Goal: Find contact information: Obtain details needed to contact an individual or organization

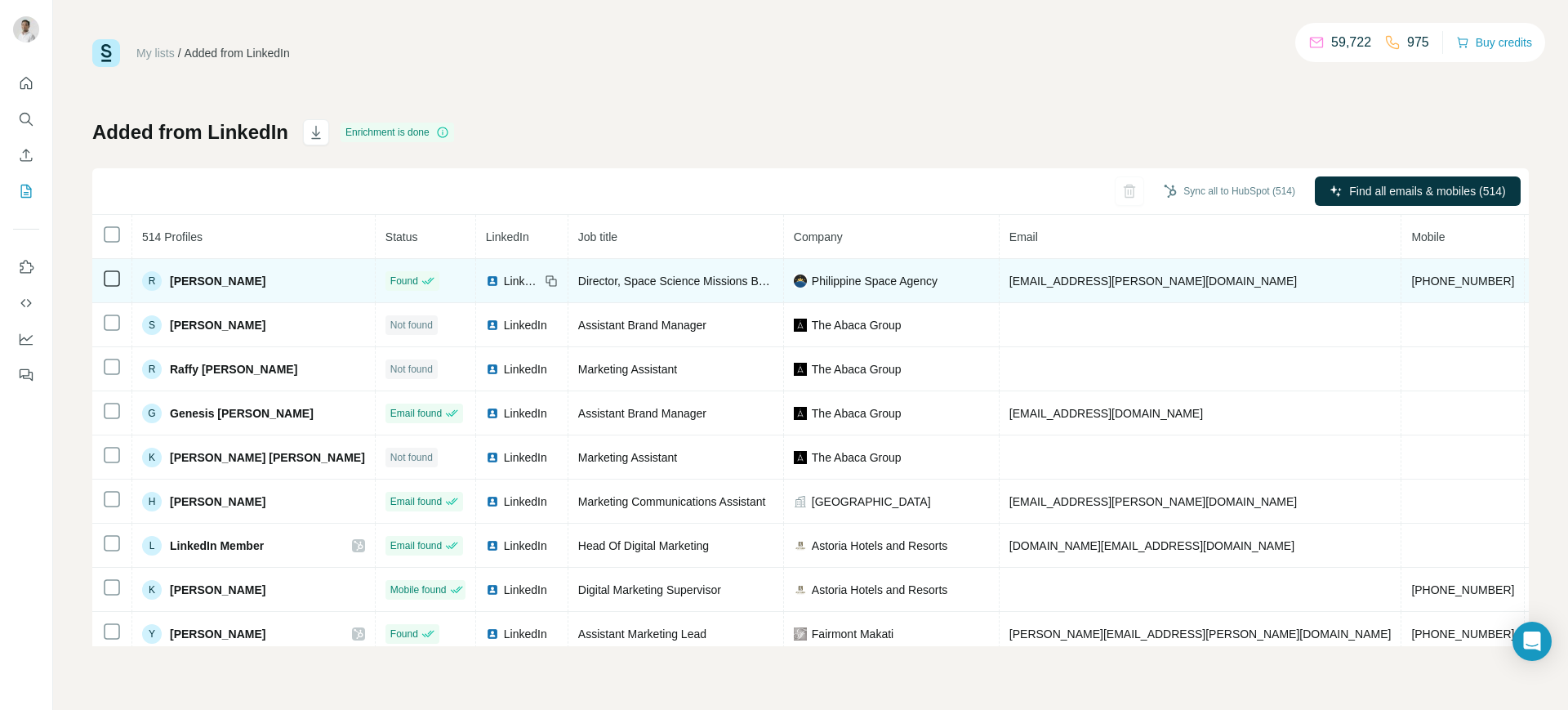
click at [1009, 281] on span "[EMAIL_ADDRESS][PERSON_NAME][DOMAIN_NAME]" at bounding box center [1153, 281] width 288 height 13
click at [1009, 281] on span "reina.reyes@philsa.gov.ph" at bounding box center [1153, 281] width 288 height 13
copy span "reina.reyes@philsa.gov.ph"
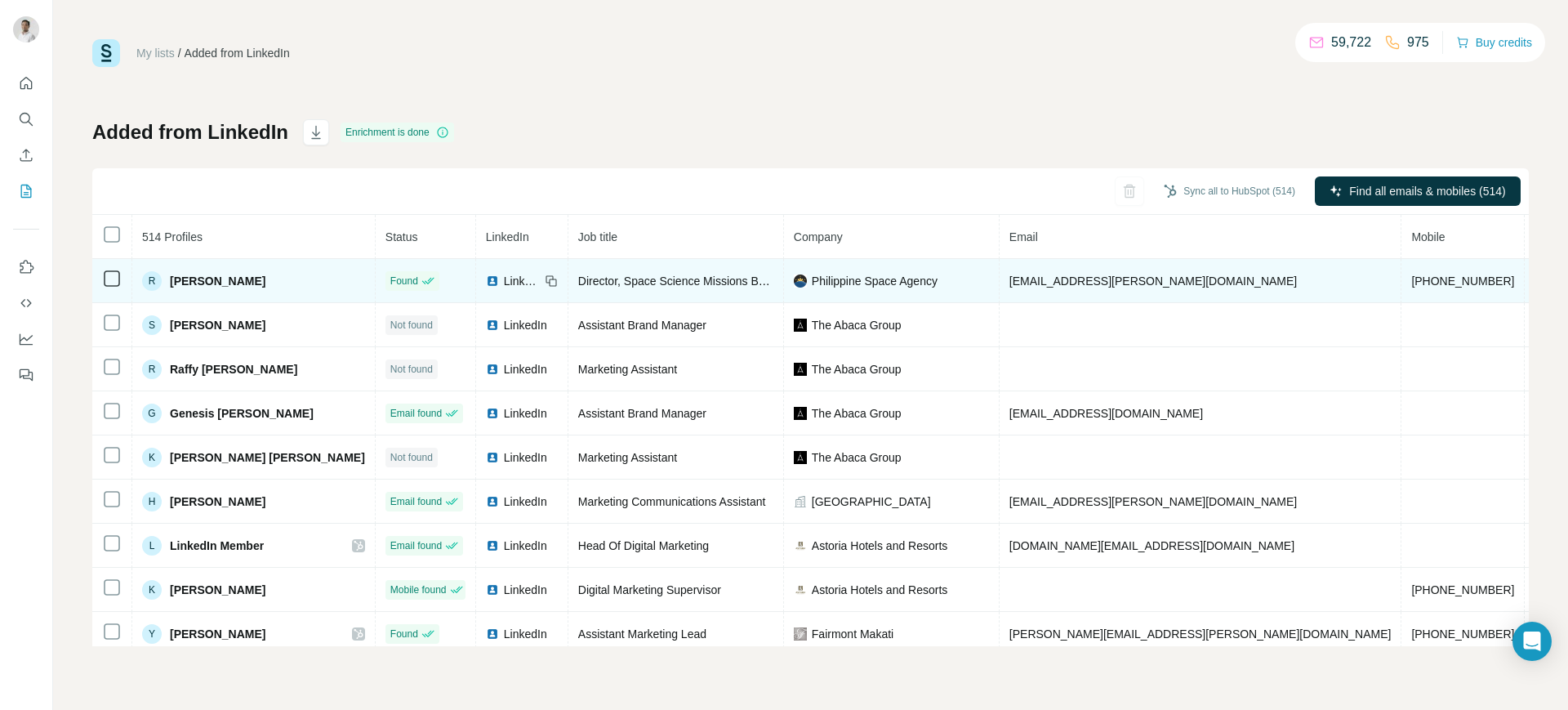
click at [546, 282] on icon at bounding box center [550, 279] width 7 height 7
click at [812, 276] on span "Philippine Space Agency" at bounding box center [875, 281] width 125 height 16
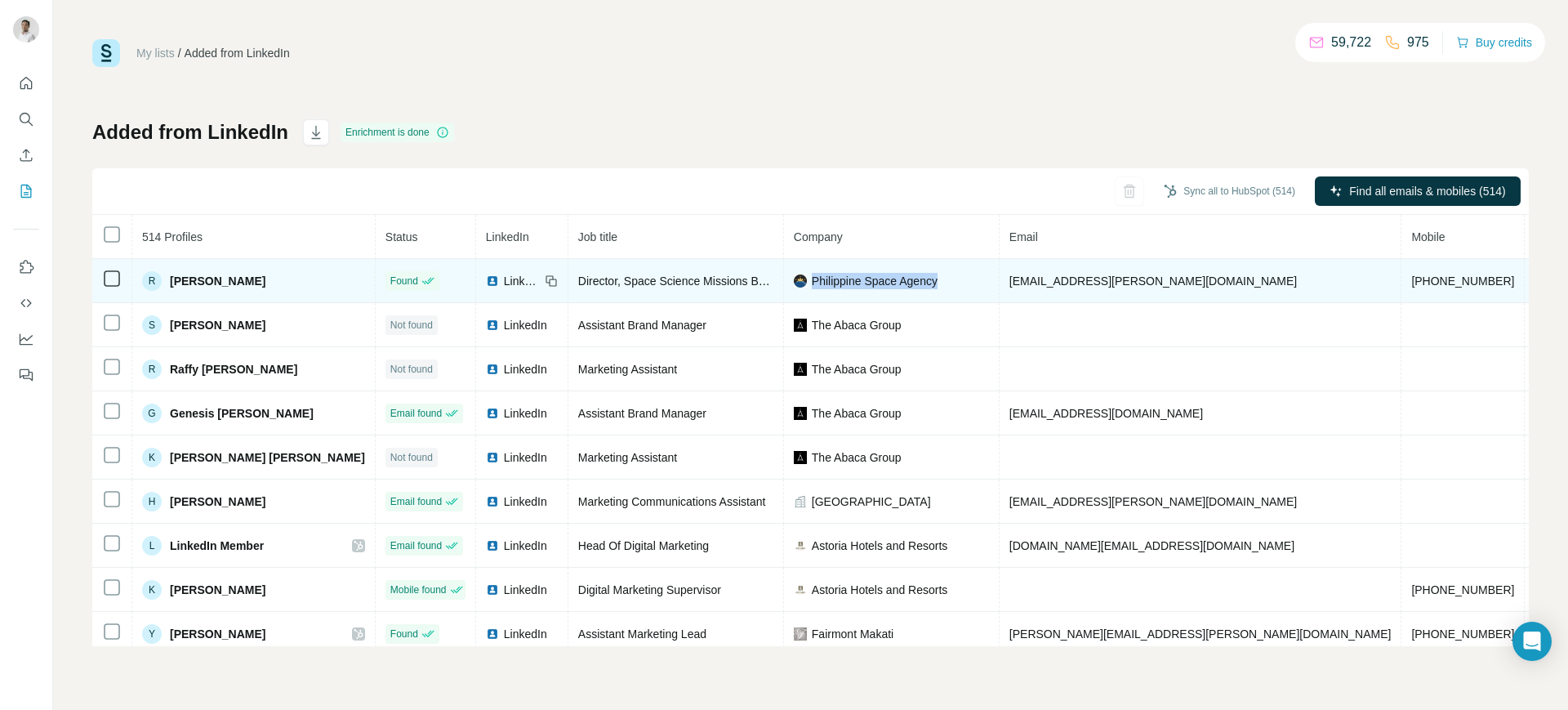
copy span "Philippine Space Agency"
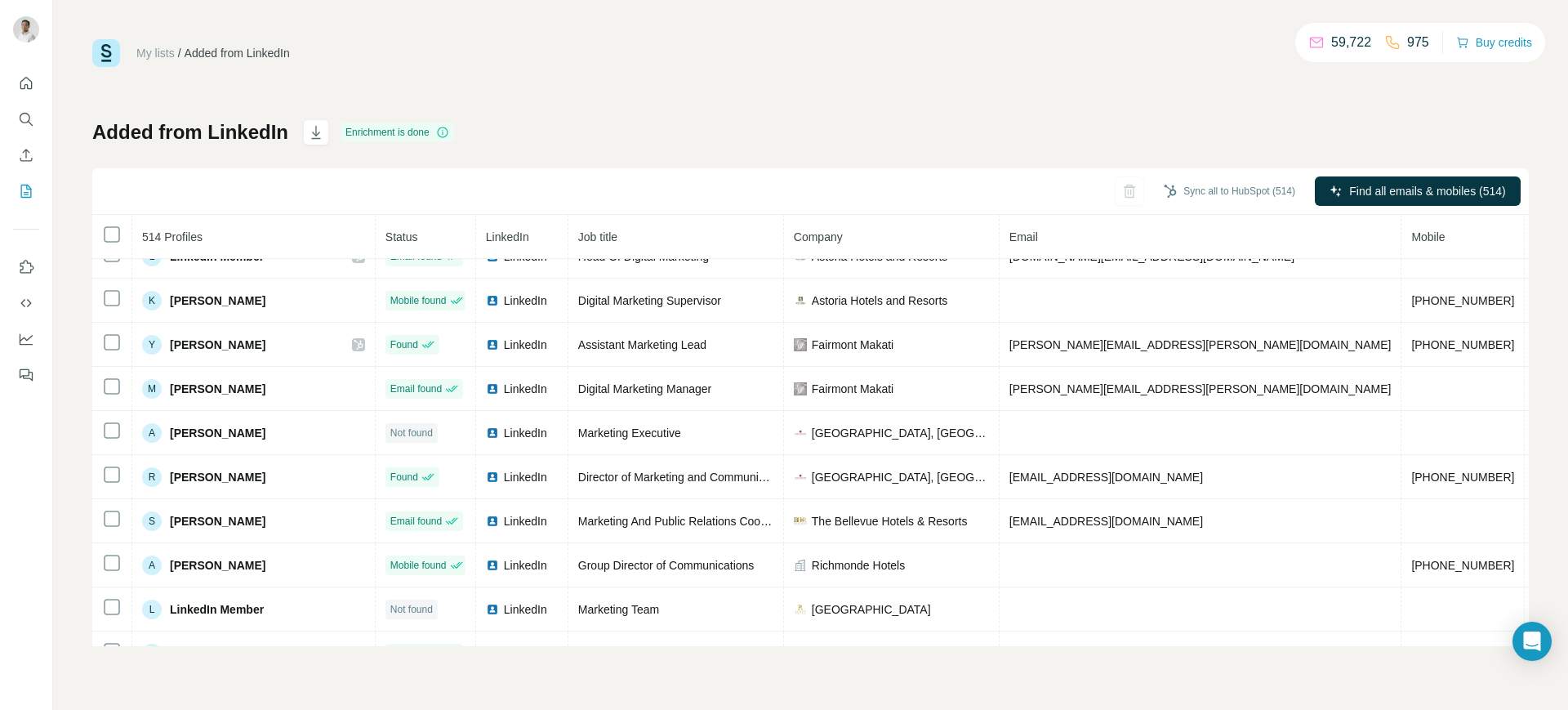
scroll to position [293, 0]
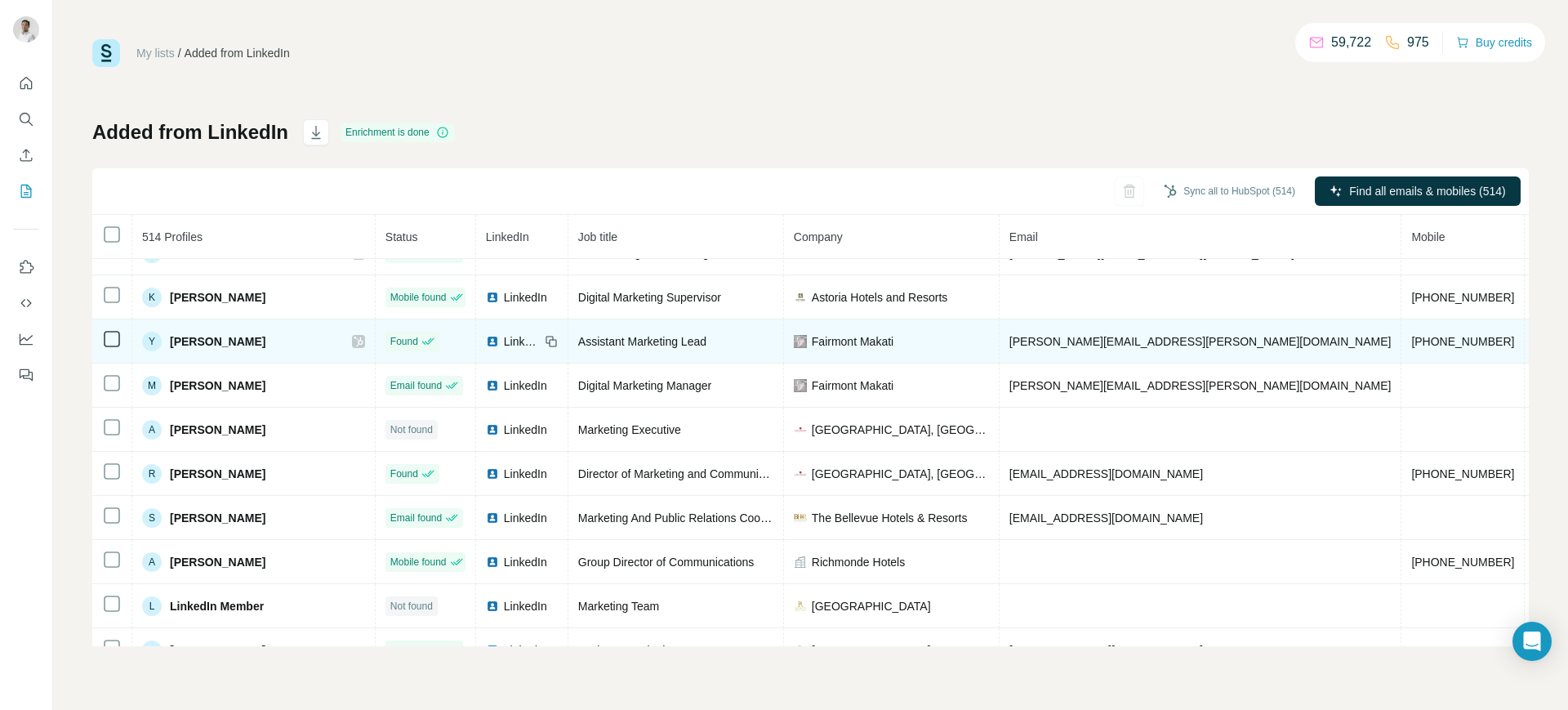
click at [1412, 340] on span "+639159074861" at bounding box center [1463, 342] width 103 height 13
copy span "+639159074861"
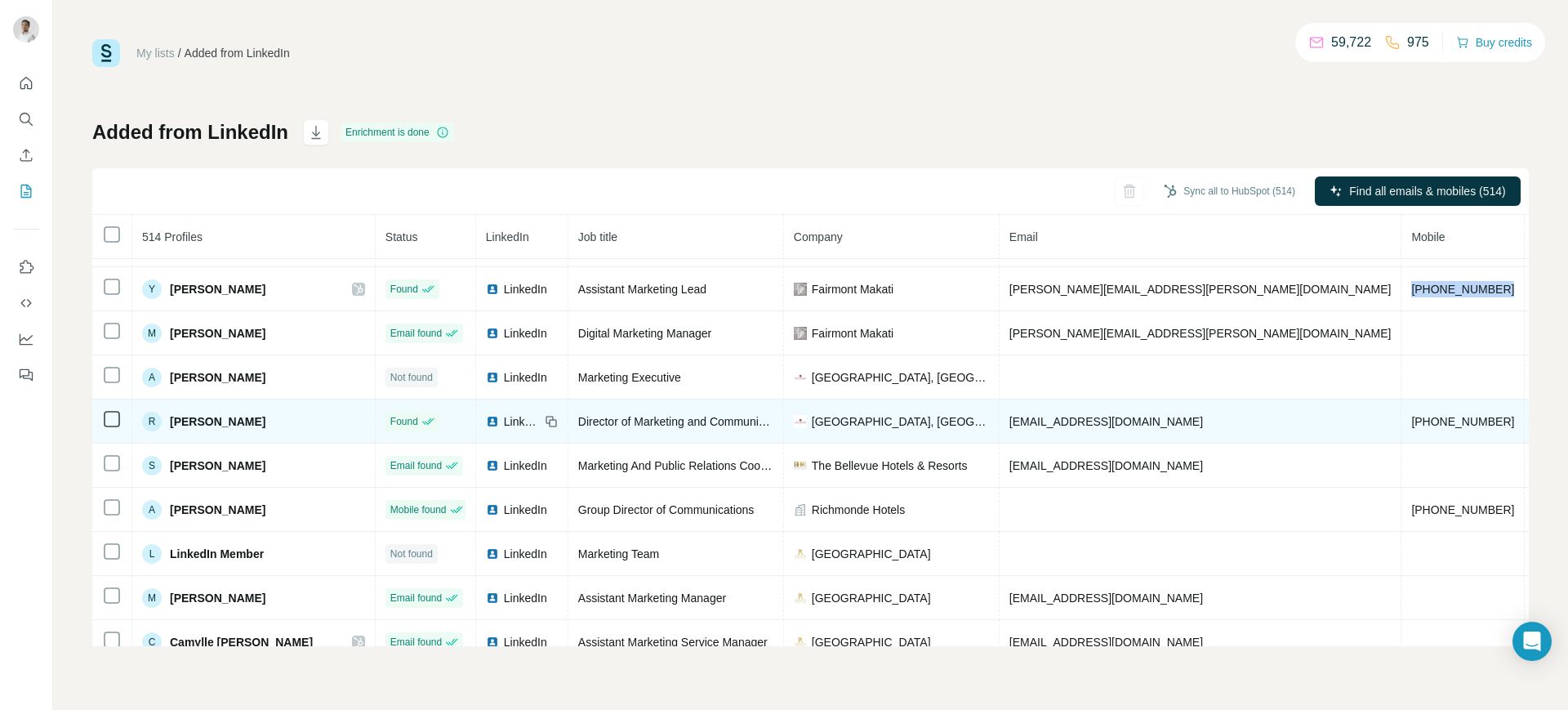
scroll to position [345, 0]
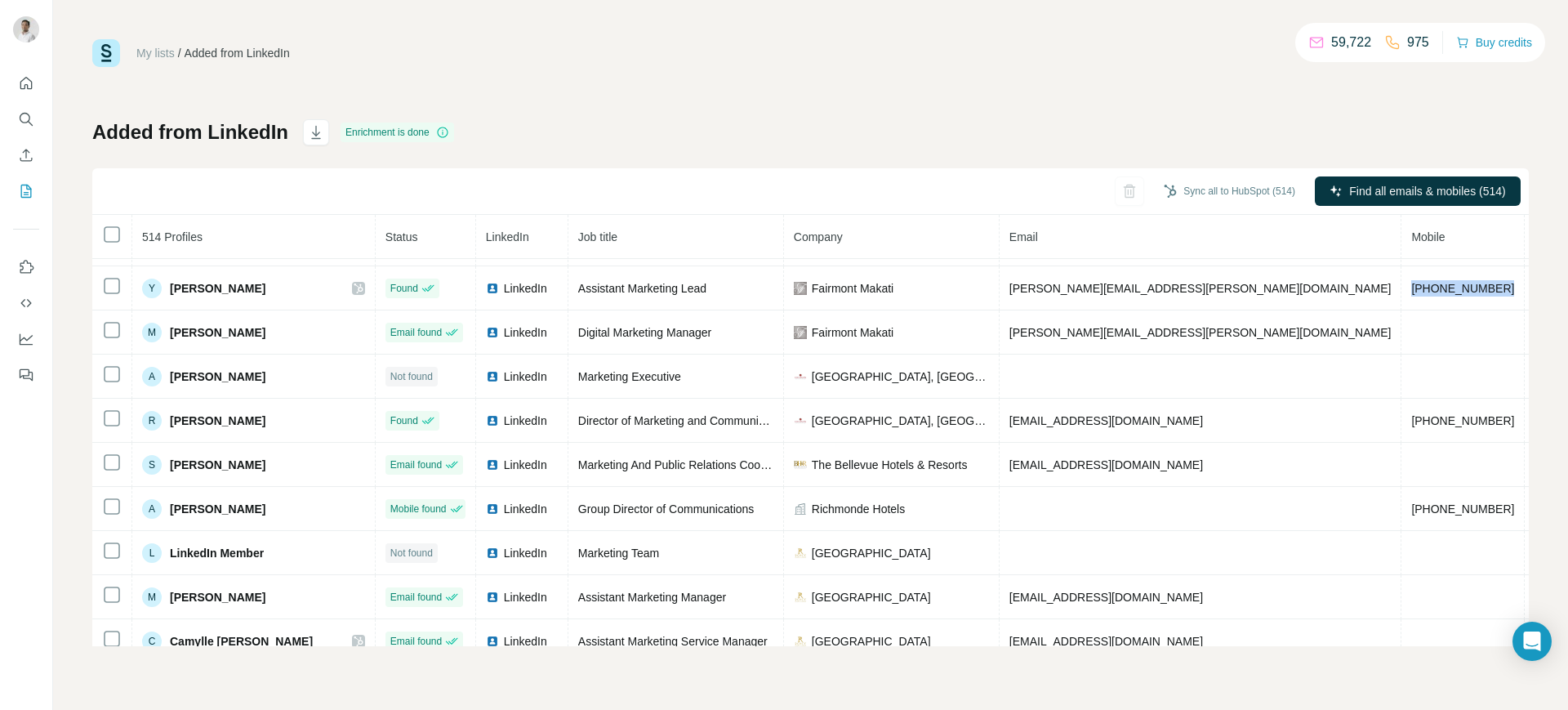
copy span "+639159074861"
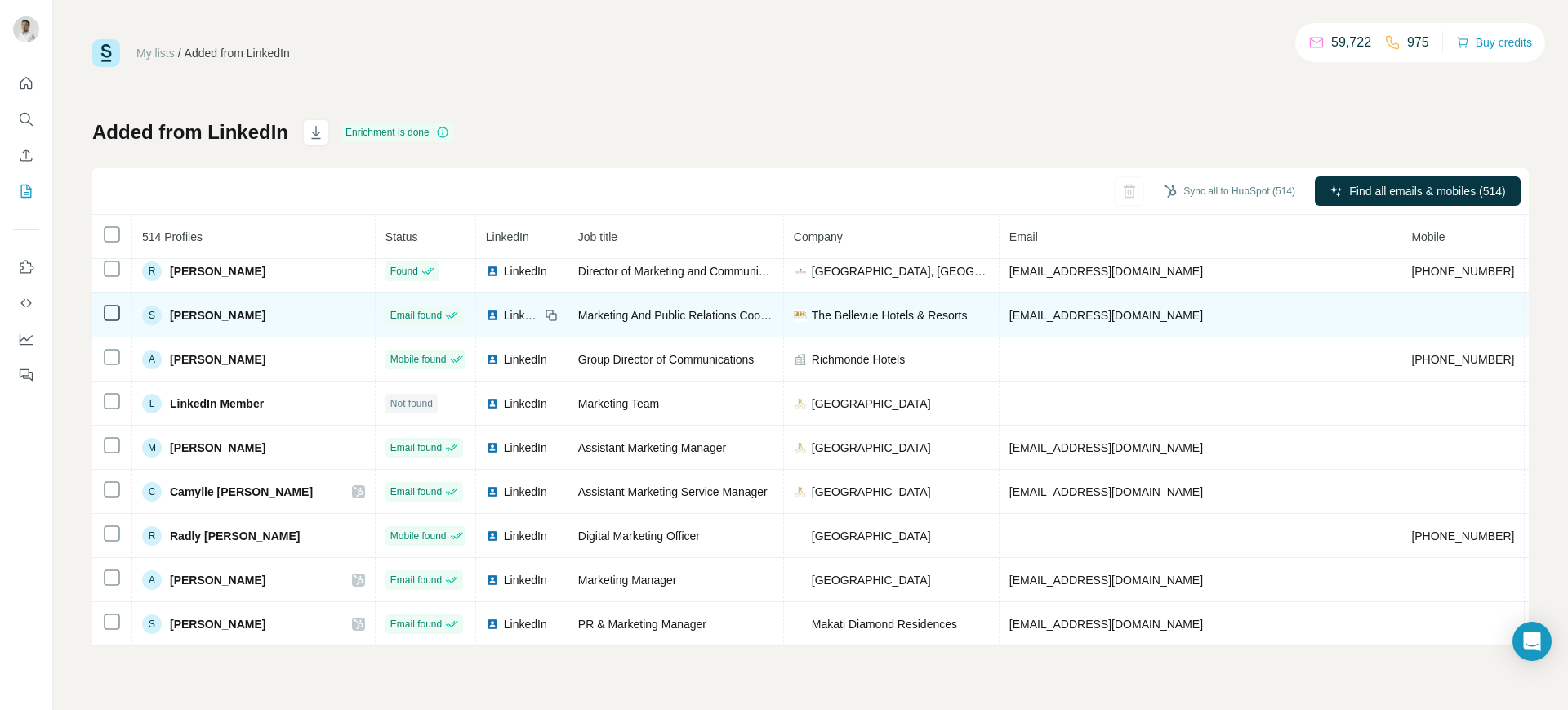
scroll to position [506, 0]
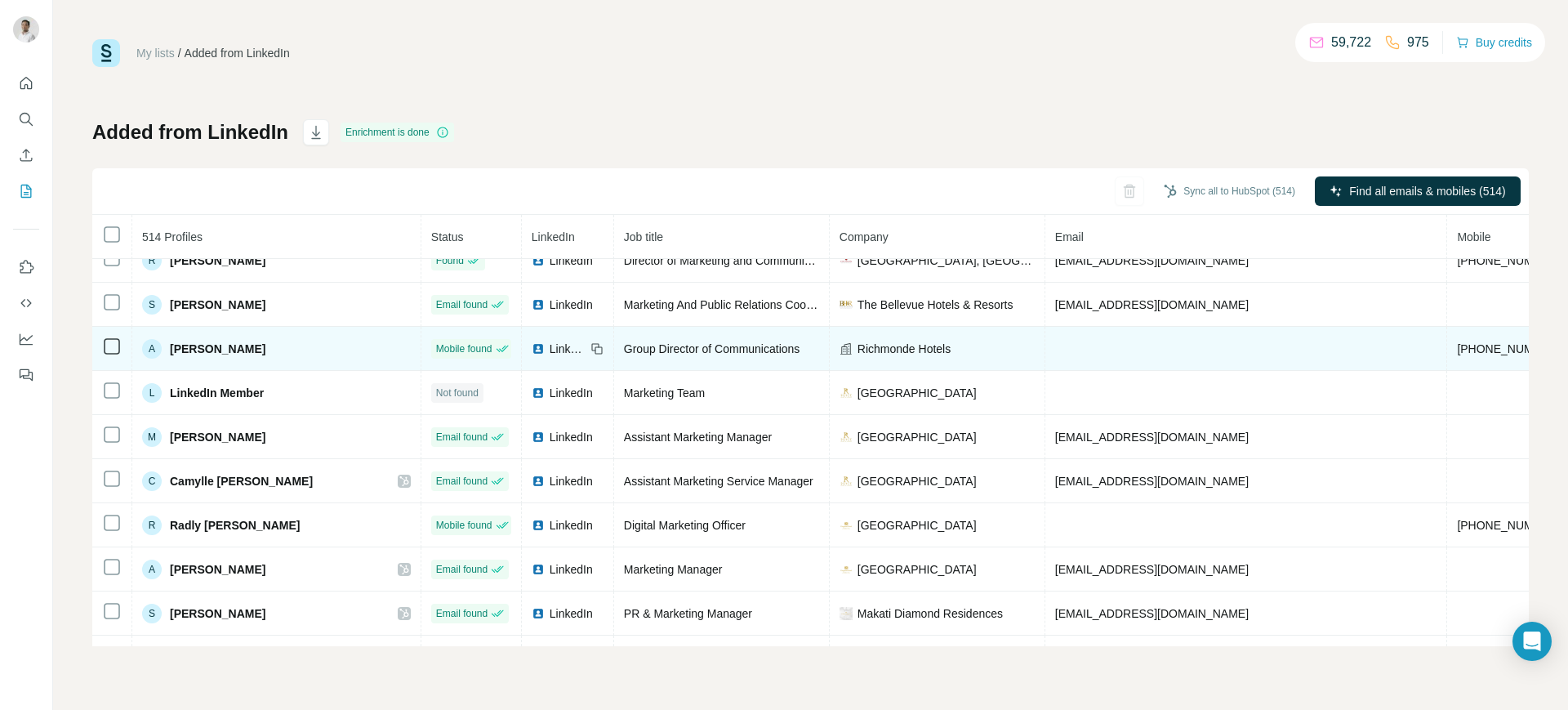
click at [1457, 352] on span "+639177924219" at bounding box center [1508, 349] width 103 height 13
copy span "+639177924219"
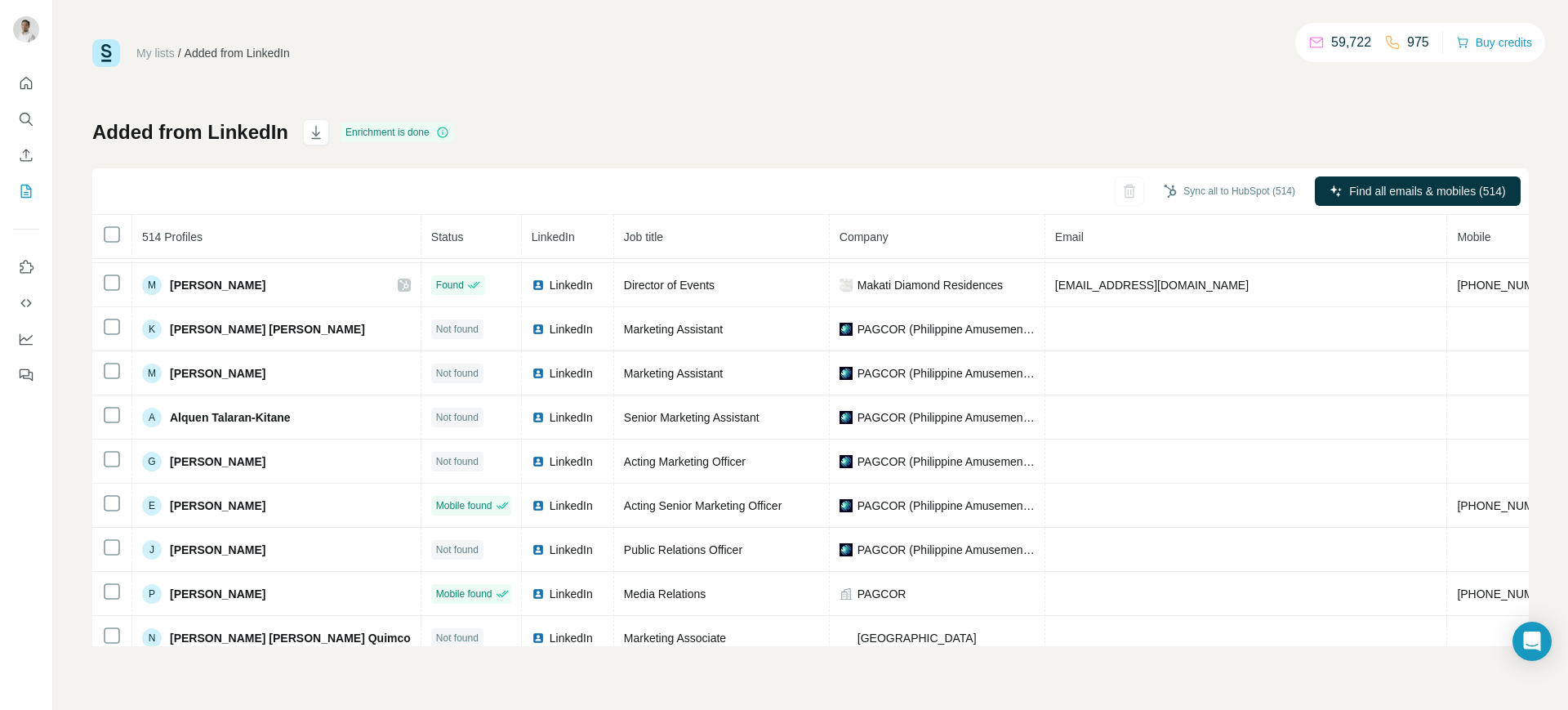
scroll to position [926, 0]
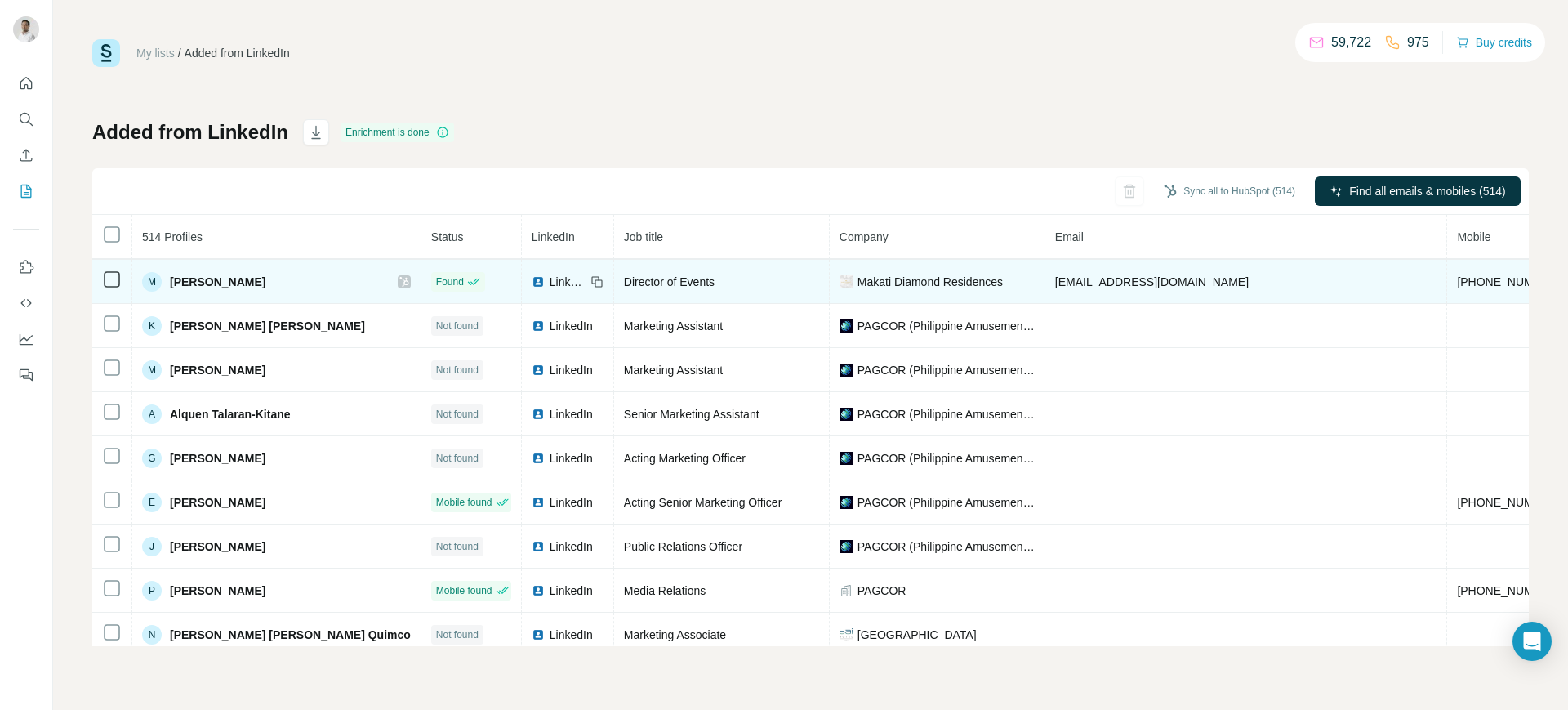
click at [1457, 282] on span "+639176350971" at bounding box center [1508, 282] width 103 height 13
copy span "+639176350971"
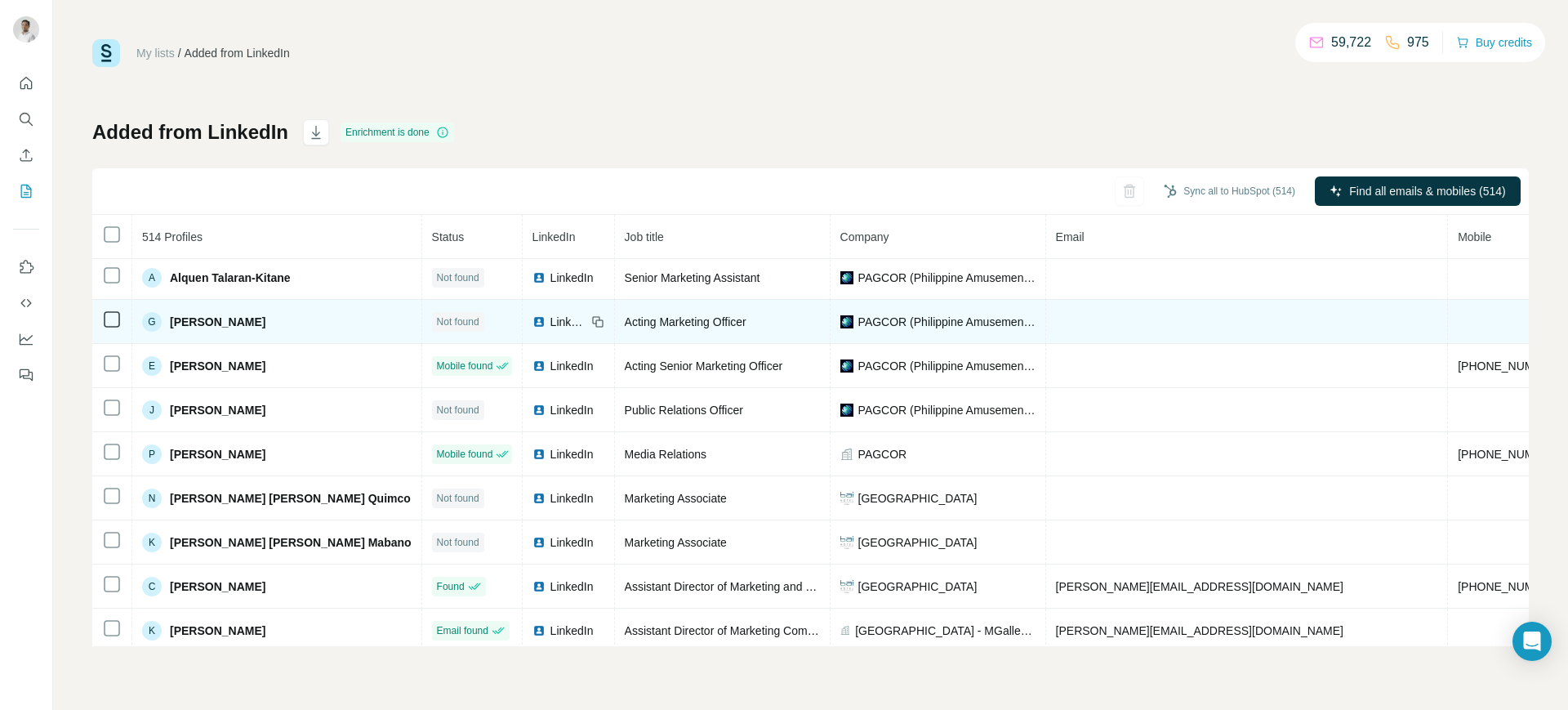
scroll to position [1068, 0]
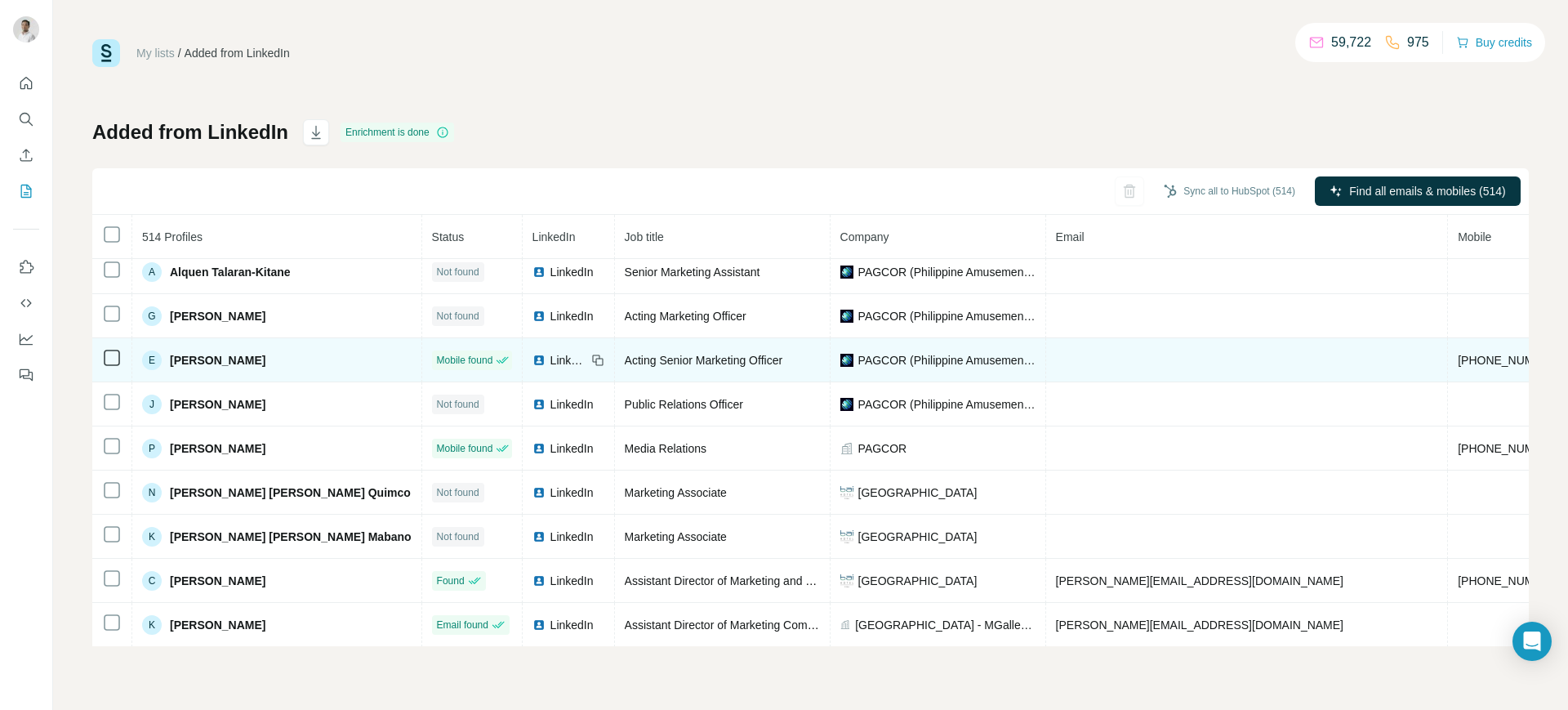
click at [1458, 358] on span "+639166481519" at bounding box center [1509, 360] width 103 height 13
copy span "+639166481519"
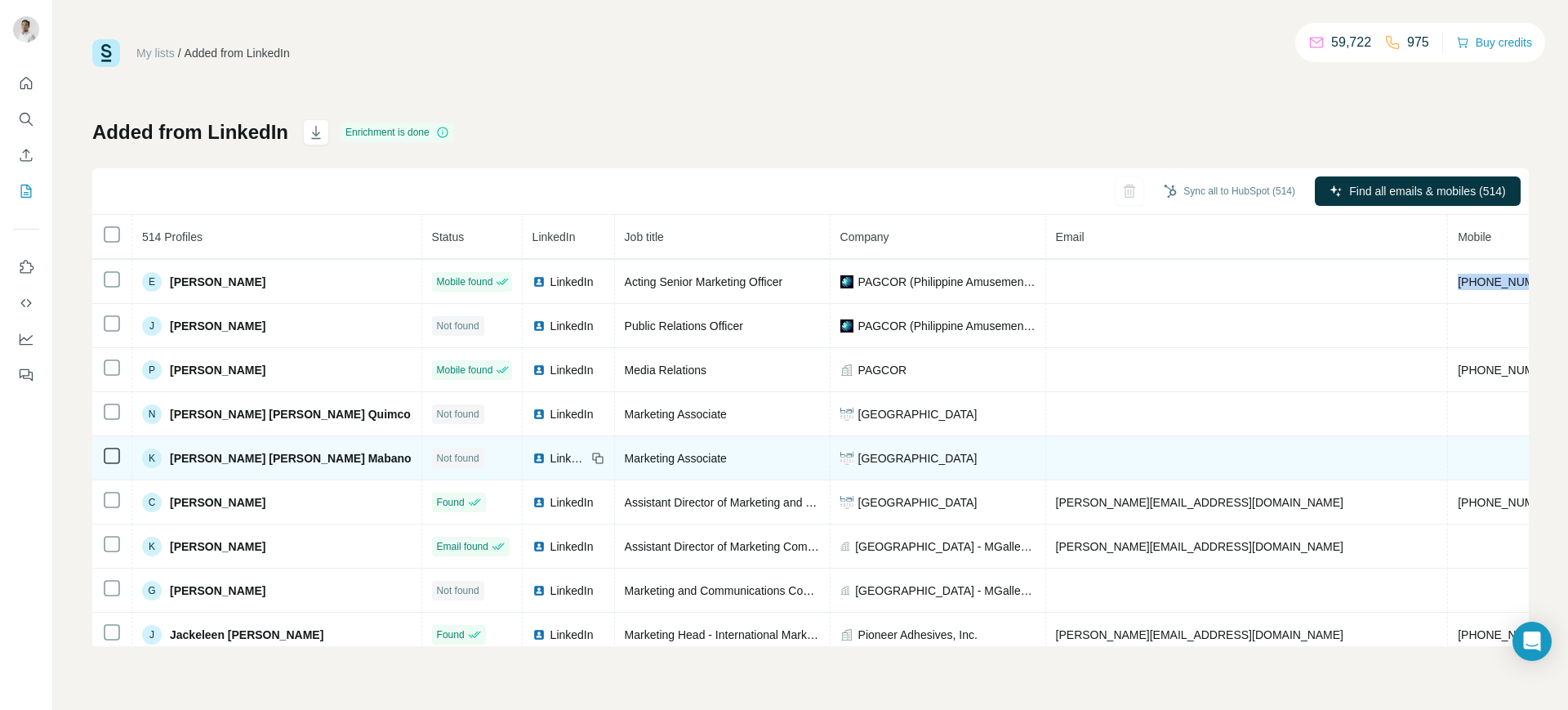
scroll to position [1155, 0]
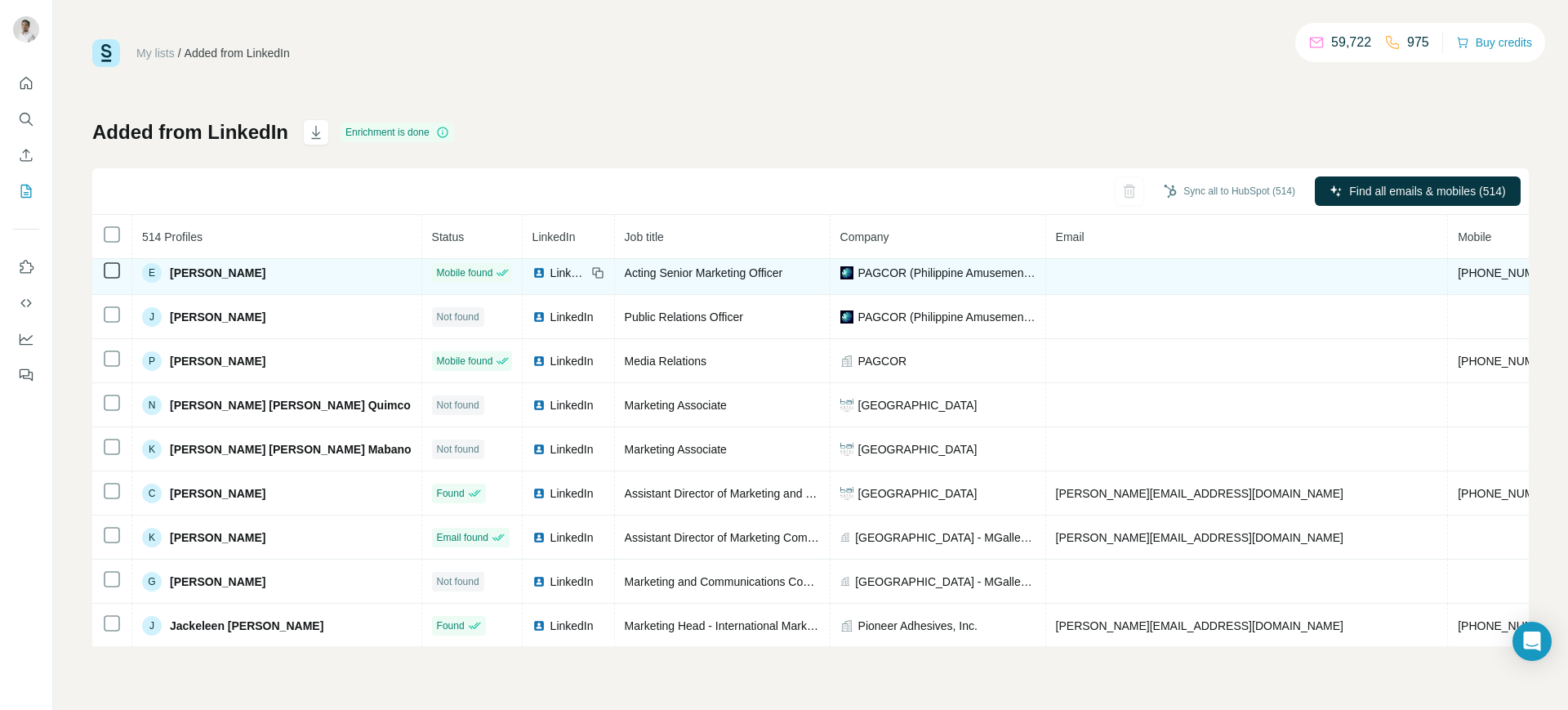
click at [182, 270] on span "Estherluz Mae Gregorio Suelto" at bounding box center [217, 273] width 95 height 16
copy span "Estherluz"
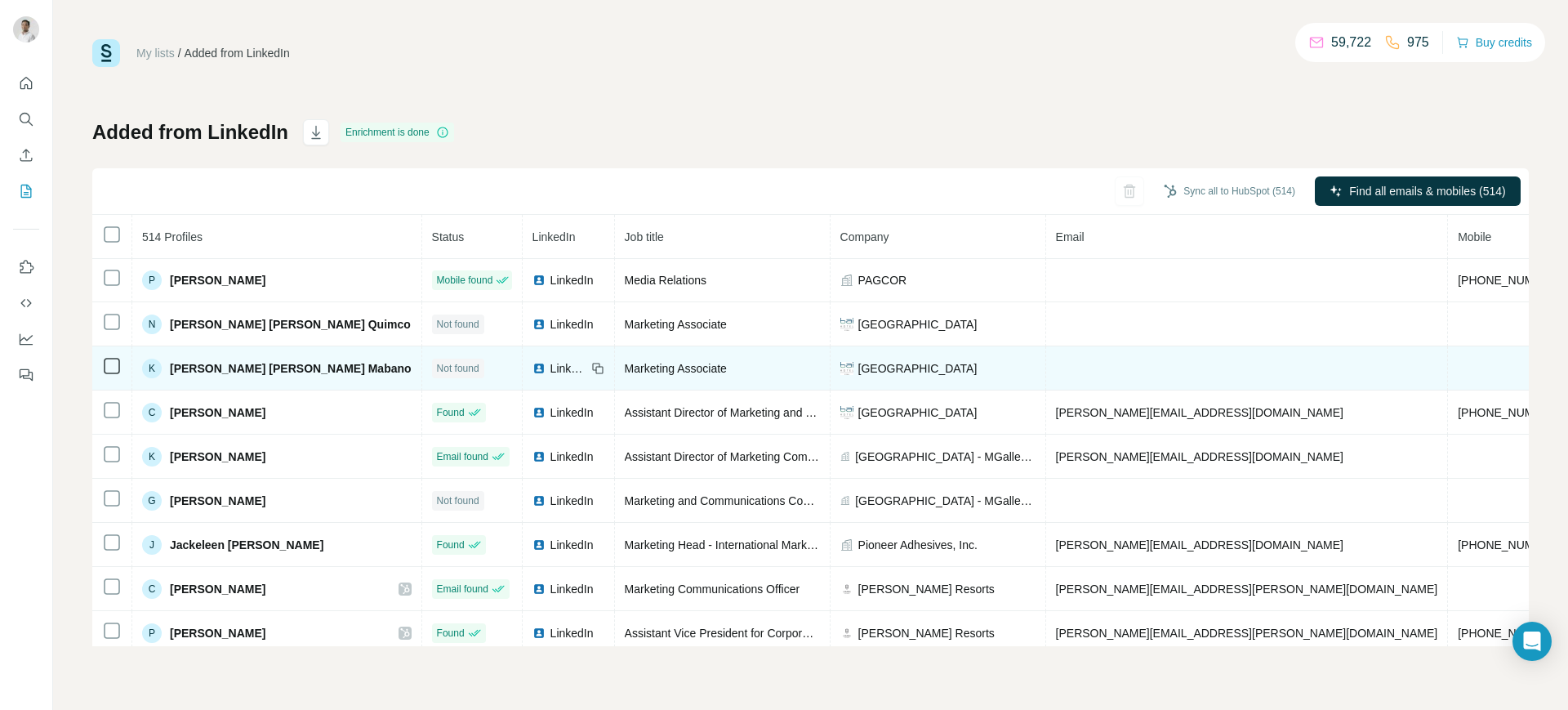
scroll to position [1237, 0]
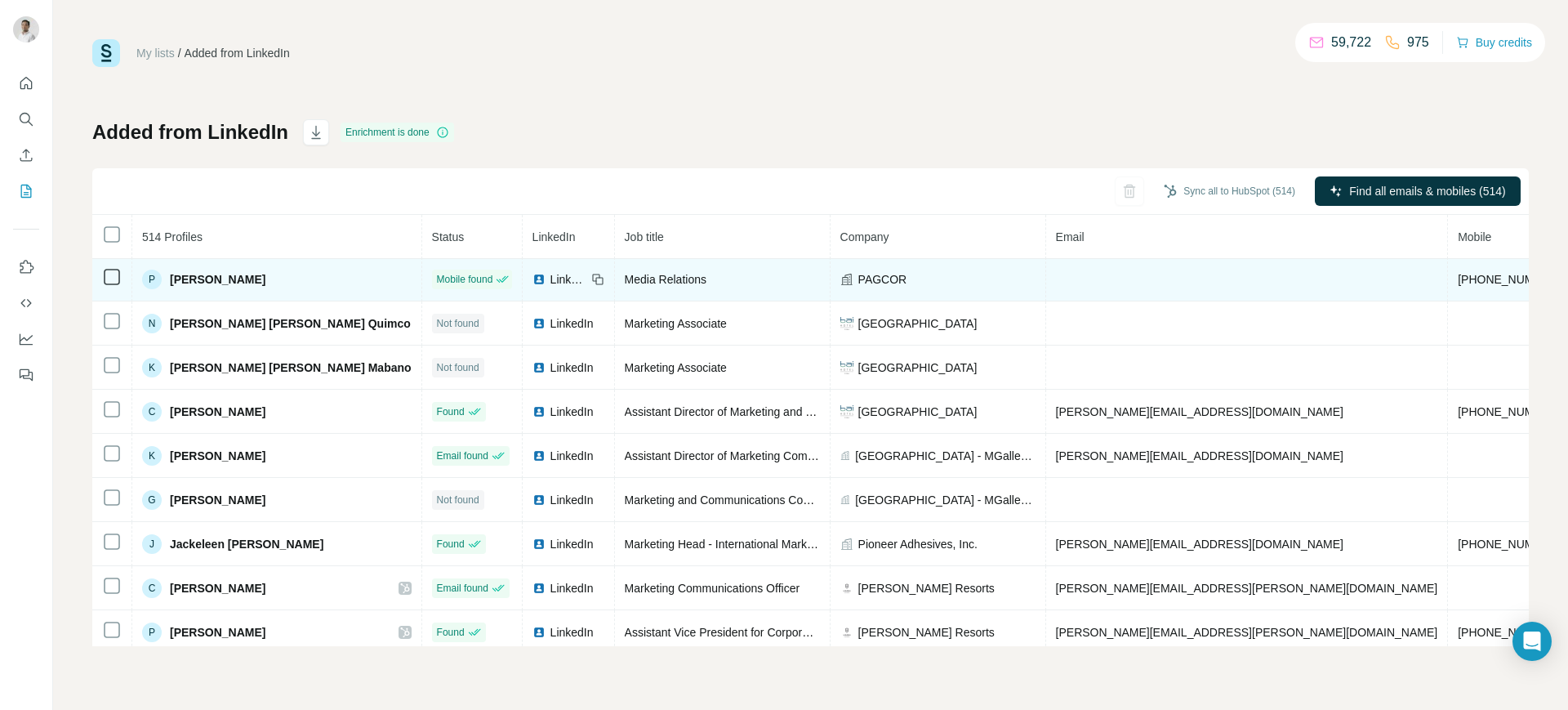
click at [1458, 275] on span "+639214285414" at bounding box center [1509, 279] width 103 height 13
copy span "+639214285414"
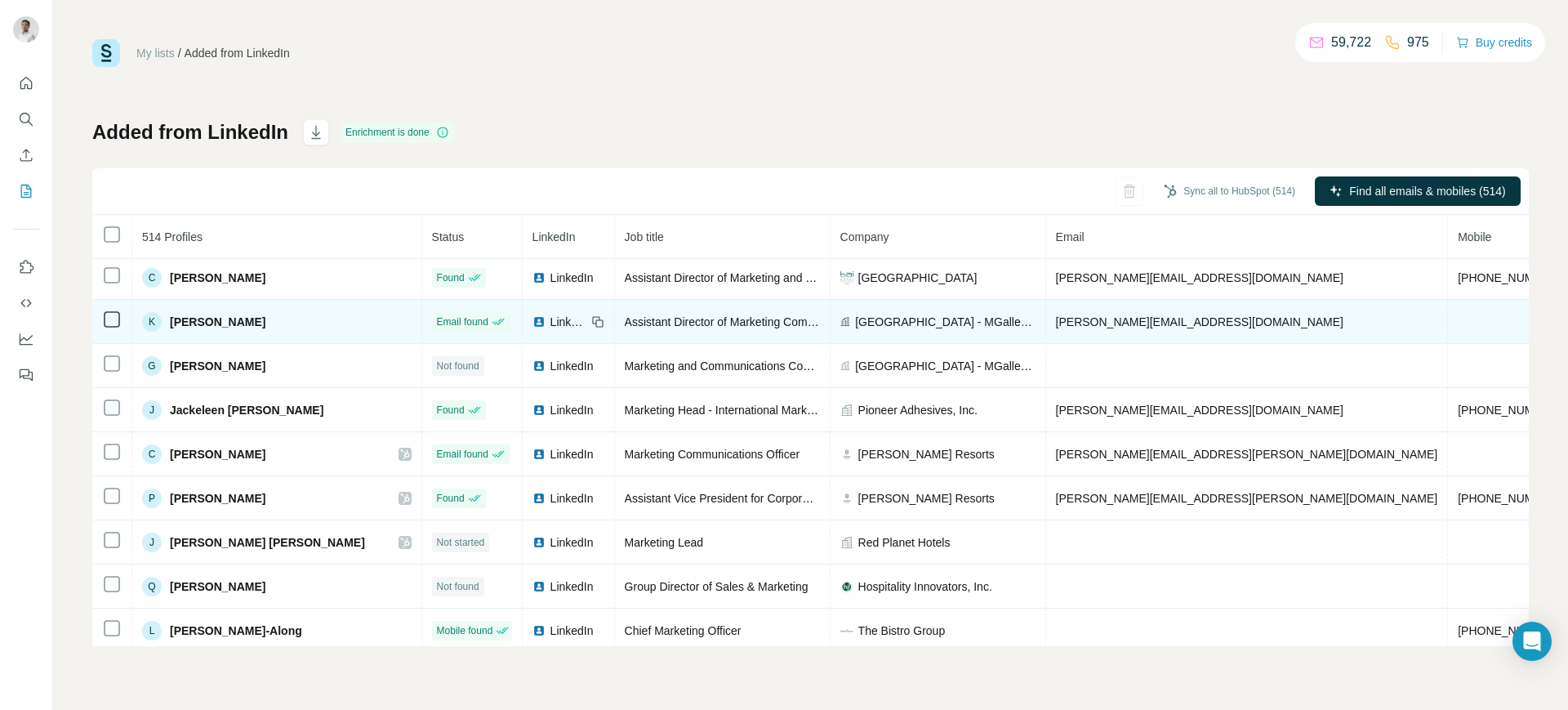
scroll to position [1374, 0]
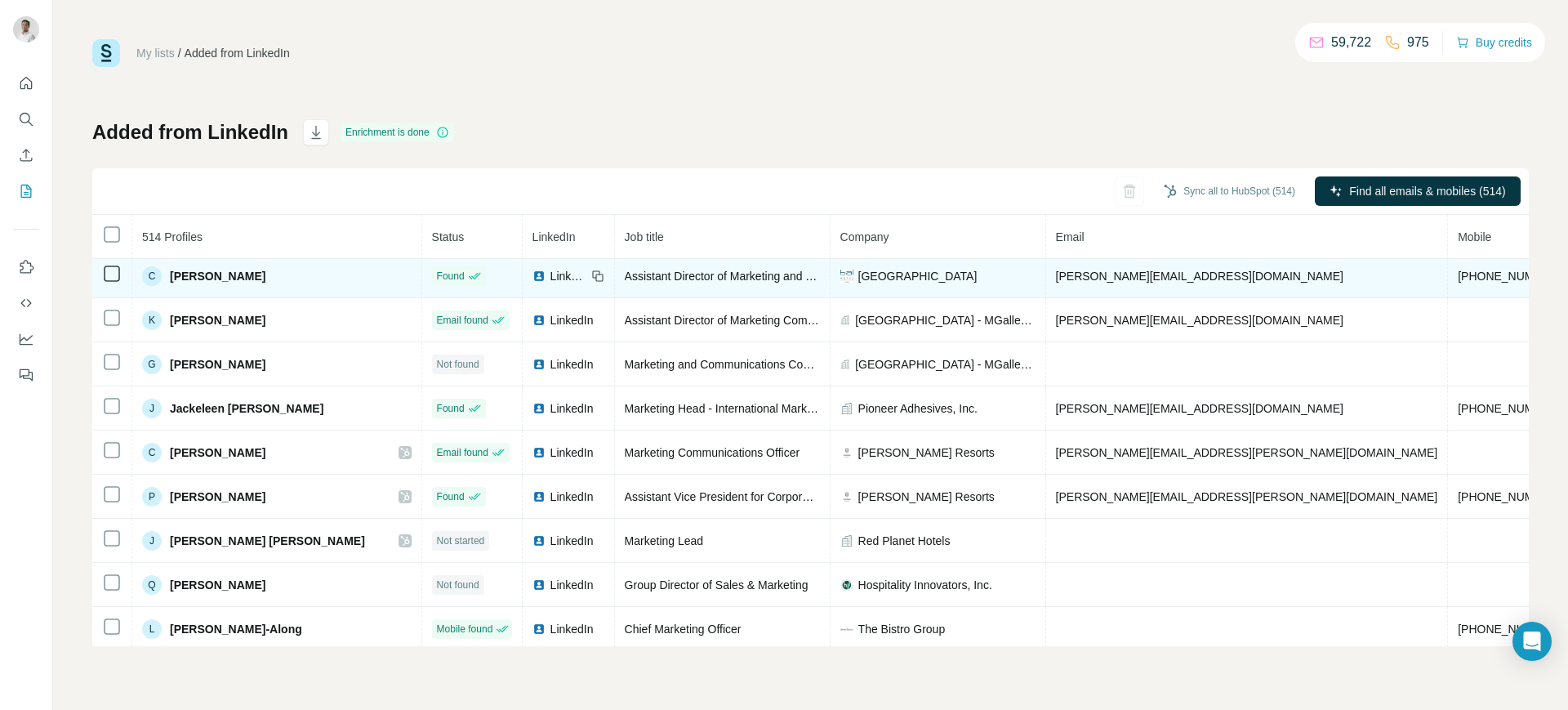
click at [1458, 272] on span "+639173017532" at bounding box center [1509, 276] width 103 height 13
copy span "+639173017532"
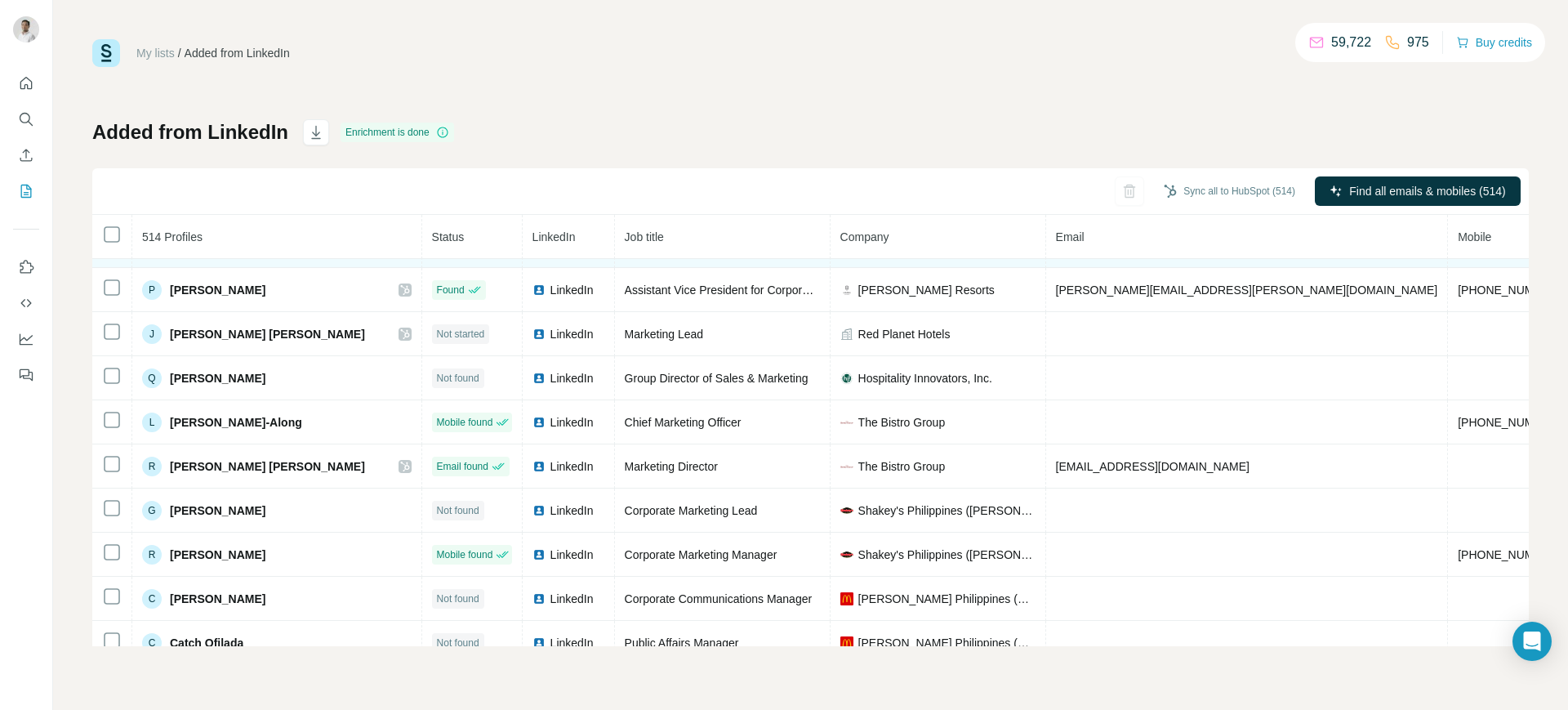
scroll to position [1581, 0]
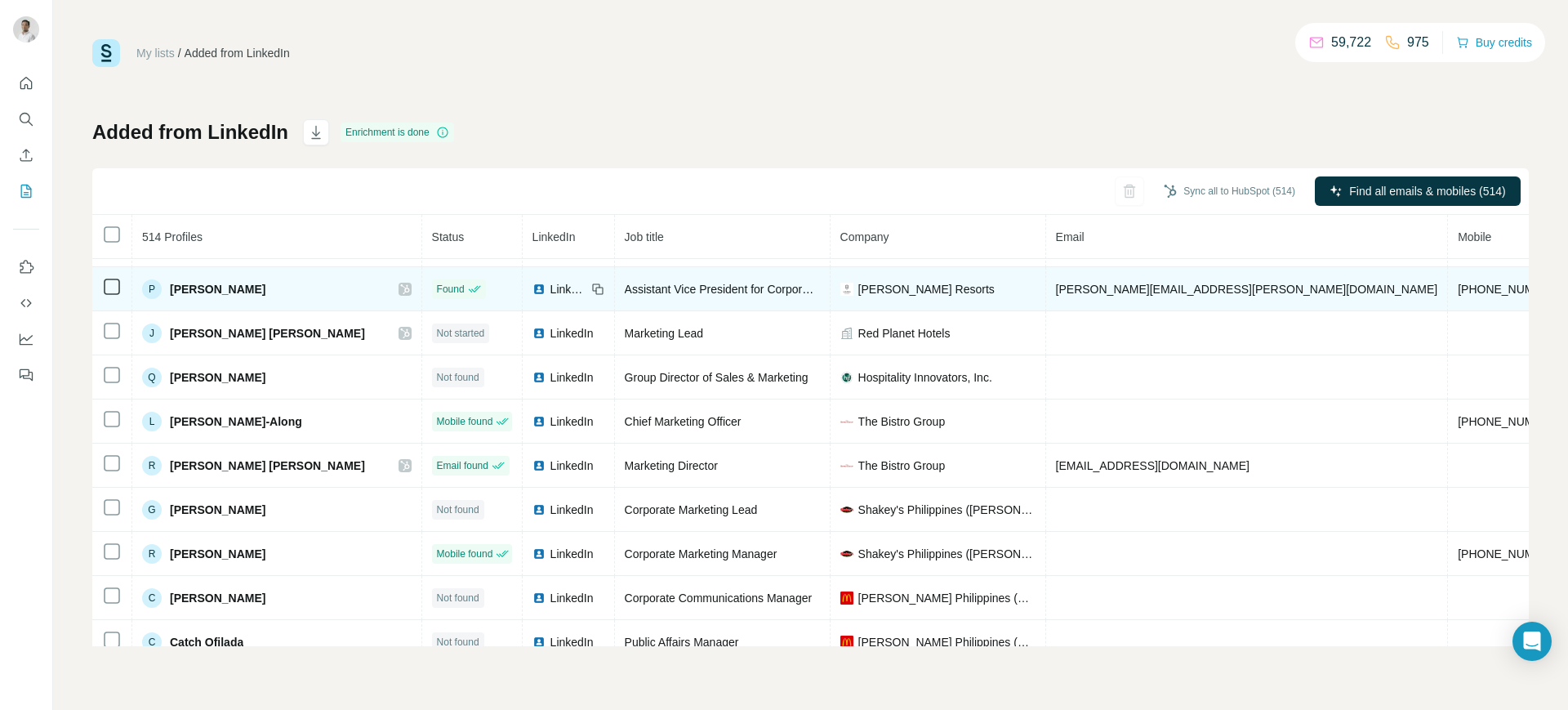
click at [1458, 286] on span "+85225259146" at bounding box center [1509, 289] width 103 height 13
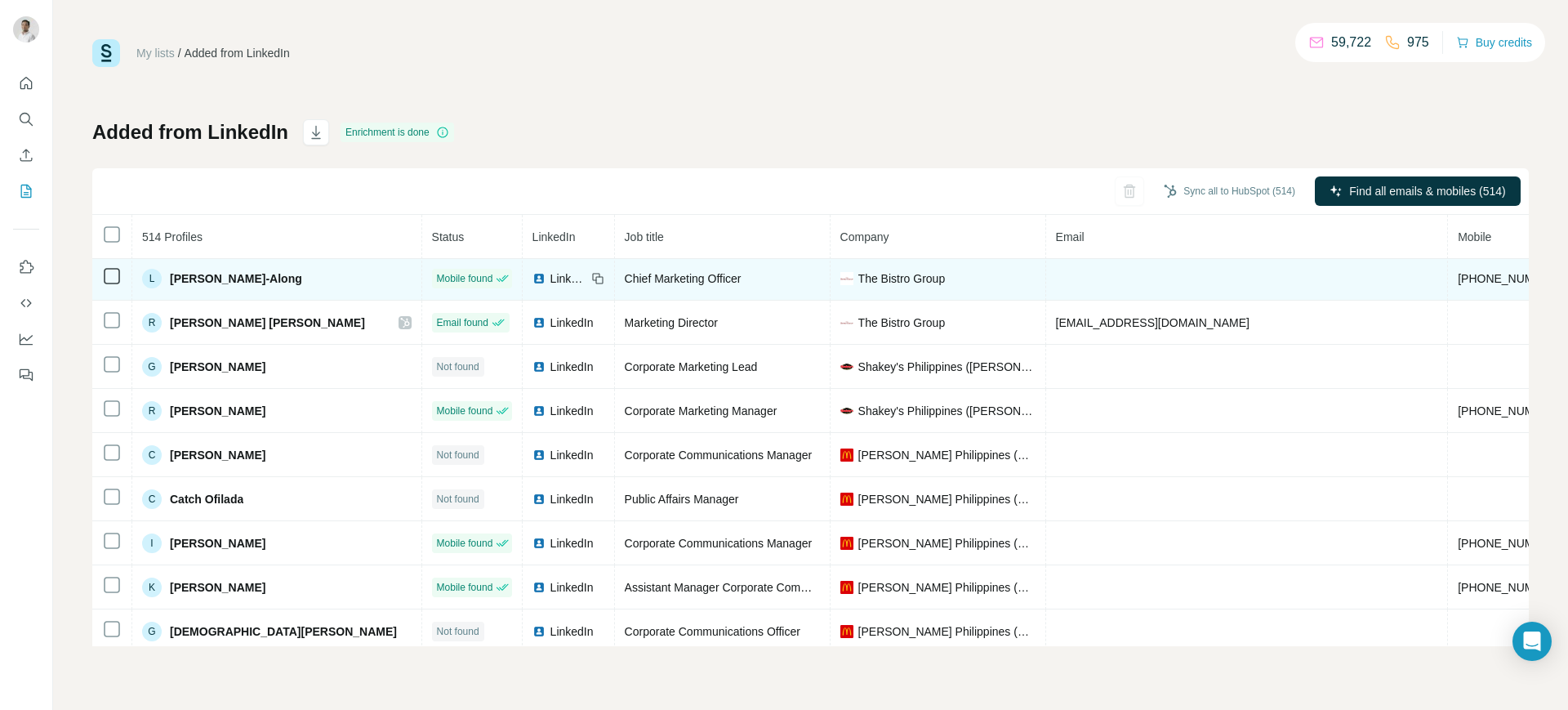
scroll to position [1725, 0]
click at [1458, 275] on span "+639175098165" at bounding box center [1509, 278] width 103 height 13
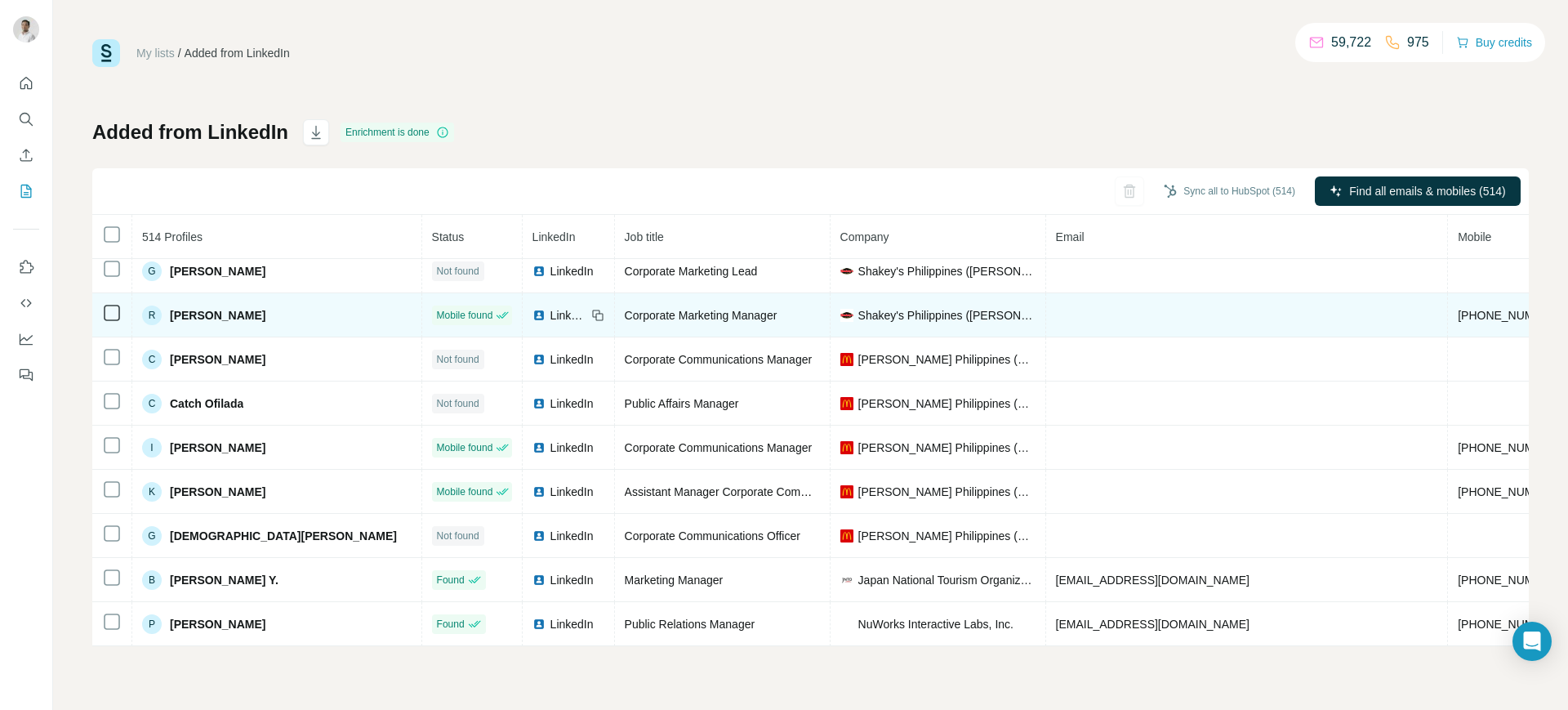
scroll to position [1830, 0]
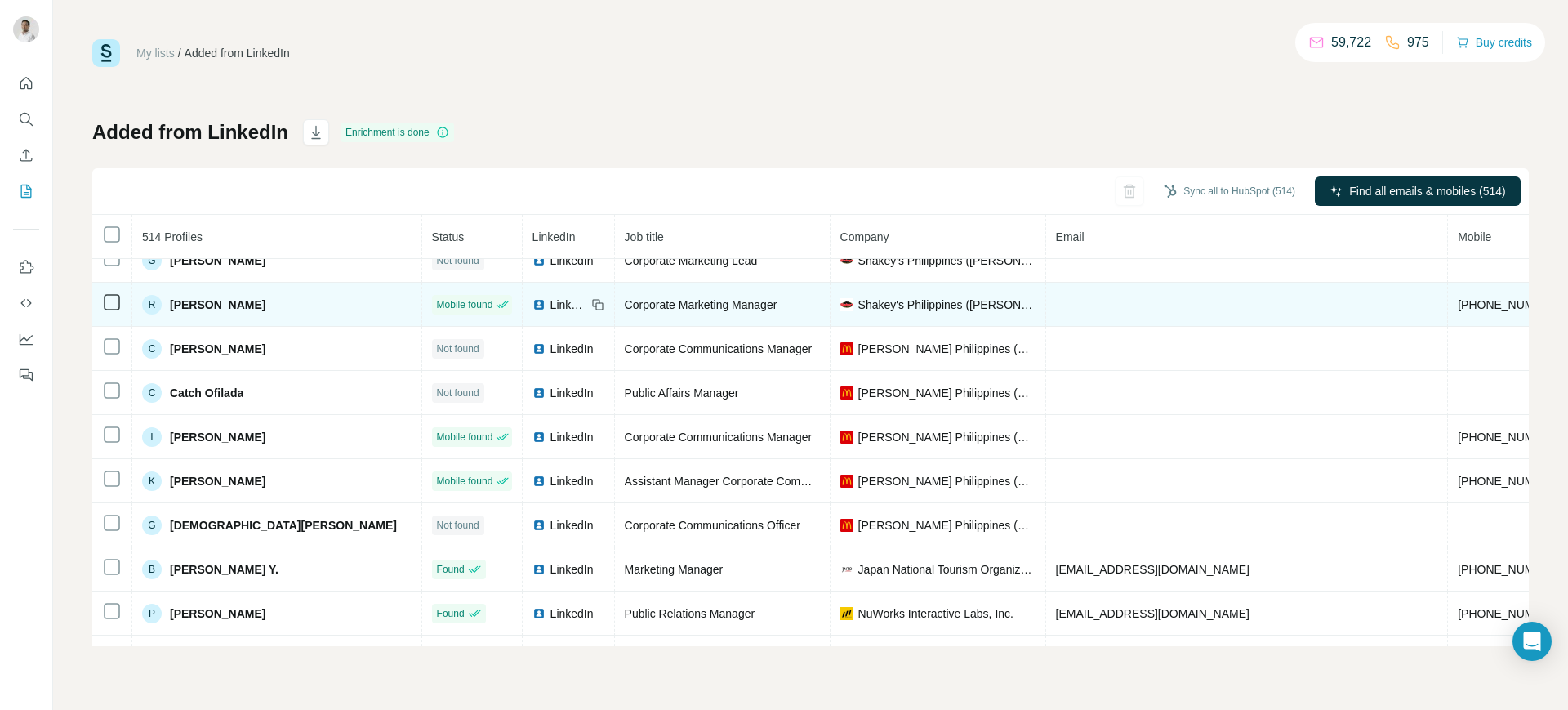
click at [1458, 304] on span "+639189855223" at bounding box center [1509, 305] width 103 height 13
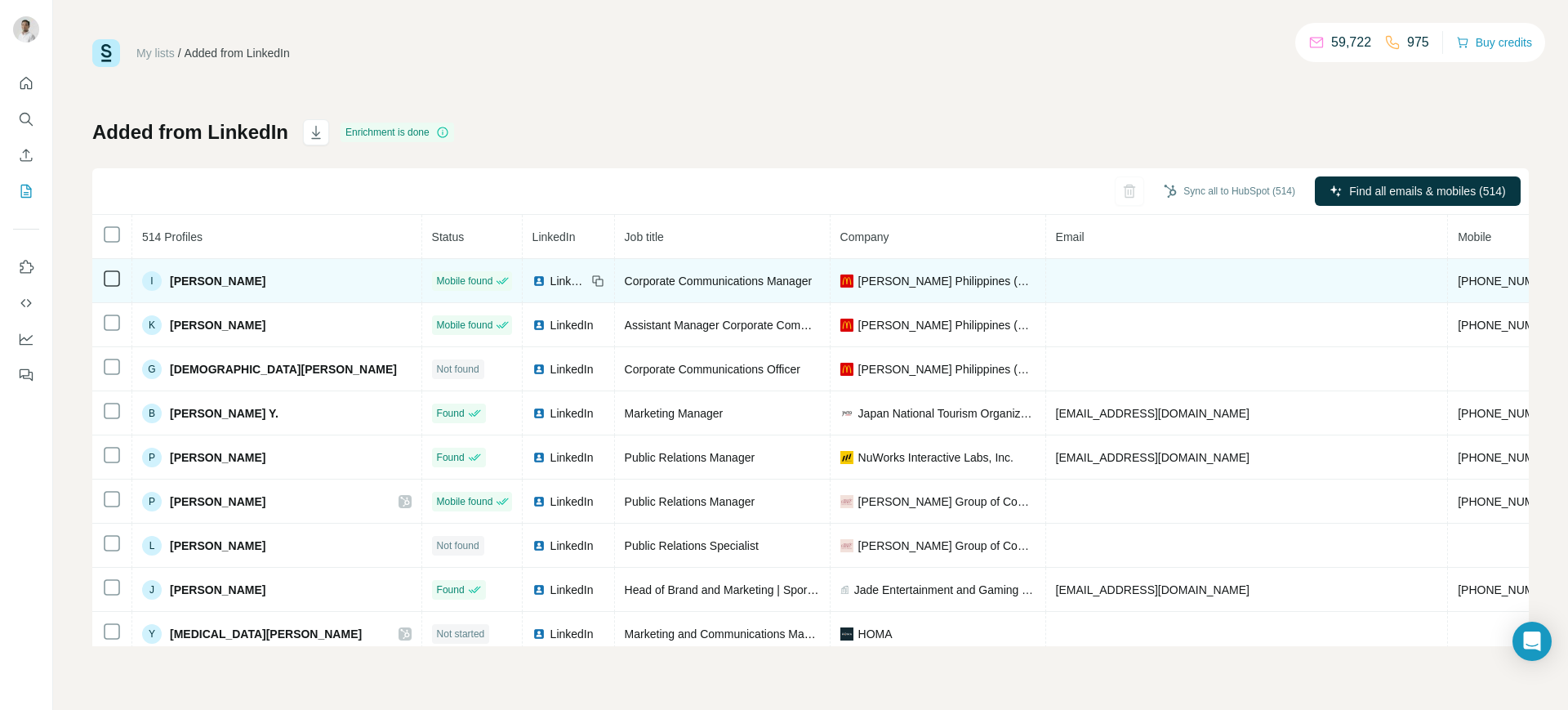
scroll to position [1985, 0]
click at [1458, 283] on span "+639088159879" at bounding box center [1509, 282] width 103 height 13
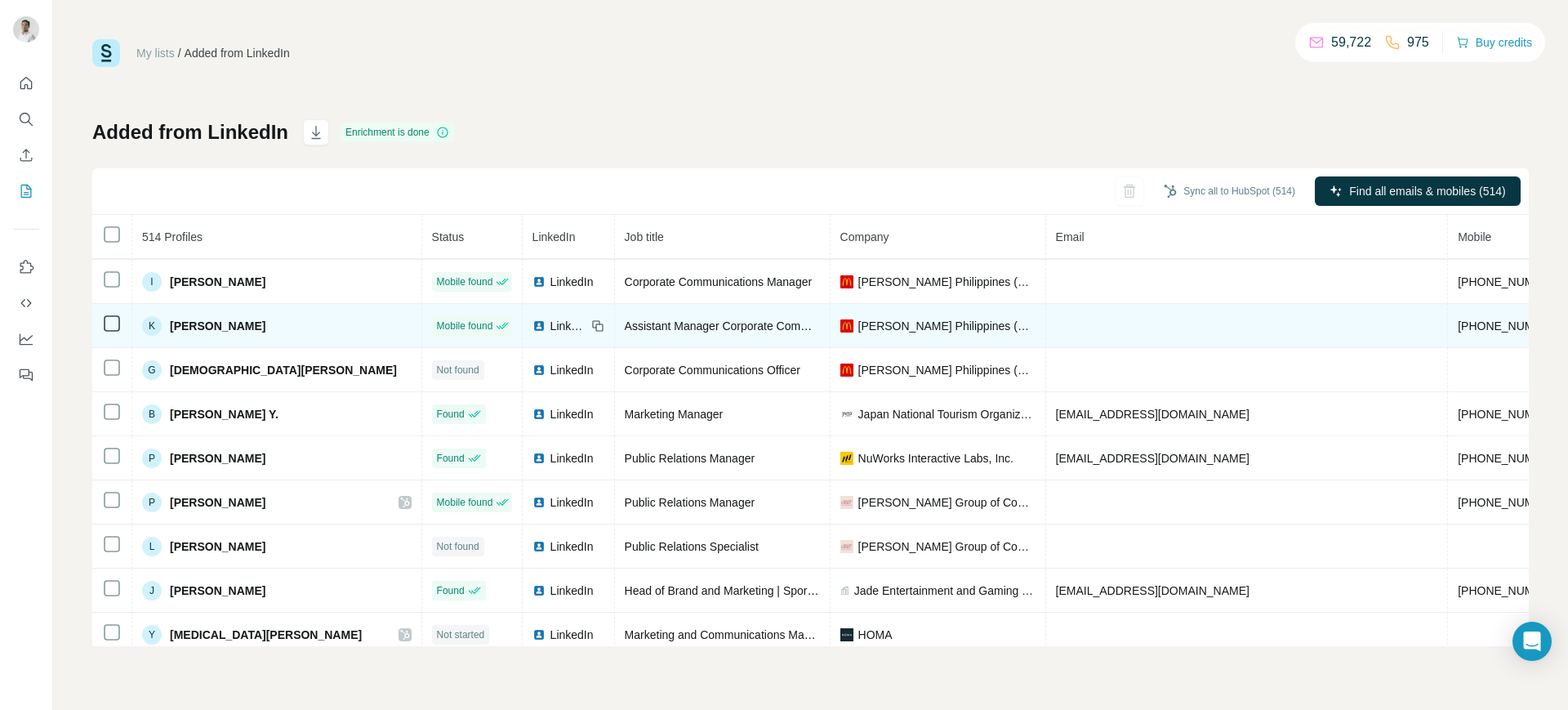
click at [1458, 323] on span "+639177948993" at bounding box center [1509, 326] width 103 height 13
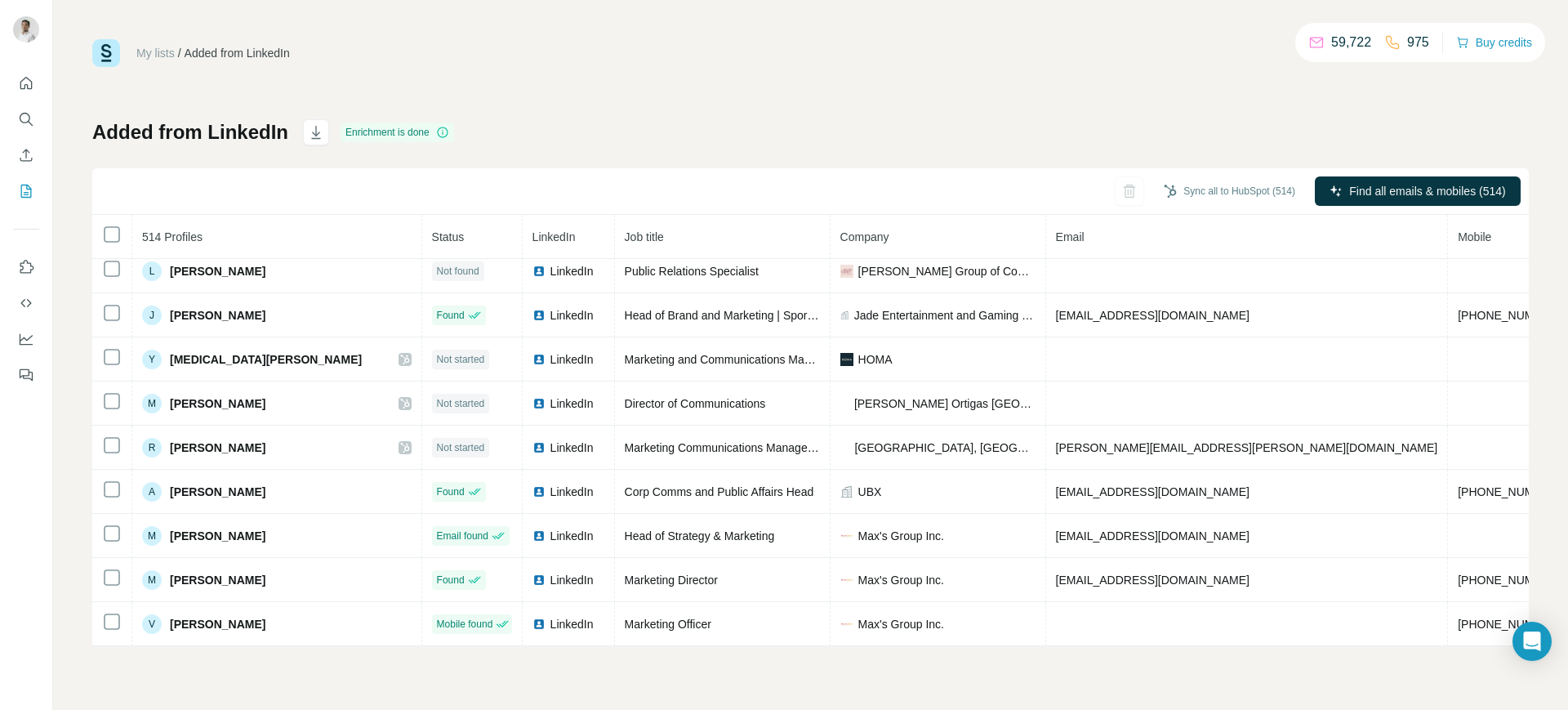
scroll to position [2272, 0]
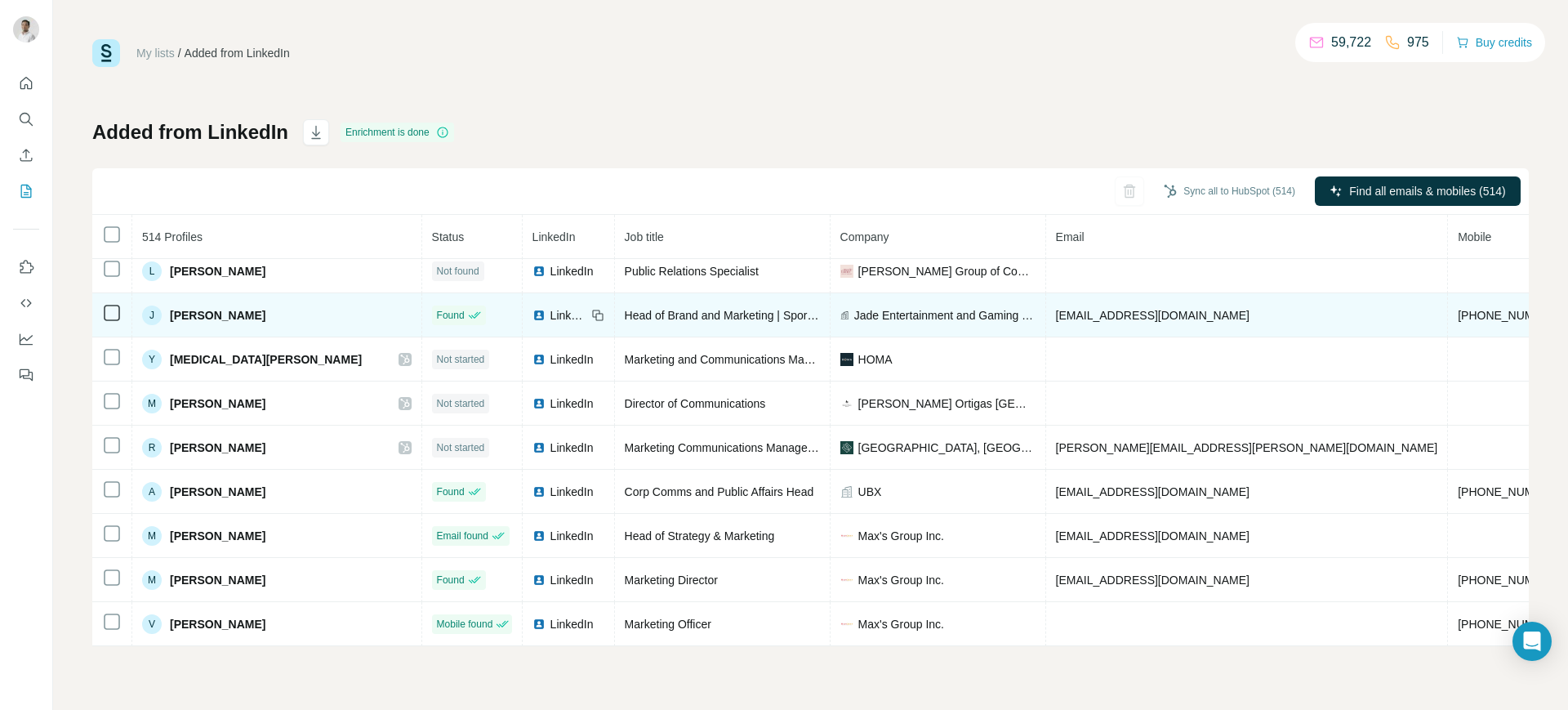
click at [1099, 309] on span "julieannmanio@jadegaming.com.ph" at bounding box center [1153, 315] width 194 height 13
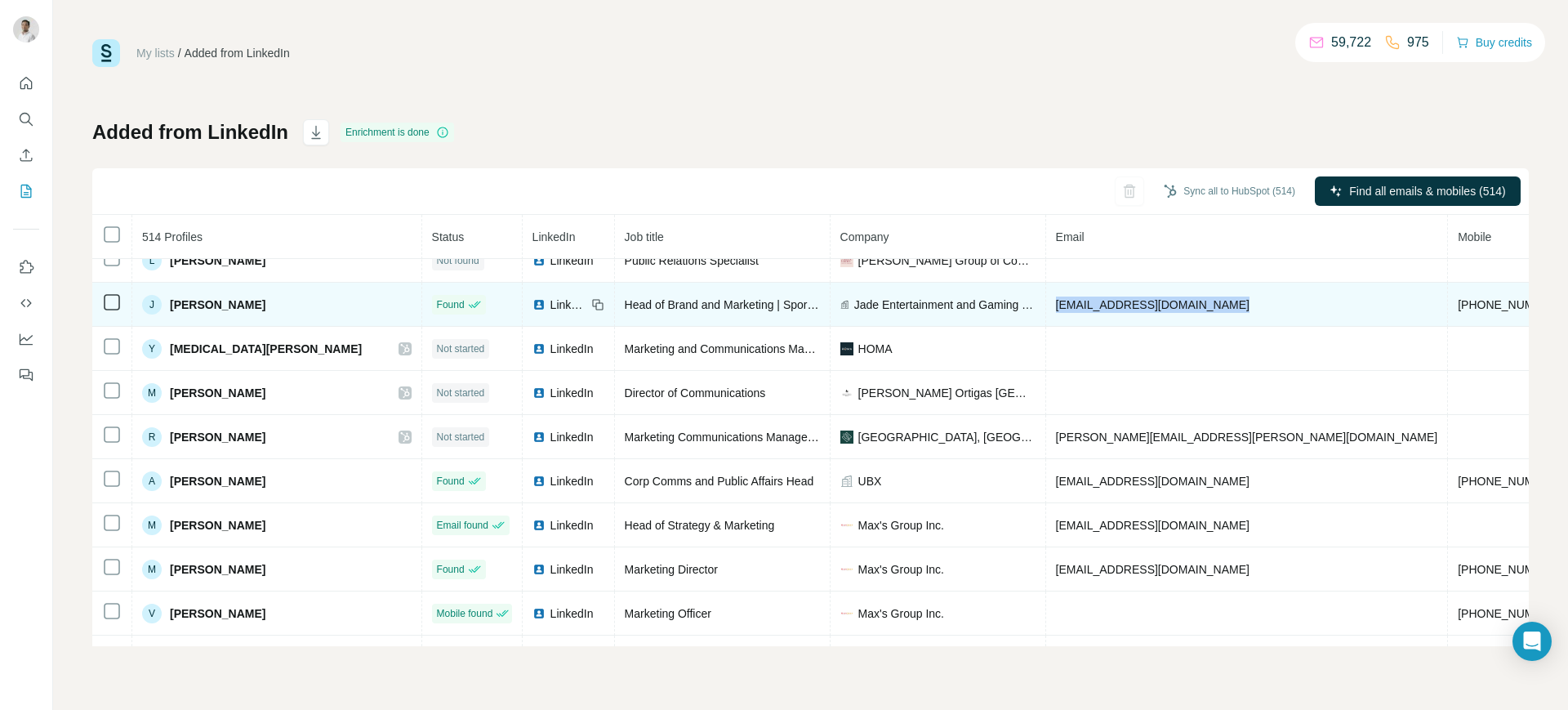
click at [1099, 306] on span "julieannmanio@jadegaming.com.ph" at bounding box center [1153, 305] width 194 height 13
click at [1448, 294] on td "+639269908092" at bounding box center [1510, 305] width 124 height 45
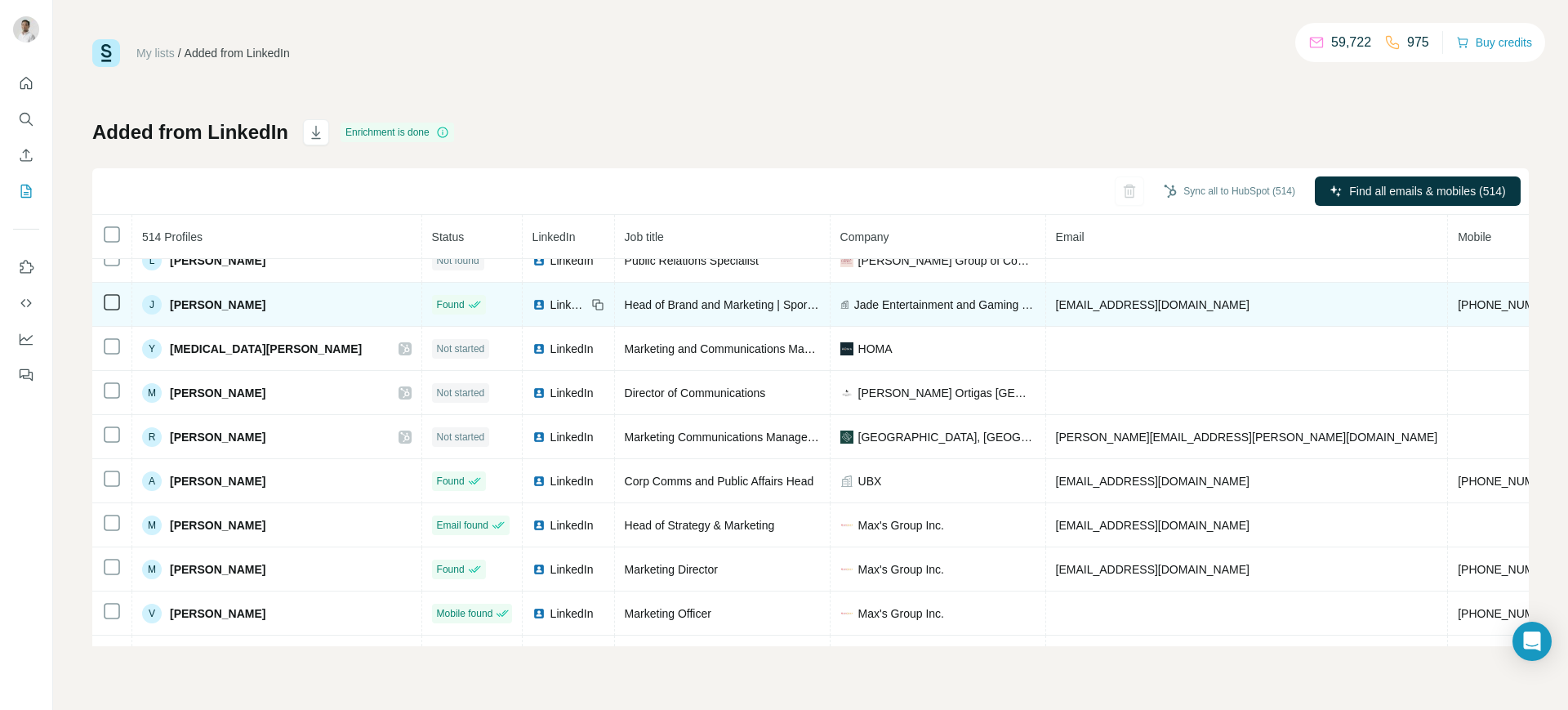
click at [1448, 294] on td "+639269908092" at bounding box center [1510, 305] width 124 height 45
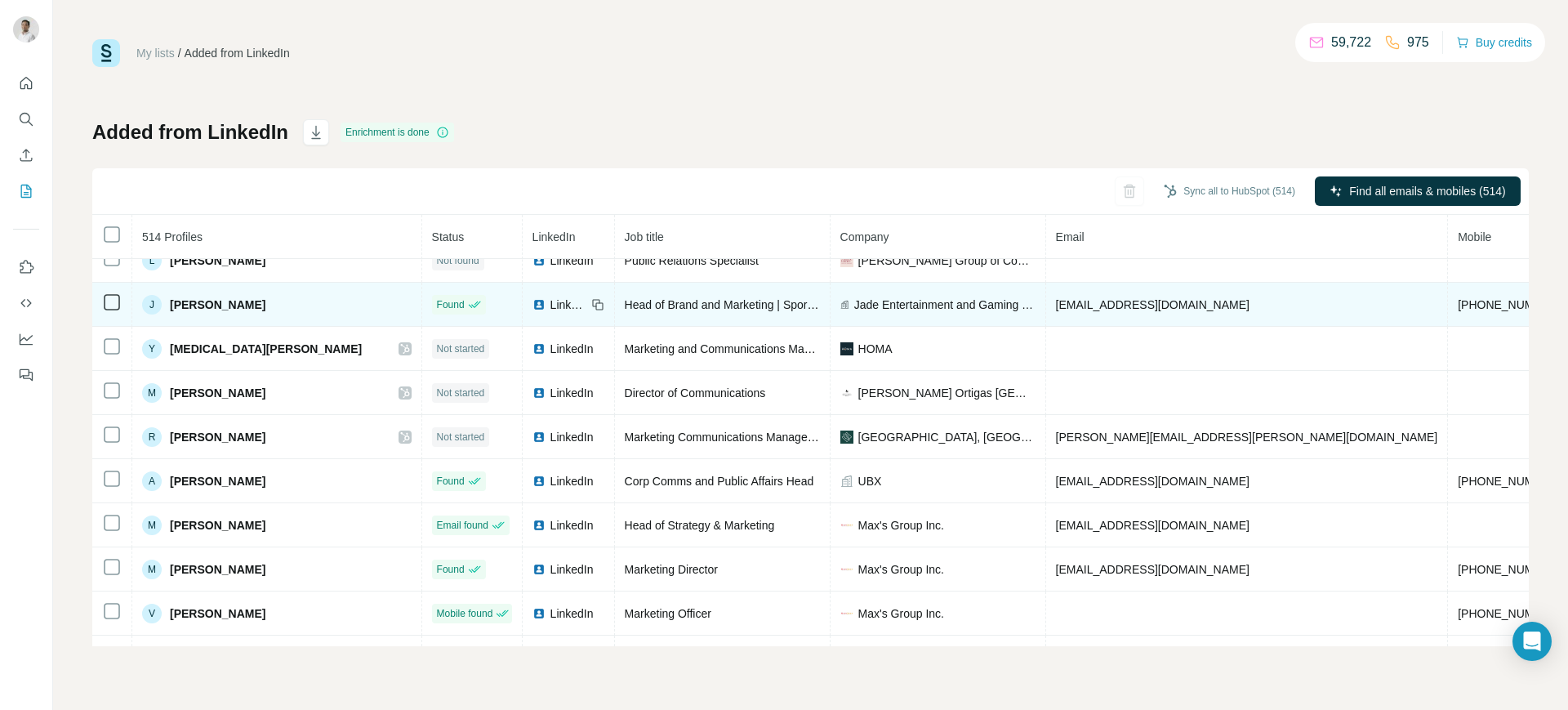
click at [1448, 294] on td "+639269908092" at bounding box center [1510, 305] width 124 height 45
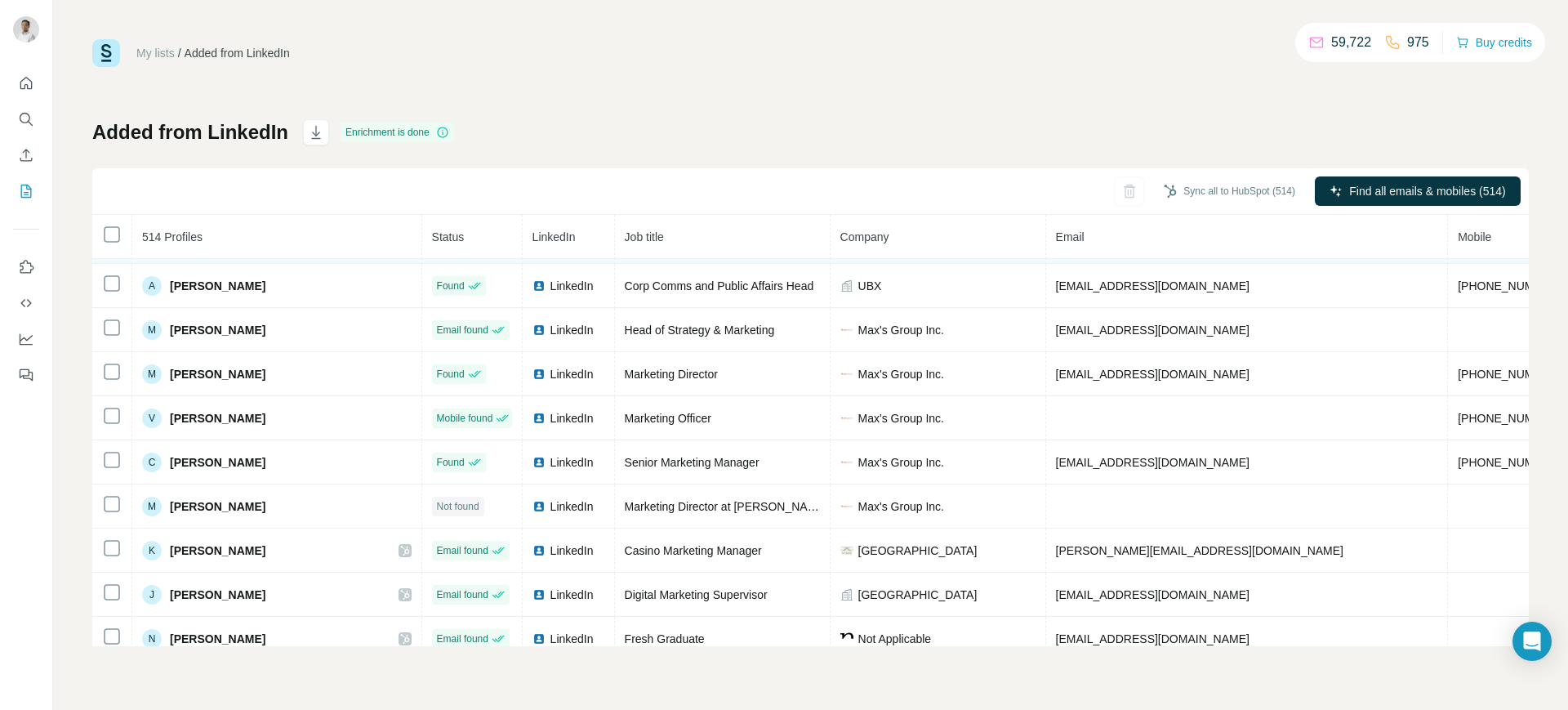
scroll to position [2471, 0]
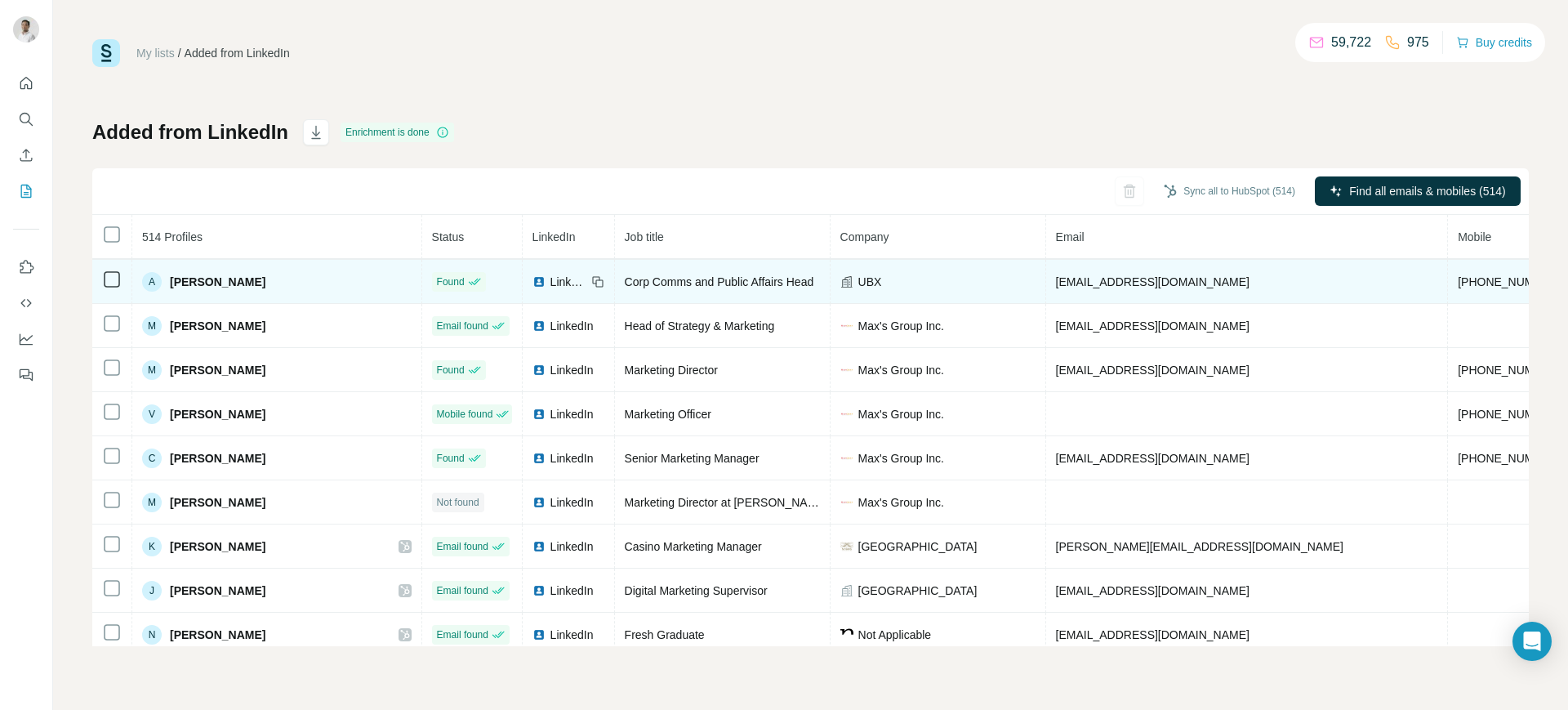
click at [1458, 280] on span "+639175436691" at bounding box center [1509, 282] width 103 height 13
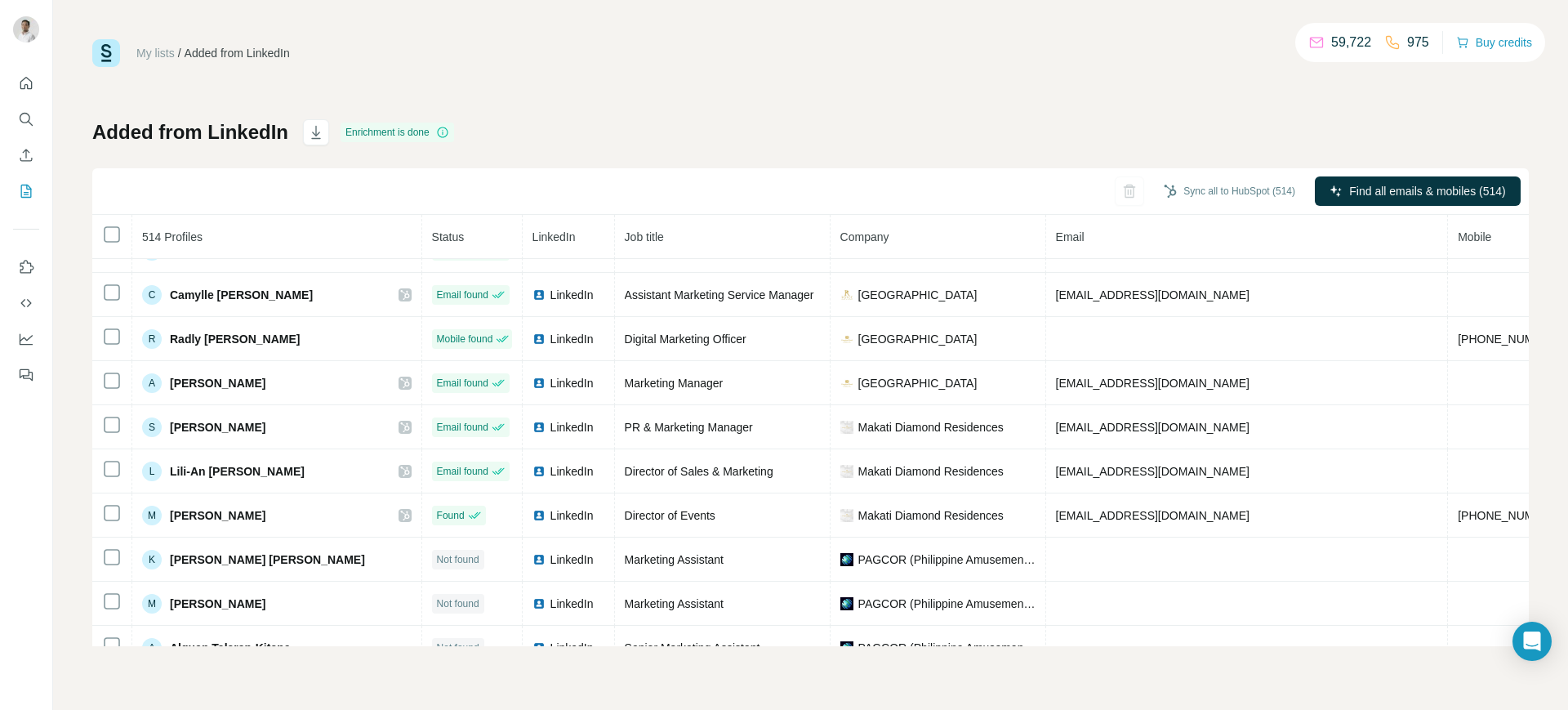
scroll to position [0, 0]
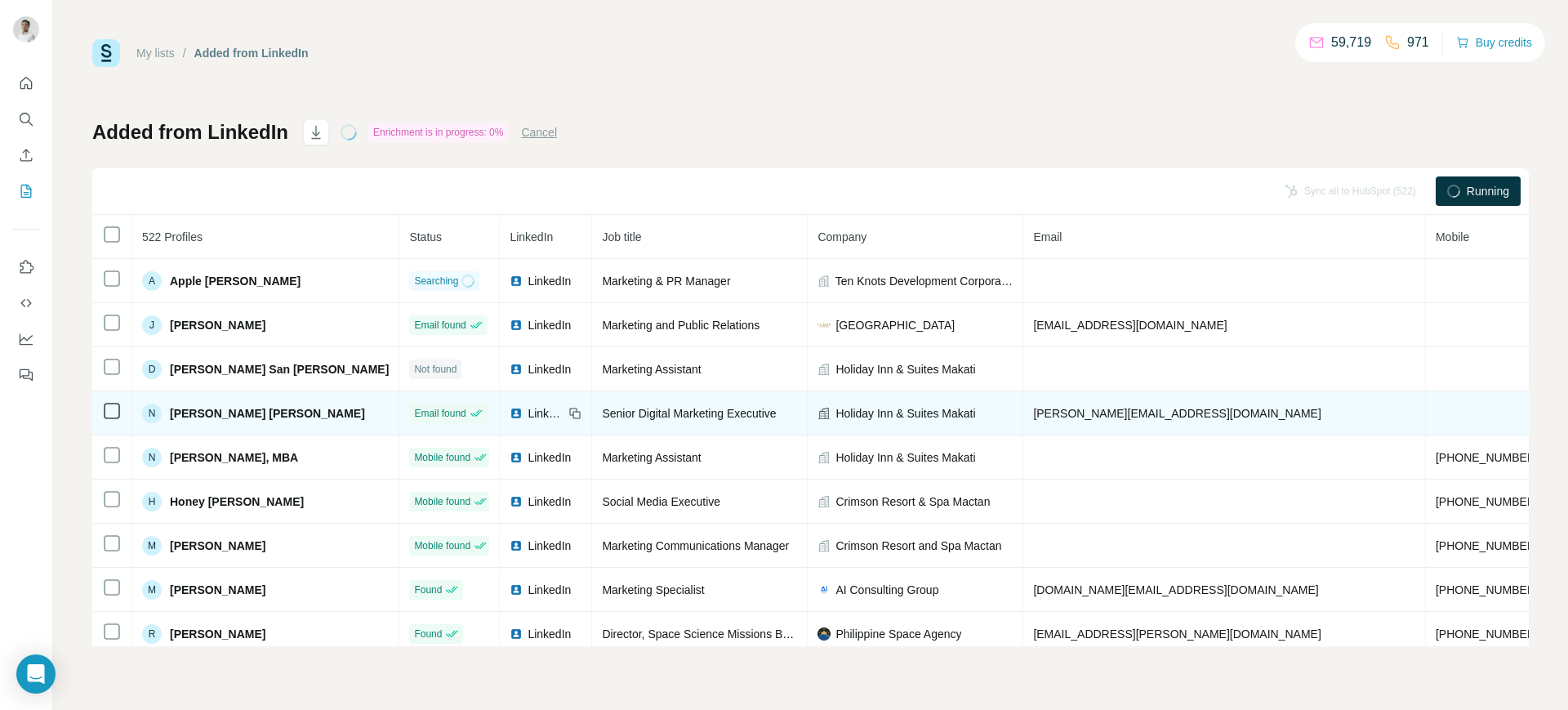
click at [1034, 415] on span "[PERSON_NAME][EMAIL_ADDRESS][DOMAIN_NAME]" at bounding box center [1177, 414] width 288 height 13
copy span "[PERSON_NAME][EMAIL_ADDRESS][DOMAIN_NAME]"
click at [573, 413] on icon at bounding box center [577, 415] width 7 height 7
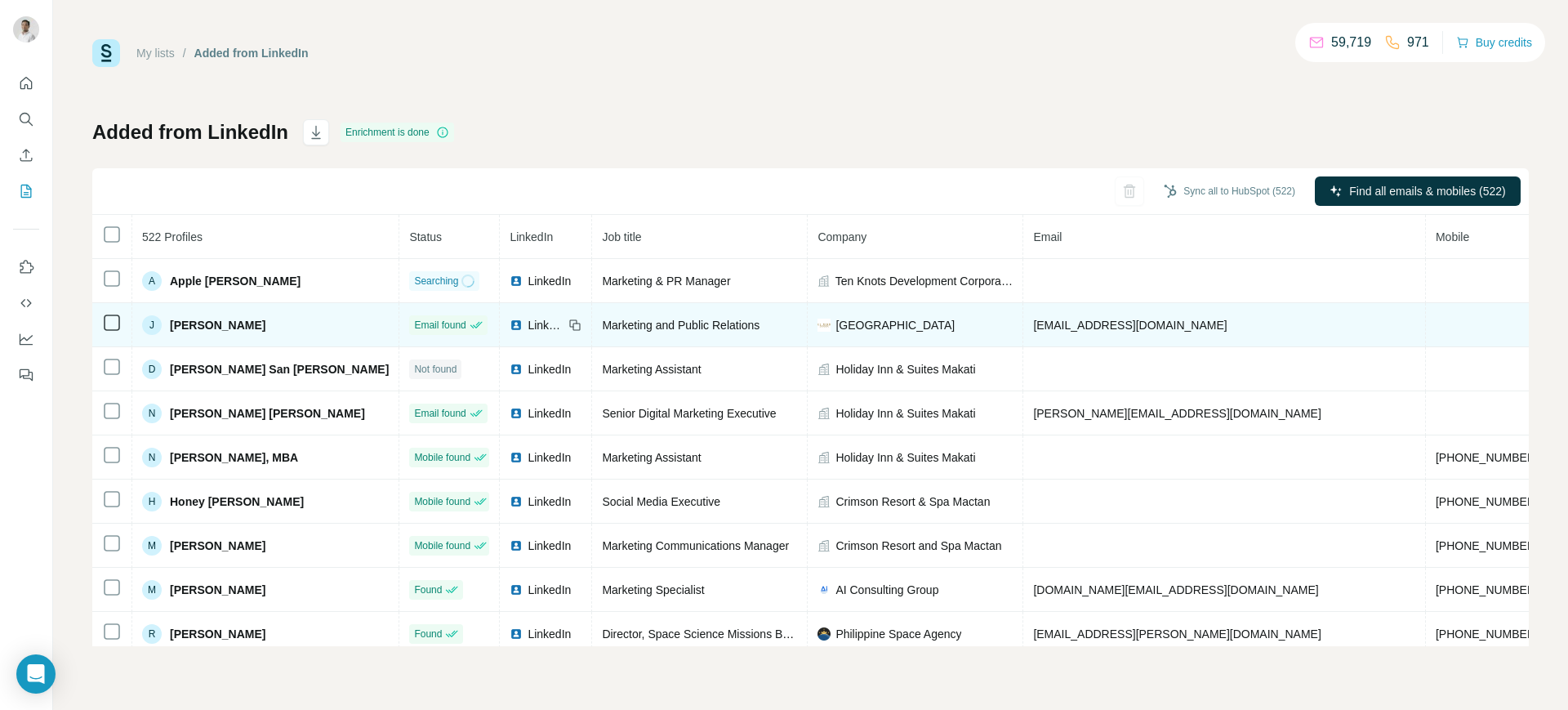
click at [836, 320] on span "[GEOGRAPHIC_DATA]" at bounding box center [895, 325] width 119 height 16
copy span "[GEOGRAPHIC_DATA]"
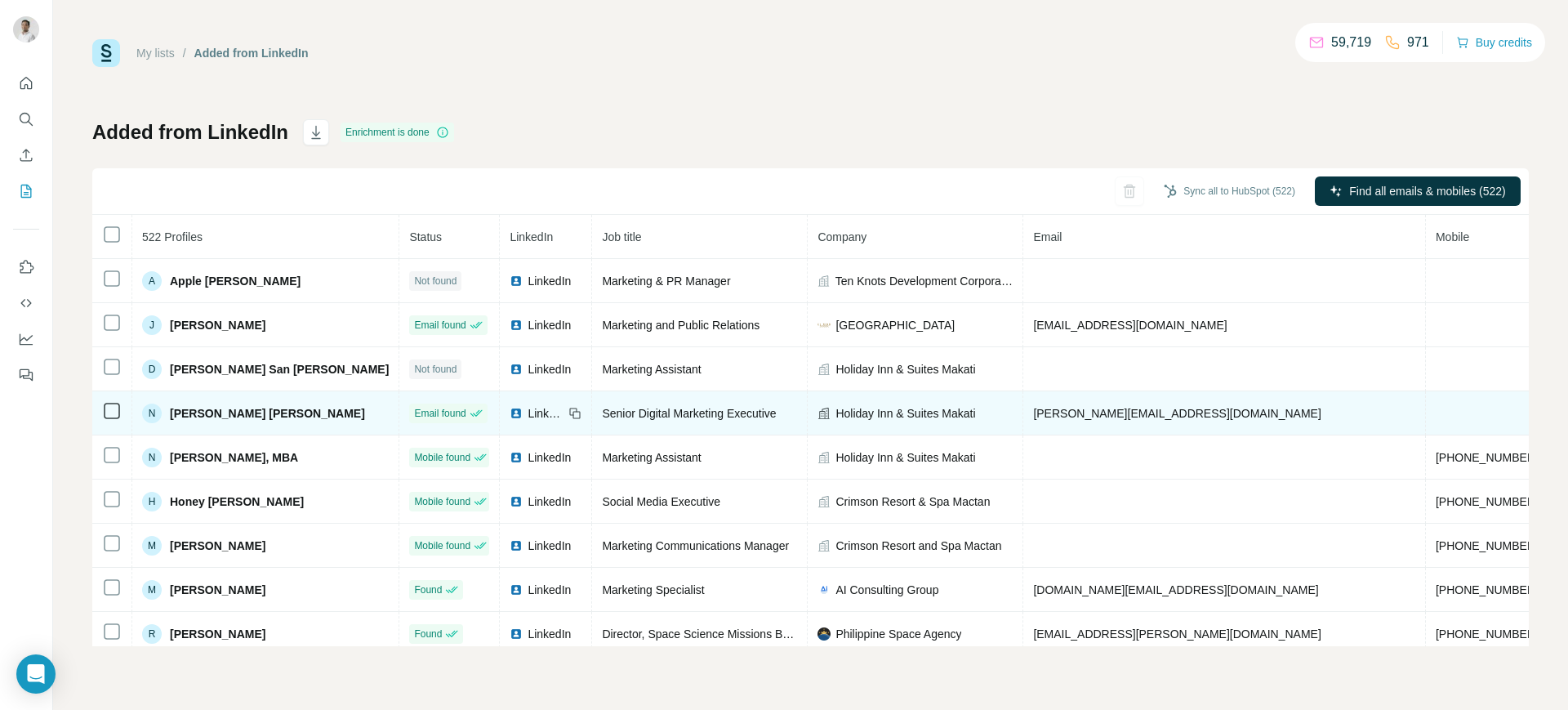
click at [569, 407] on icon at bounding box center [575, 414] width 13 height 13
click at [836, 406] on span "Holiday Inn & Suites Makati" at bounding box center [906, 414] width 140 height 16
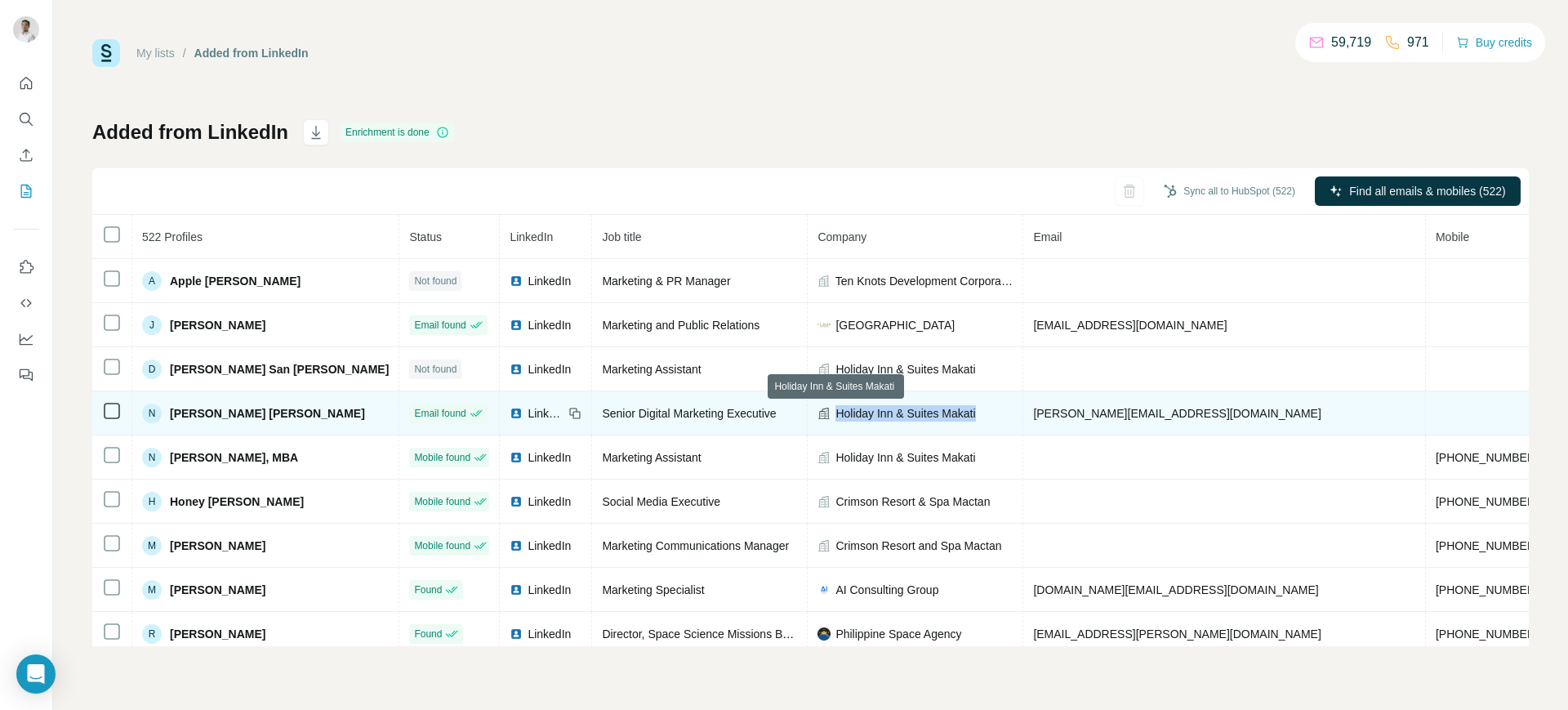
copy span "Holiday Inn & Suites Makati"
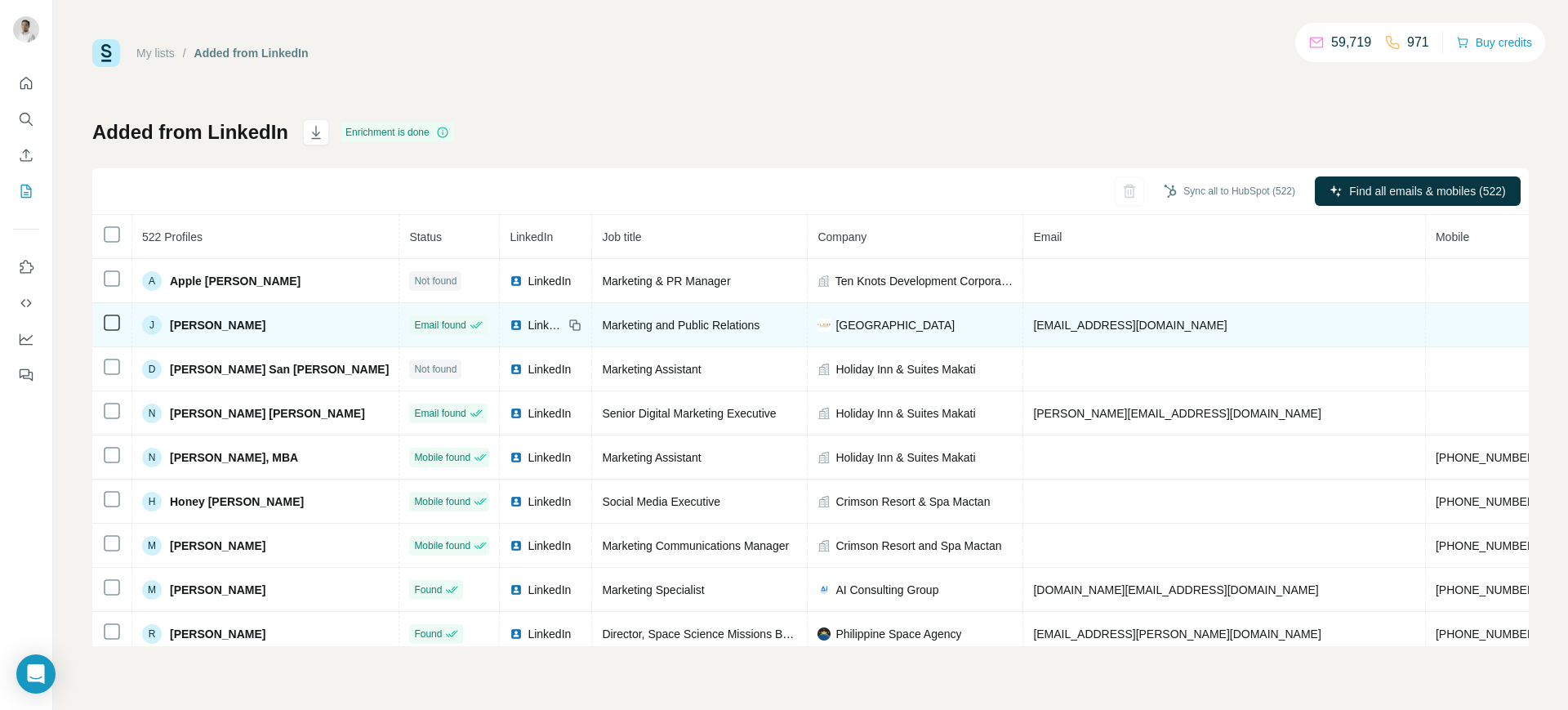
click at [1034, 323] on span "ja@elnidoresorts.com" at bounding box center [1130, 325] width 194 height 13
copy span "ja@elnidoresorts.com"
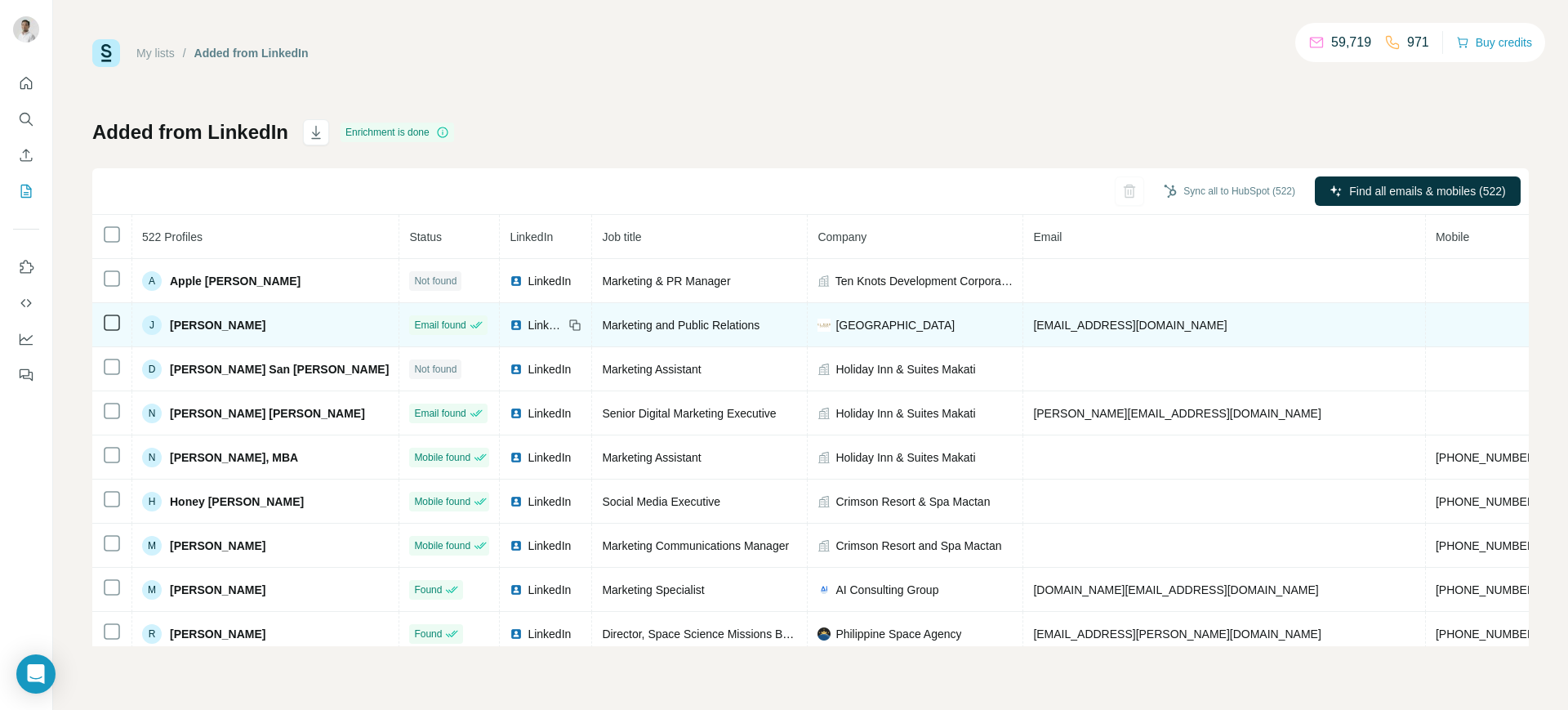
click at [569, 322] on icon at bounding box center [575, 325] width 13 height 13
click at [836, 328] on span "El Nido Resorts" at bounding box center [895, 325] width 119 height 16
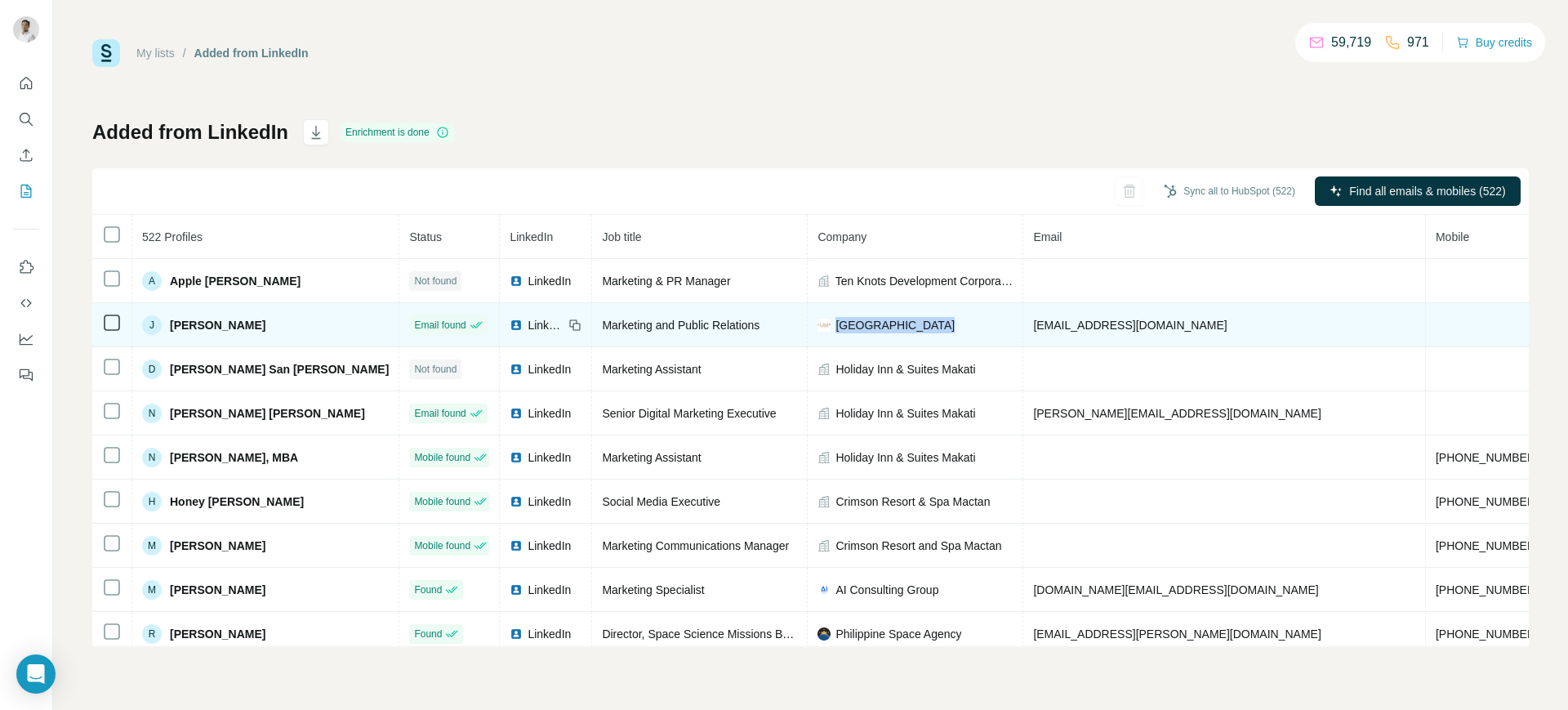
copy span "El Nido Resorts"
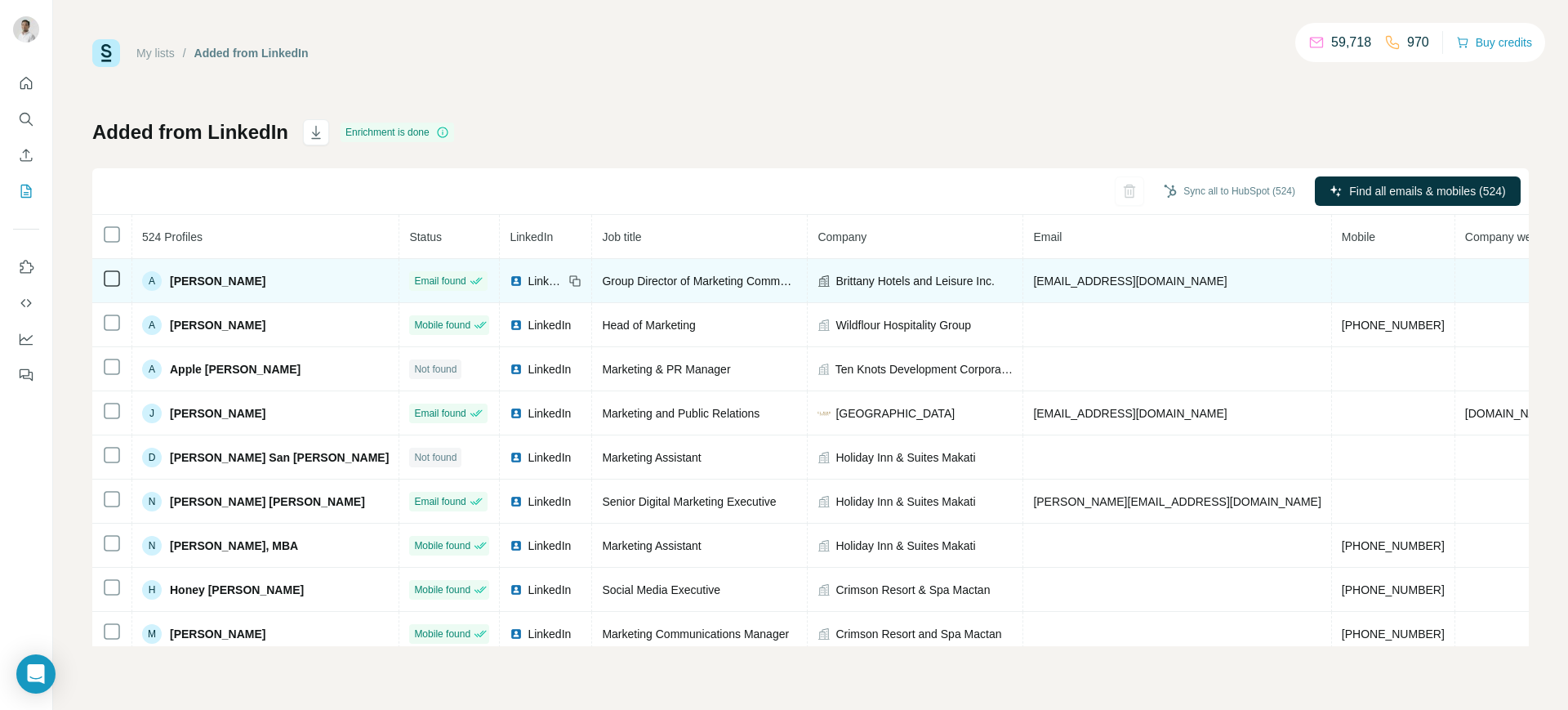
click at [1034, 279] on span "[EMAIL_ADDRESS][DOMAIN_NAME]" at bounding box center [1130, 281] width 194 height 13
copy span "[EMAIL_ADDRESS][DOMAIN_NAME]"
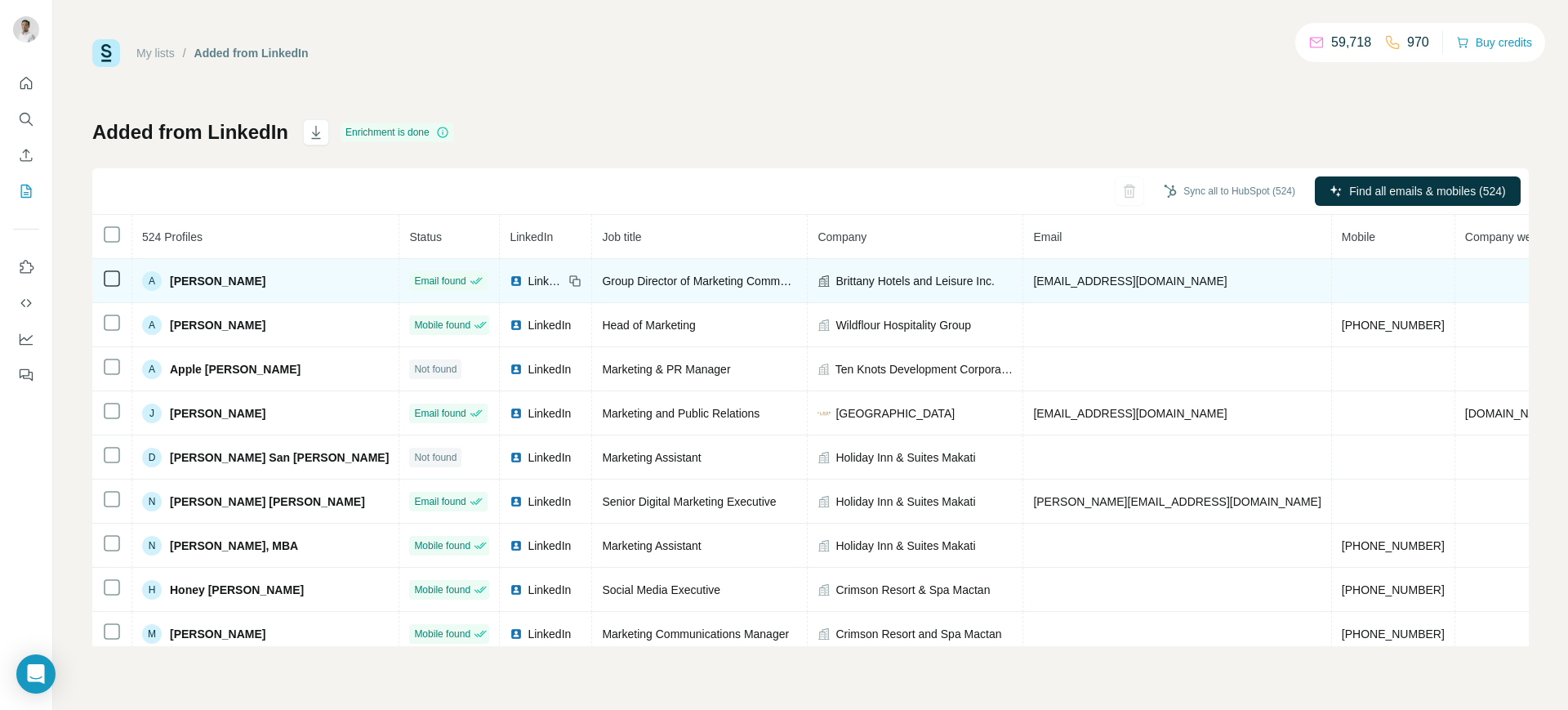
drag, startPoint x: 513, startPoint y: 272, endPoint x: 503, endPoint y: 280, distance: 12.8
click at [503, 280] on td "LinkedIn" at bounding box center [546, 281] width 93 height 45
click at [569, 280] on icon at bounding box center [575, 281] width 13 height 13
click at [836, 279] on span "Brittany Hotels and Leisure Inc." at bounding box center [915, 281] width 159 height 16
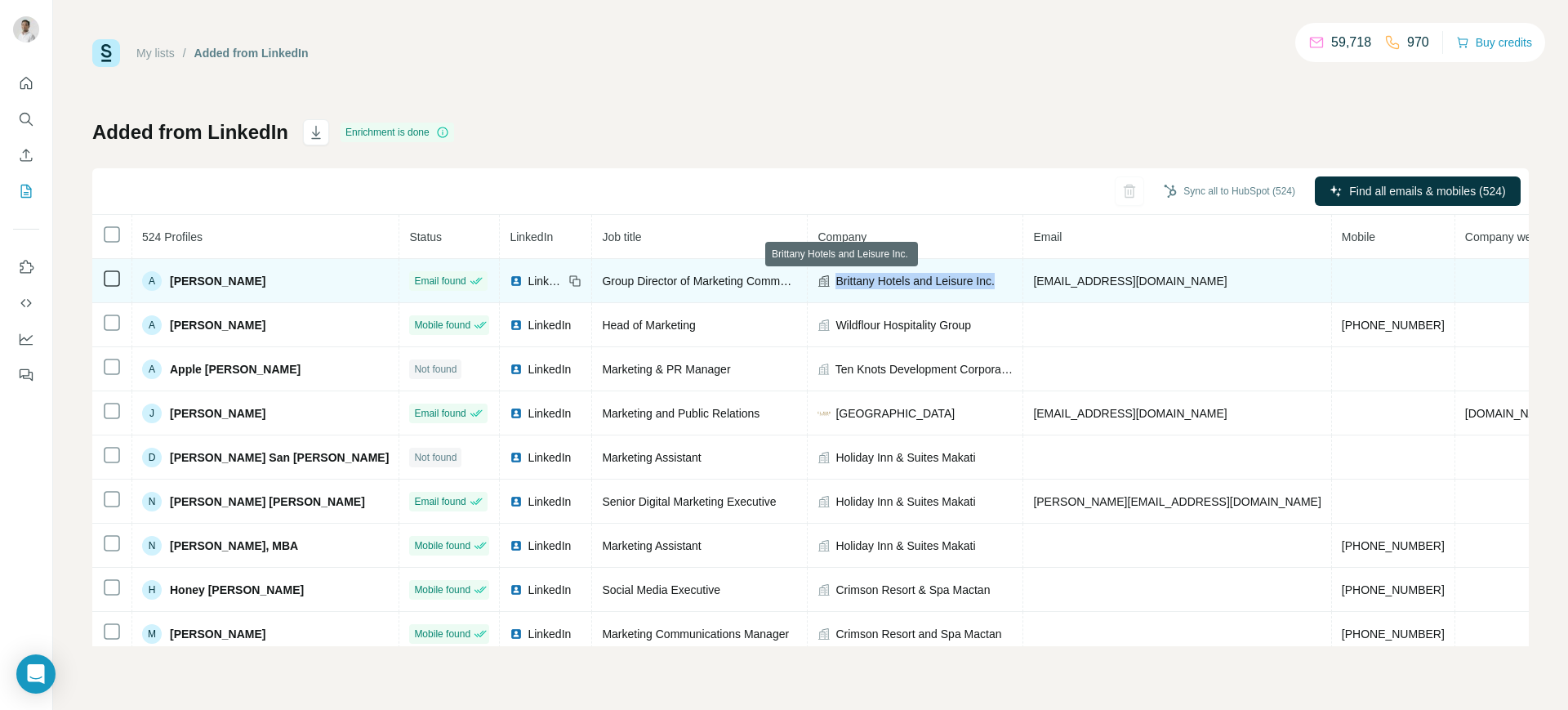
click at [836, 279] on span "Brittany Hotels and Leisure Inc." at bounding box center [915, 281] width 159 height 16
copy span "Brittany Hotels and Leisure Inc."
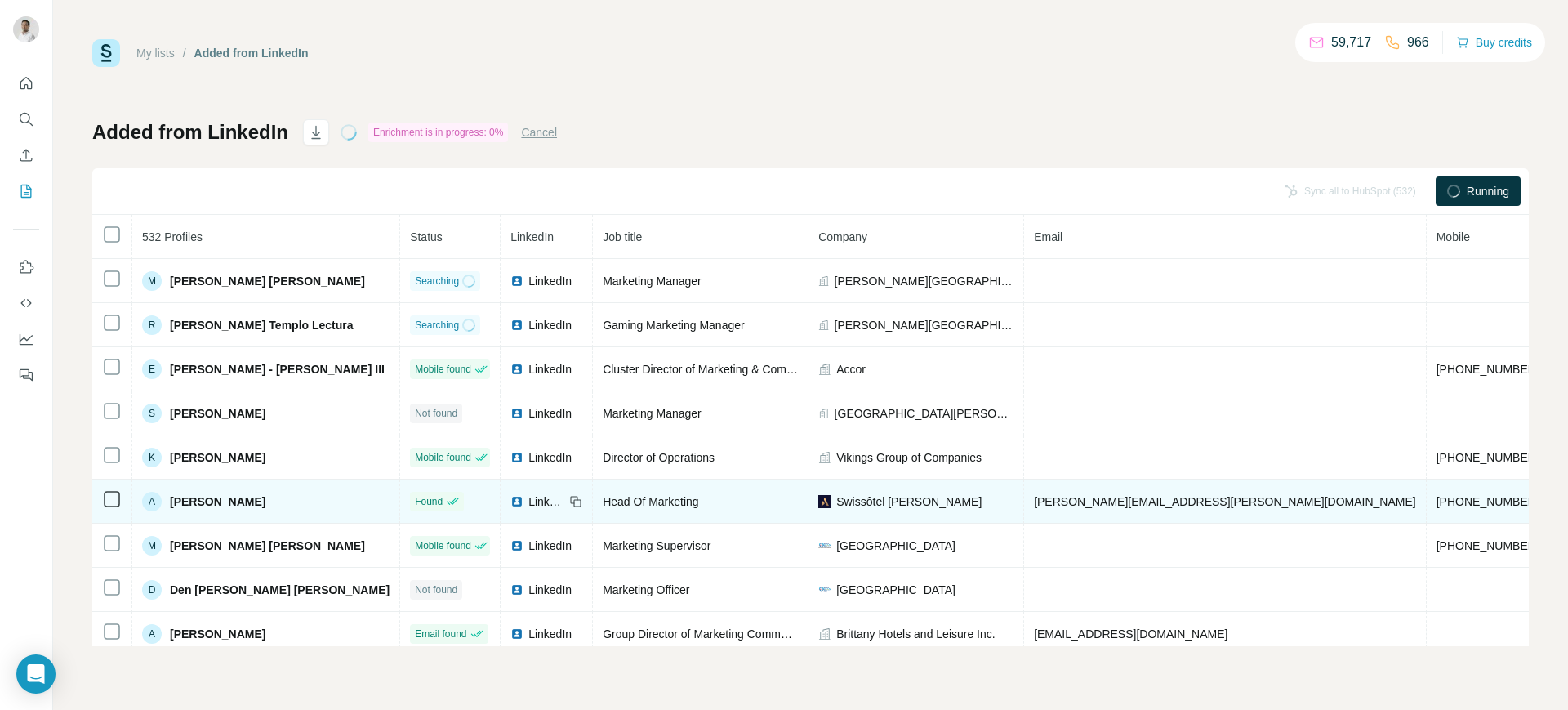
click at [1054, 499] on span "[PERSON_NAME][EMAIL_ADDRESS][PERSON_NAME][DOMAIN_NAME]" at bounding box center [1225, 502] width 382 height 13
copy span "[PERSON_NAME][EMAIL_ADDRESS][PERSON_NAME][DOMAIN_NAME]"
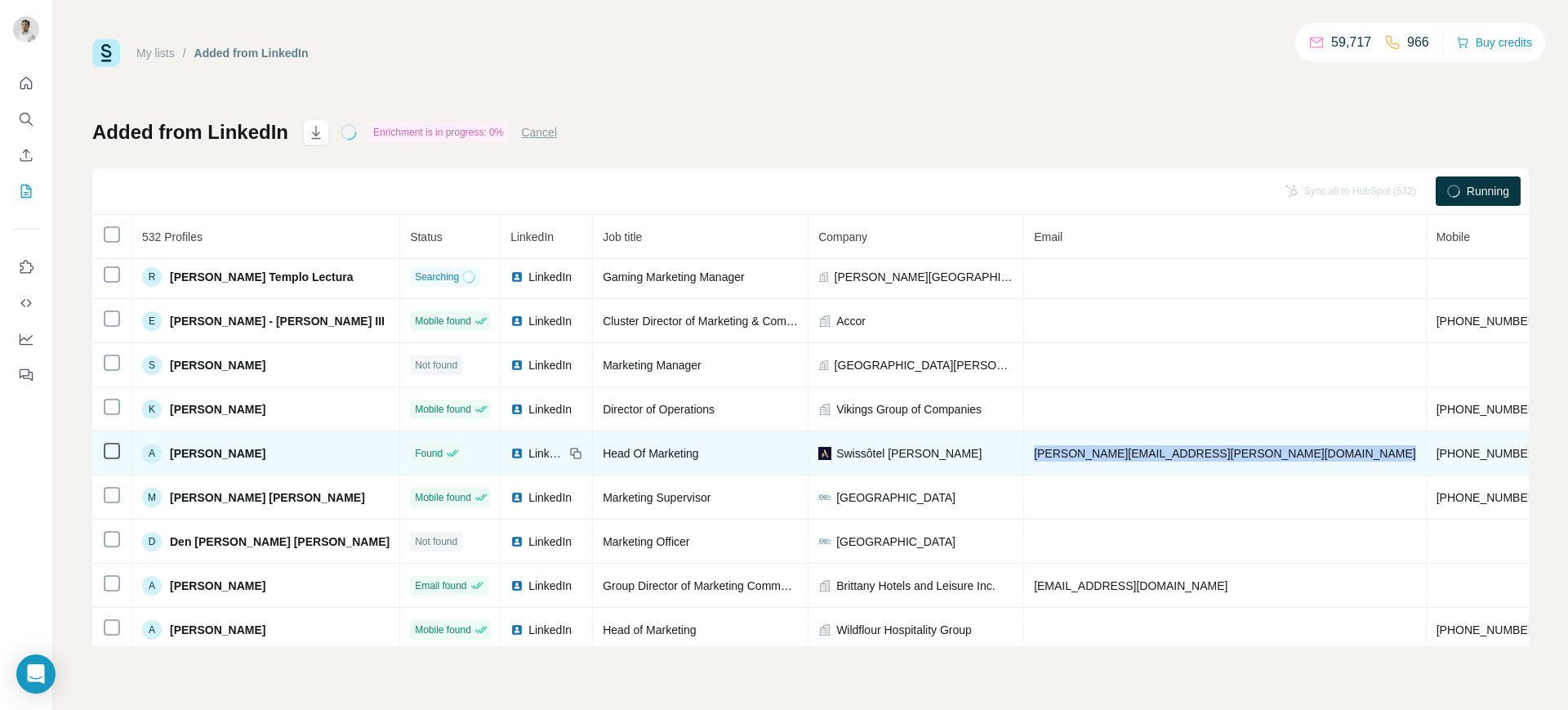
scroll to position [49, 0]
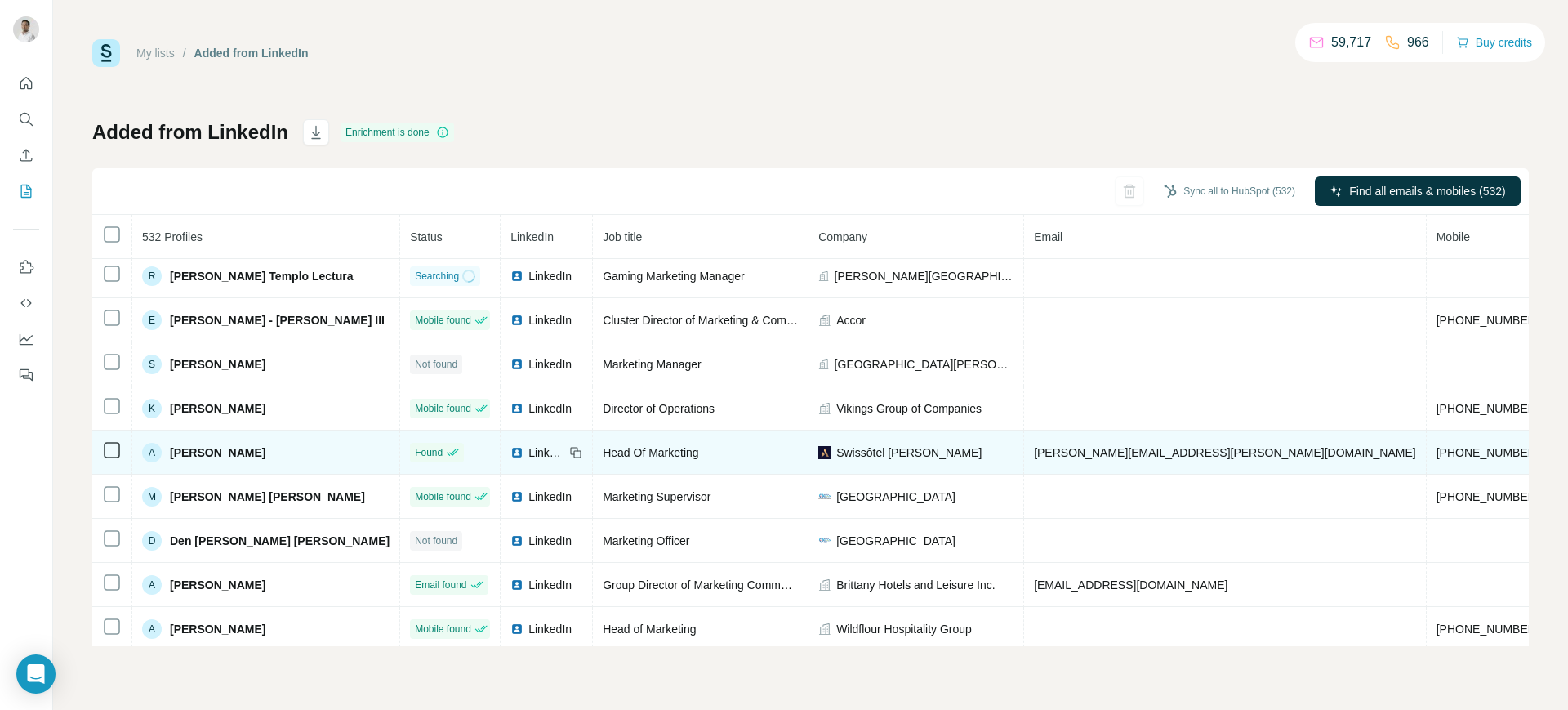
click at [511, 449] on div "LinkedIn" at bounding box center [537, 453] width 54 height 16
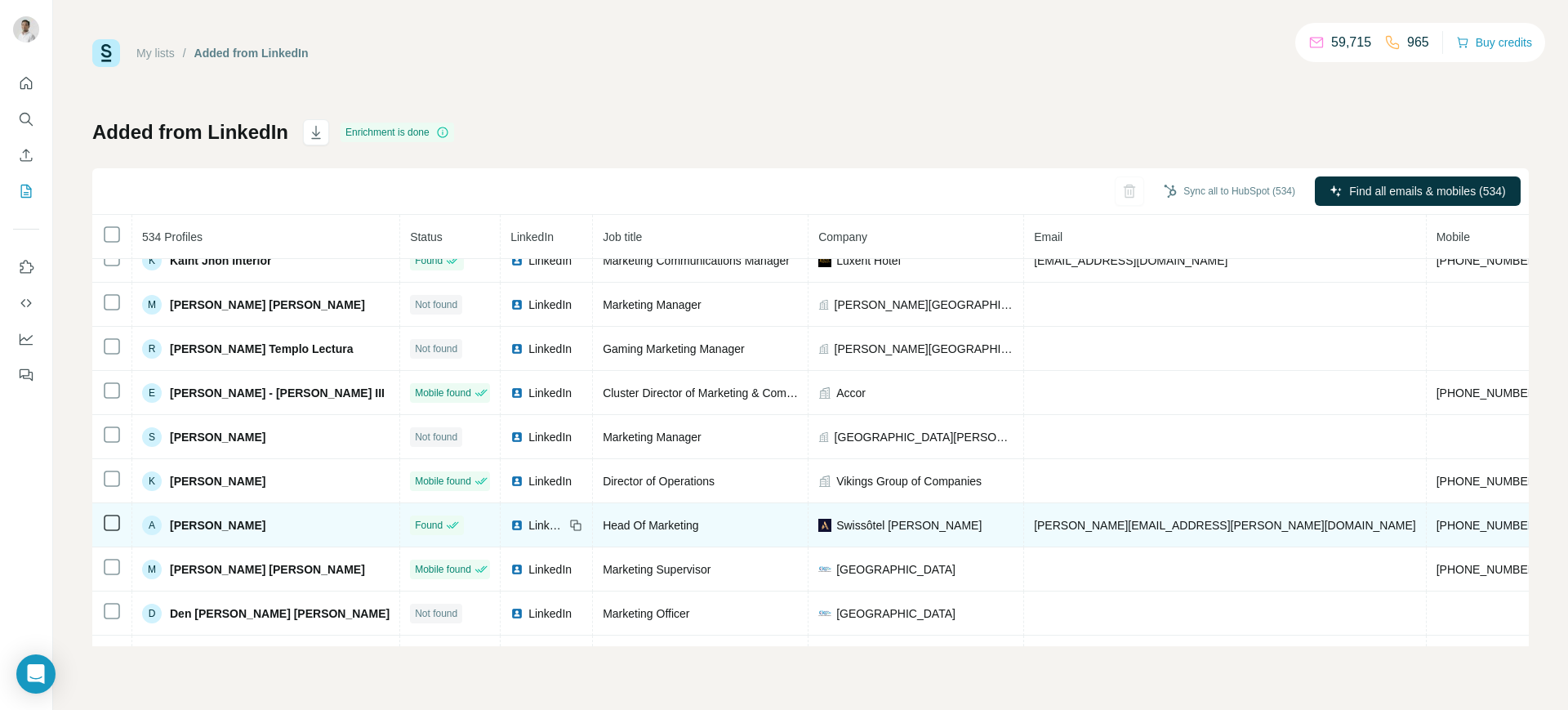
scroll to position [0, 0]
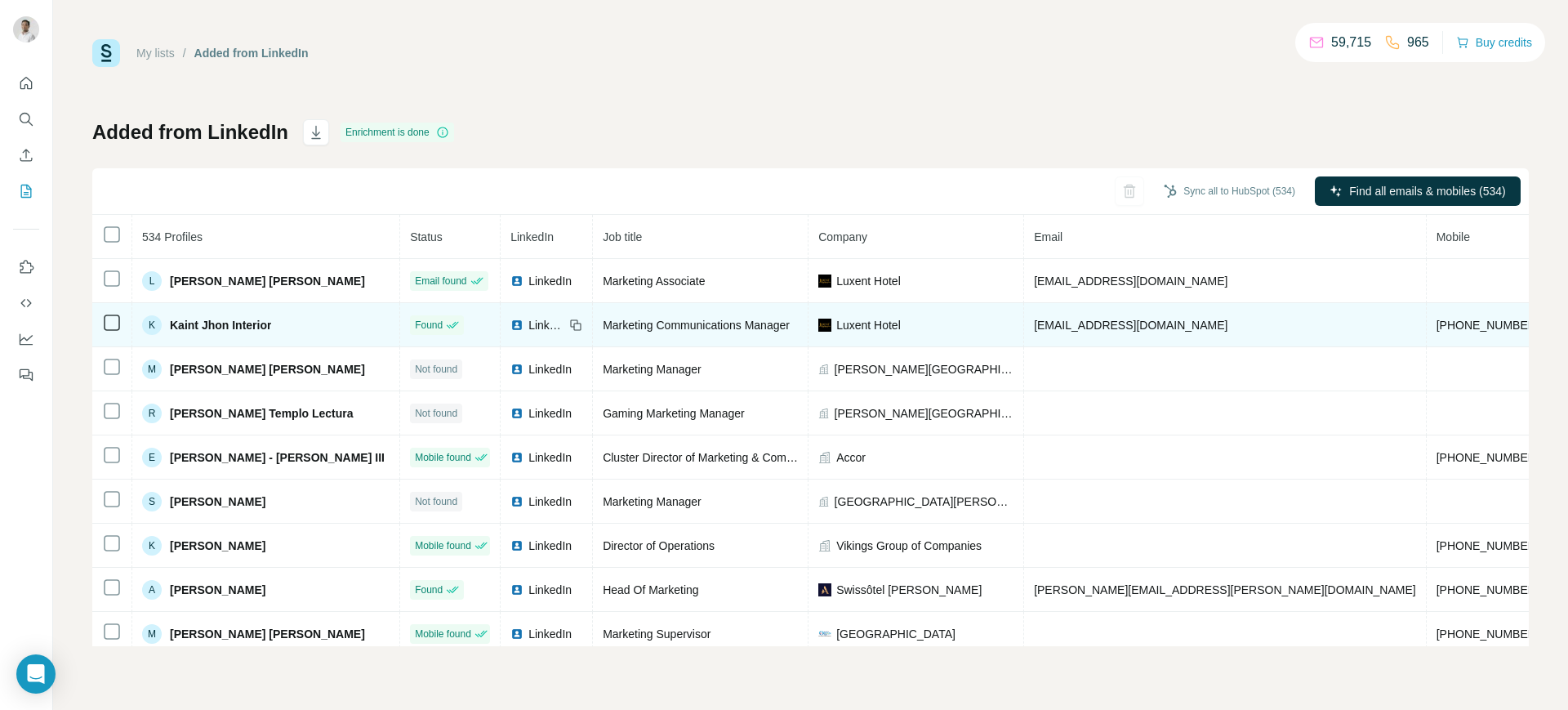
click at [1029, 332] on td "[EMAIL_ADDRESS][DOMAIN_NAME]" at bounding box center [1226, 325] width 402 height 45
click at [1029, 330] on td "[EMAIL_ADDRESS][DOMAIN_NAME]" at bounding box center [1226, 325] width 402 height 45
click at [1034, 330] on span "[EMAIL_ADDRESS][DOMAIN_NAME]" at bounding box center [1130, 325] width 194 height 13
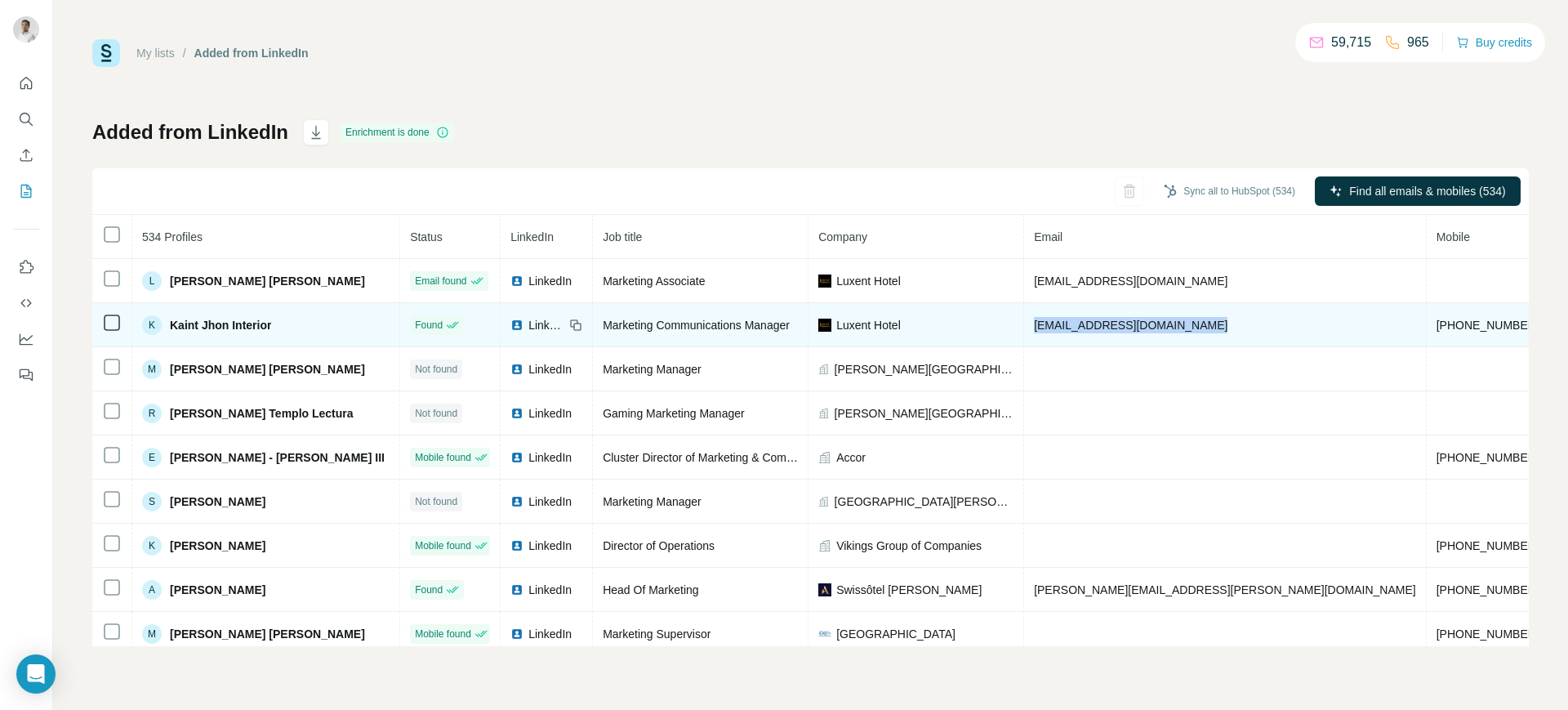
click at [1034, 330] on span "[EMAIL_ADDRESS][DOMAIN_NAME]" at bounding box center [1130, 325] width 194 height 13
click at [570, 322] on icon at bounding box center [576, 325] width 13 height 13
click at [848, 322] on span "Luxent Hotel" at bounding box center [868, 325] width 65 height 16
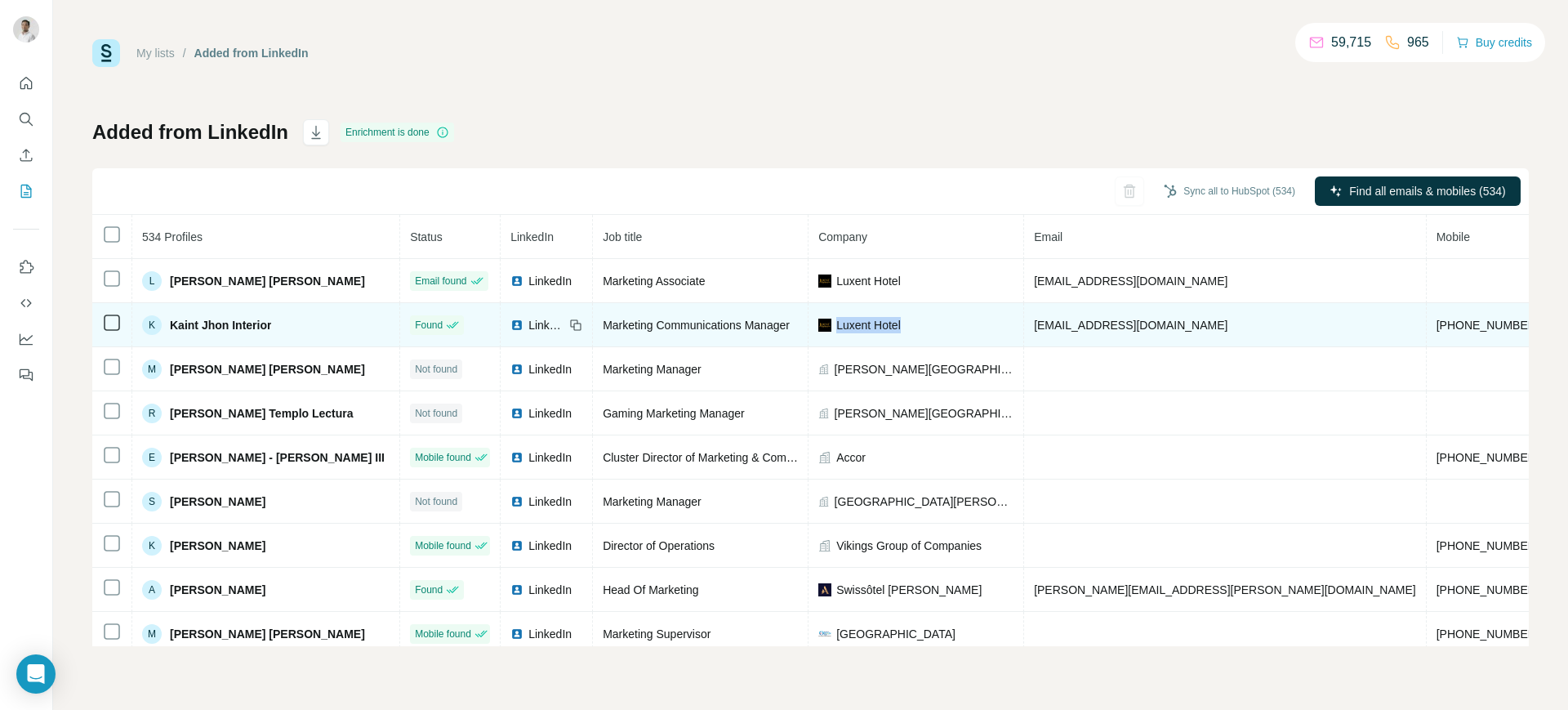
click at [848, 322] on span "Luxent Hotel" at bounding box center [868, 325] width 65 height 16
copy span "Luxent Hotel"
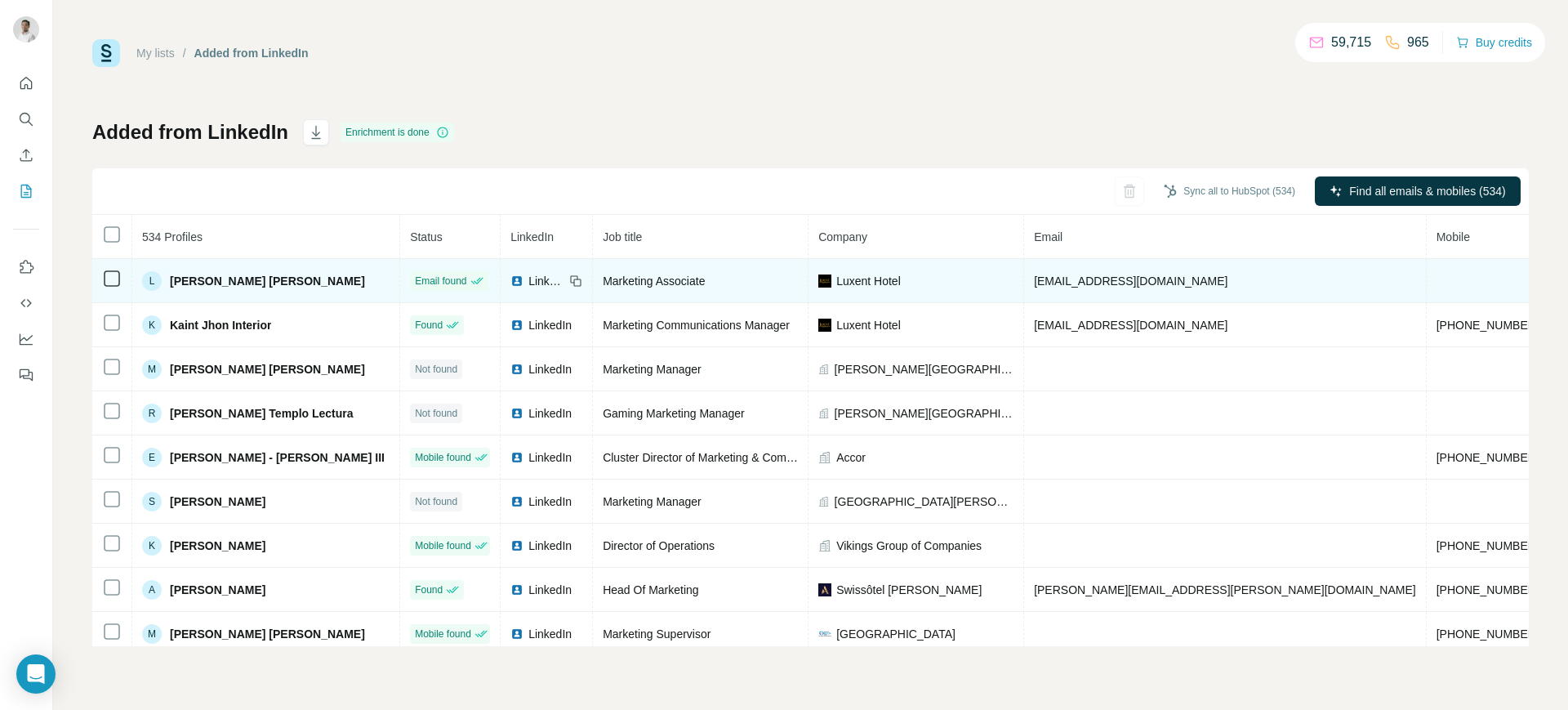
click at [1034, 283] on span "[EMAIL_ADDRESS][DOMAIN_NAME]" at bounding box center [1130, 281] width 194 height 13
copy span "[EMAIL_ADDRESS][DOMAIN_NAME]"
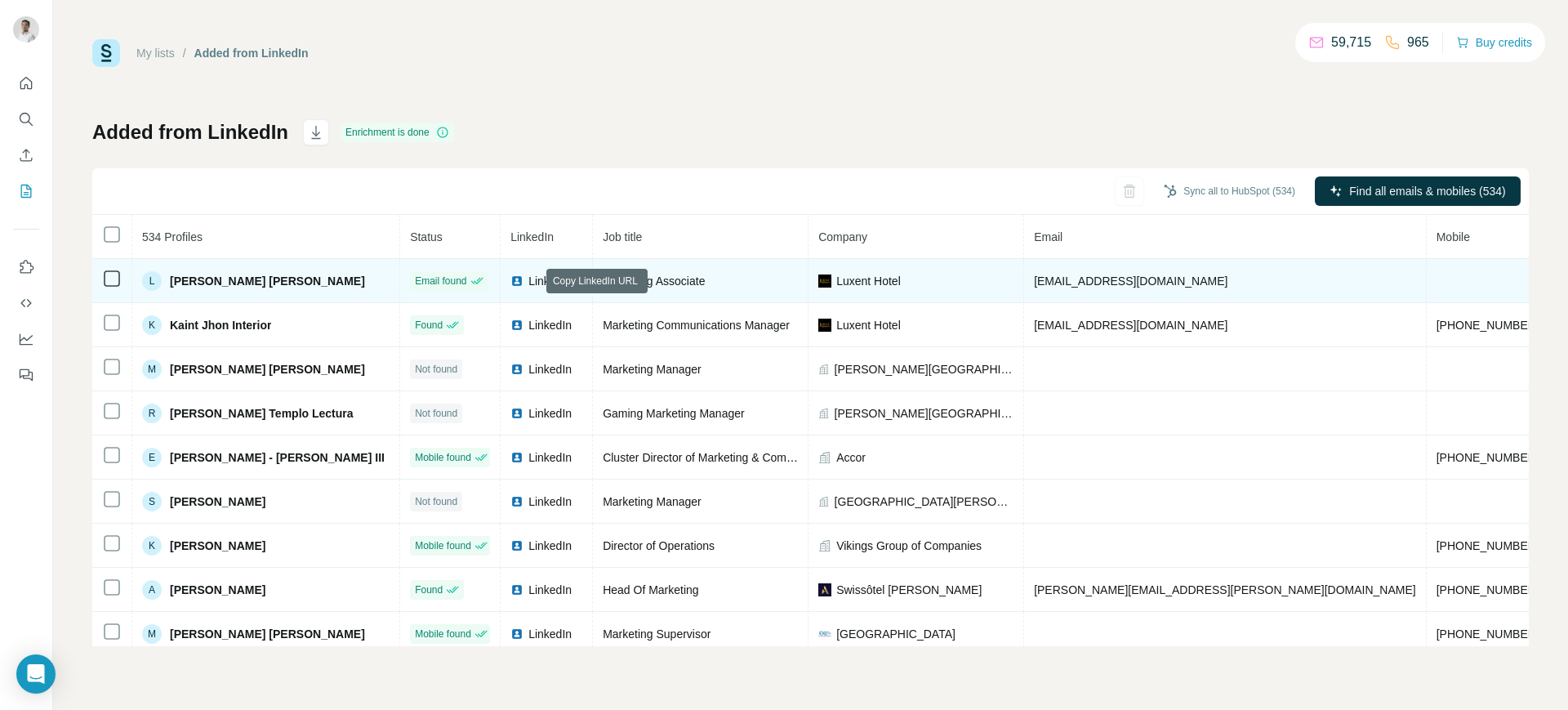
click at [570, 276] on icon at bounding box center [576, 281] width 13 height 13
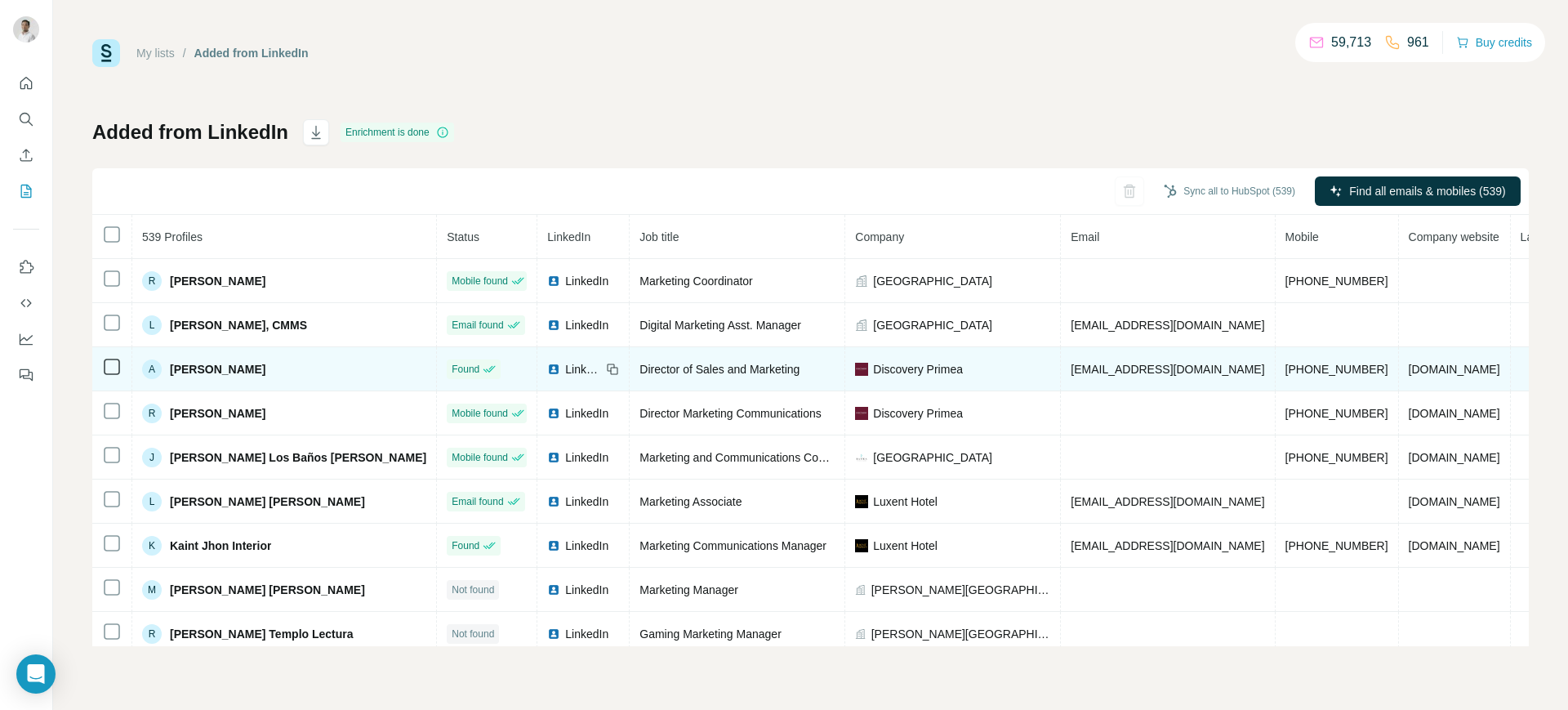
click at [1071, 368] on span "[EMAIL_ADDRESS][DOMAIN_NAME]" at bounding box center [1167, 369] width 194 height 13
copy span "[EMAIL_ADDRESS][DOMAIN_NAME]"
click at [606, 365] on icon at bounding box center [612, 369] width 13 height 13
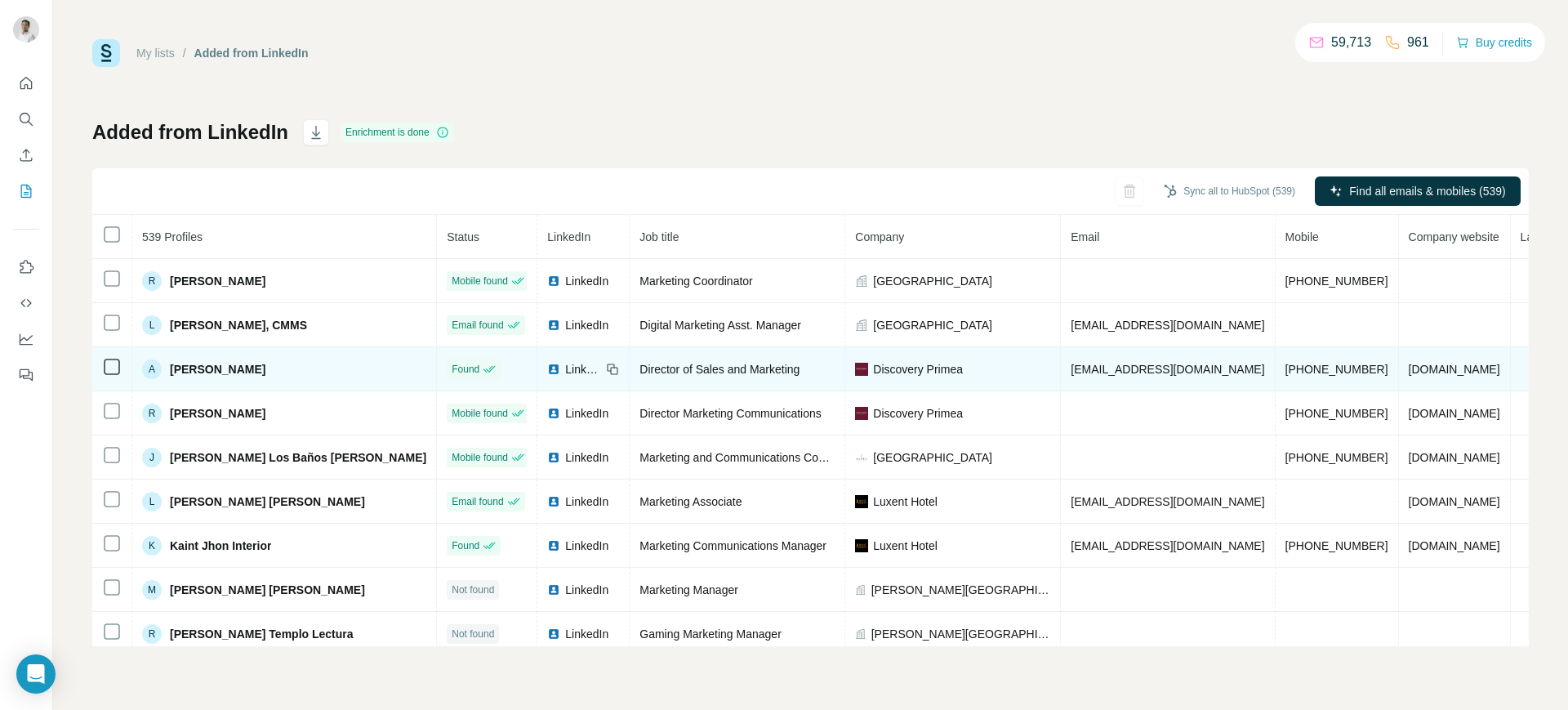
click at [873, 363] on span "Discovery Primea" at bounding box center [918, 369] width 90 height 16
copy span "Discovery Primea"
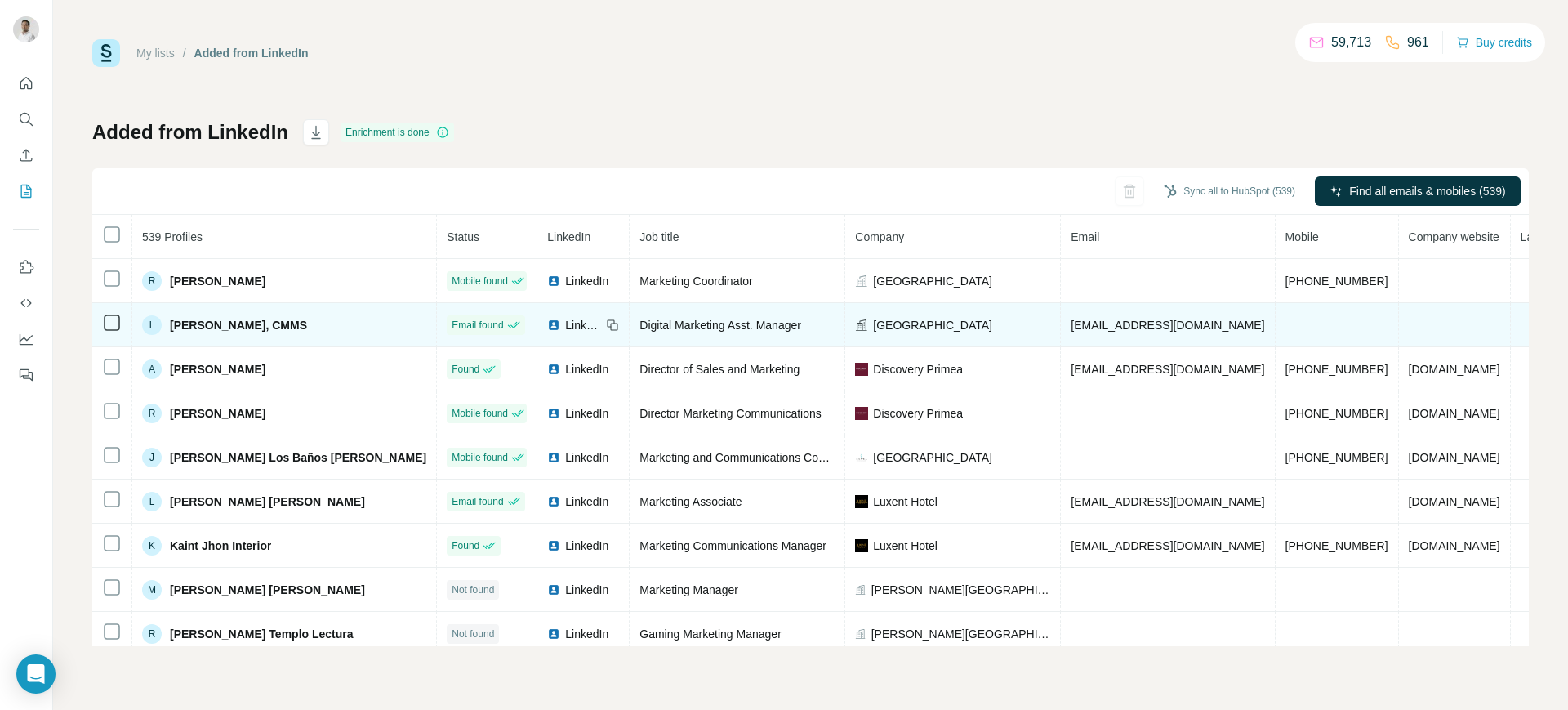
click at [1071, 320] on span "[EMAIL_ADDRESS][DOMAIN_NAME]" at bounding box center [1167, 325] width 194 height 13
copy span "[EMAIL_ADDRESS][DOMAIN_NAME]"
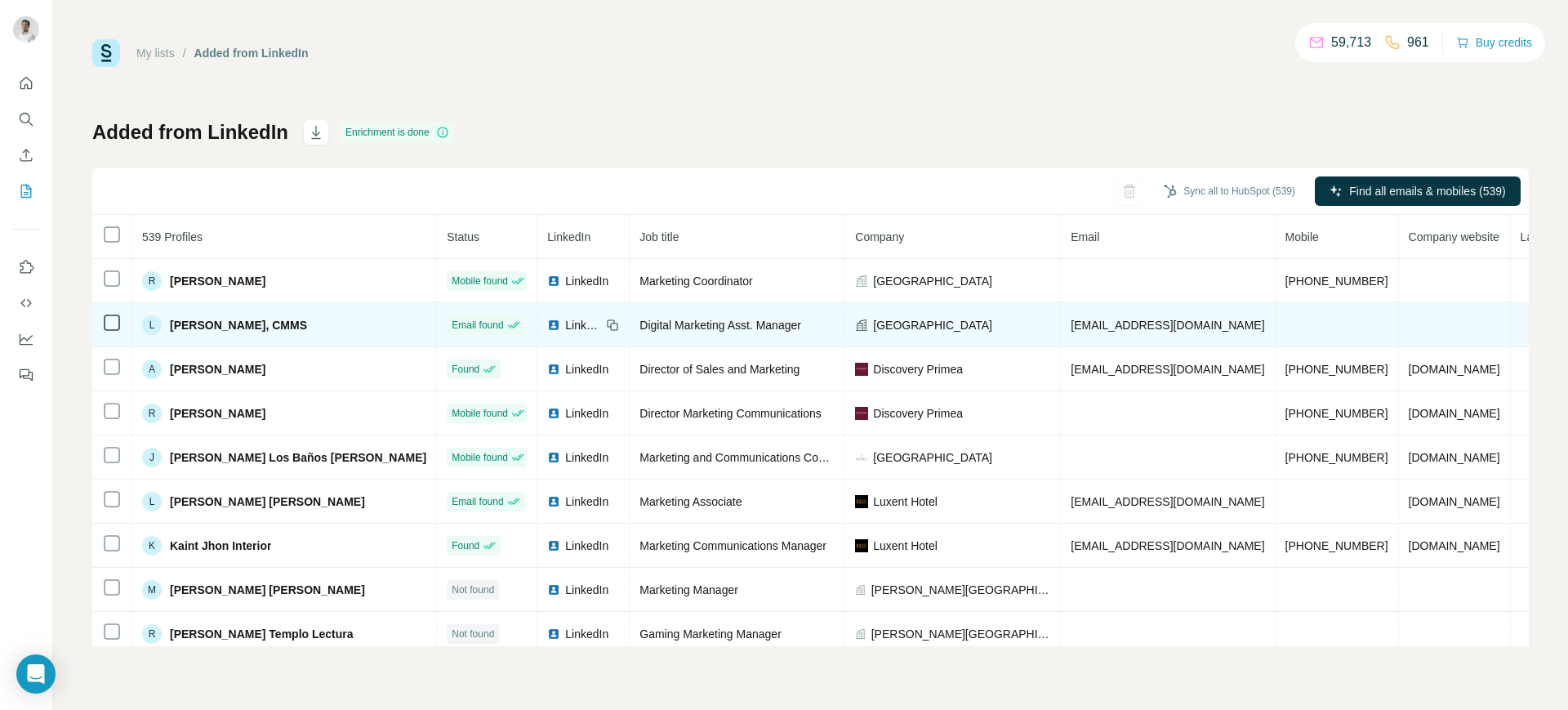
click at [606, 321] on icon at bounding box center [612, 325] width 13 height 13
click at [873, 327] on span "[GEOGRAPHIC_DATA]" at bounding box center [932, 325] width 119 height 16
copy span "[GEOGRAPHIC_DATA]"
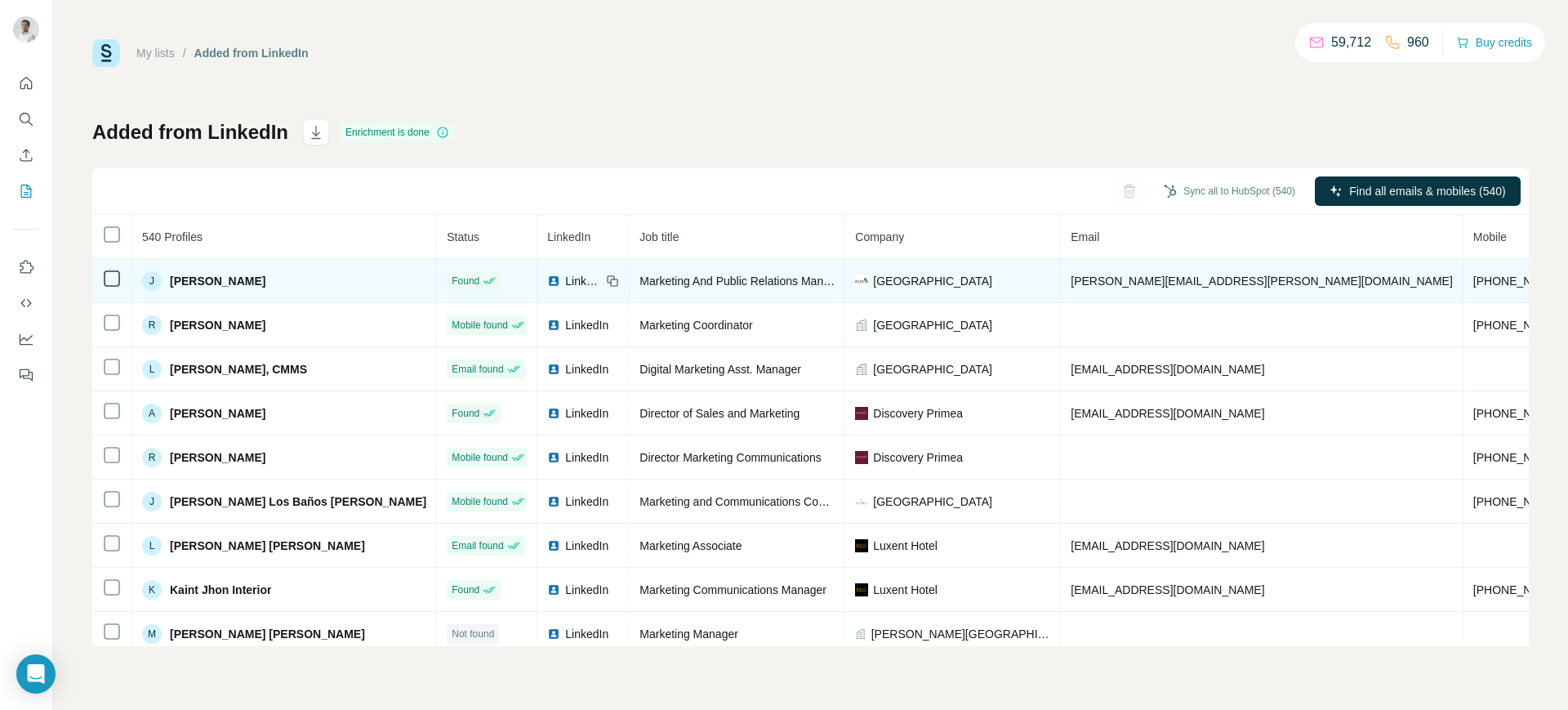
click at [1071, 275] on span "[PERSON_NAME][EMAIL_ADDRESS][PERSON_NAME][DOMAIN_NAME]" at bounding box center [1262, 281] width 382 height 13
copy span "[PERSON_NAME][EMAIL_ADDRESS][PERSON_NAME][DOMAIN_NAME]"
click at [606, 278] on icon at bounding box center [612, 281] width 13 height 13
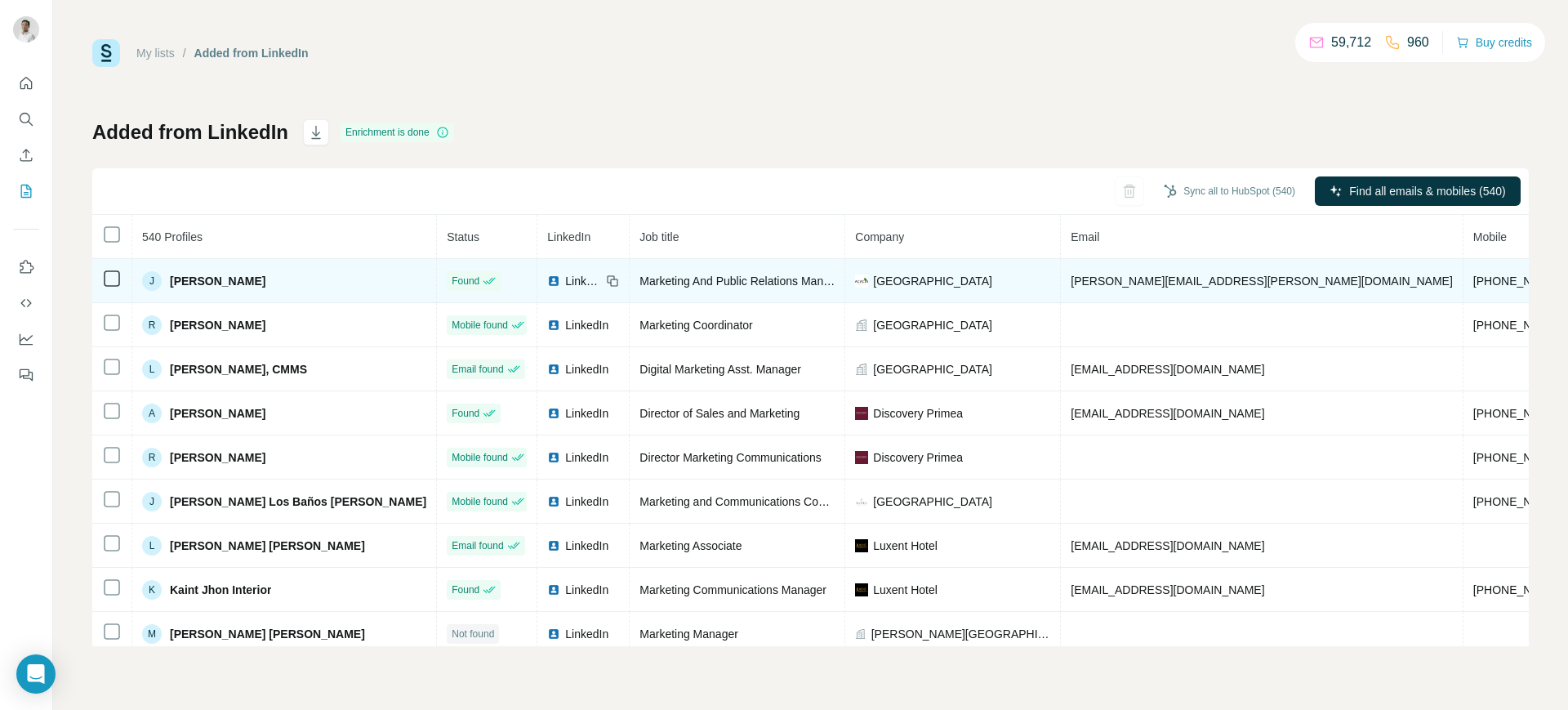
click at [873, 276] on span "[GEOGRAPHIC_DATA]" at bounding box center [932, 281] width 119 height 16
copy span "[GEOGRAPHIC_DATA]"
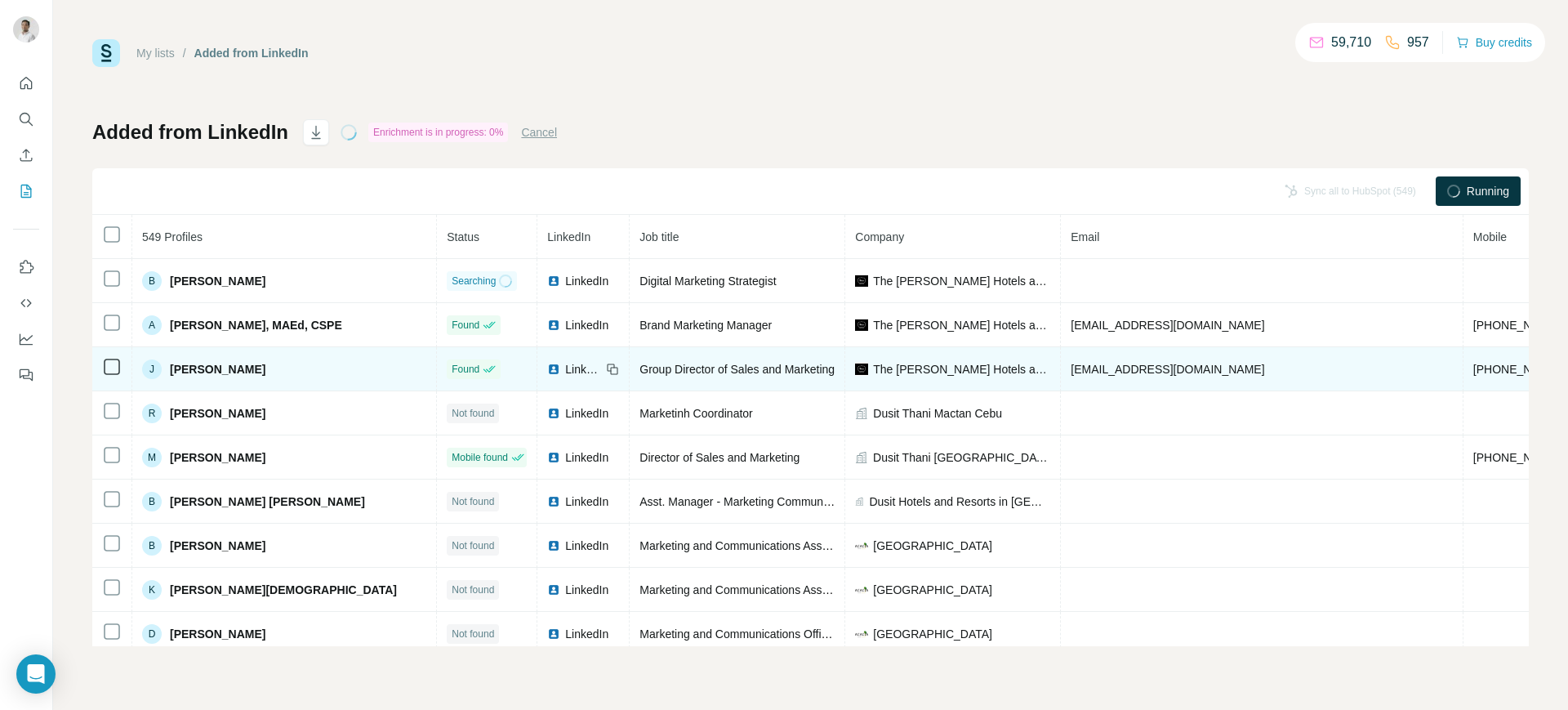
click at [1077, 371] on span "[EMAIL_ADDRESS][DOMAIN_NAME]" at bounding box center [1167, 369] width 194 height 13
copy span "[EMAIL_ADDRESS][DOMAIN_NAME]"
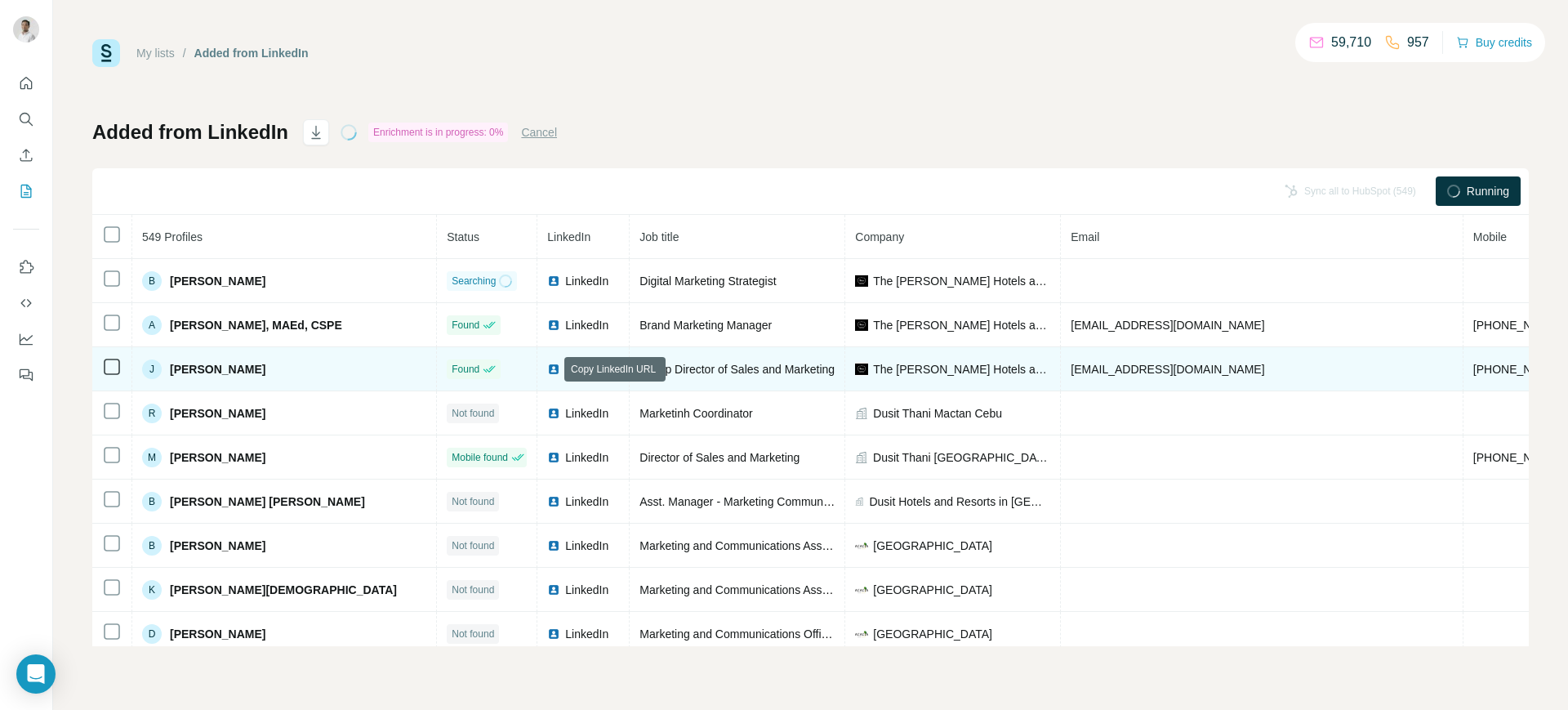
click at [606, 365] on icon at bounding box center [612, 369] width 13 height 13
click at [873, 362] on span "The [PERSON_NAME] Hotels and Resorts (Official)" at bounding box center [961, 369] width 177 height 16
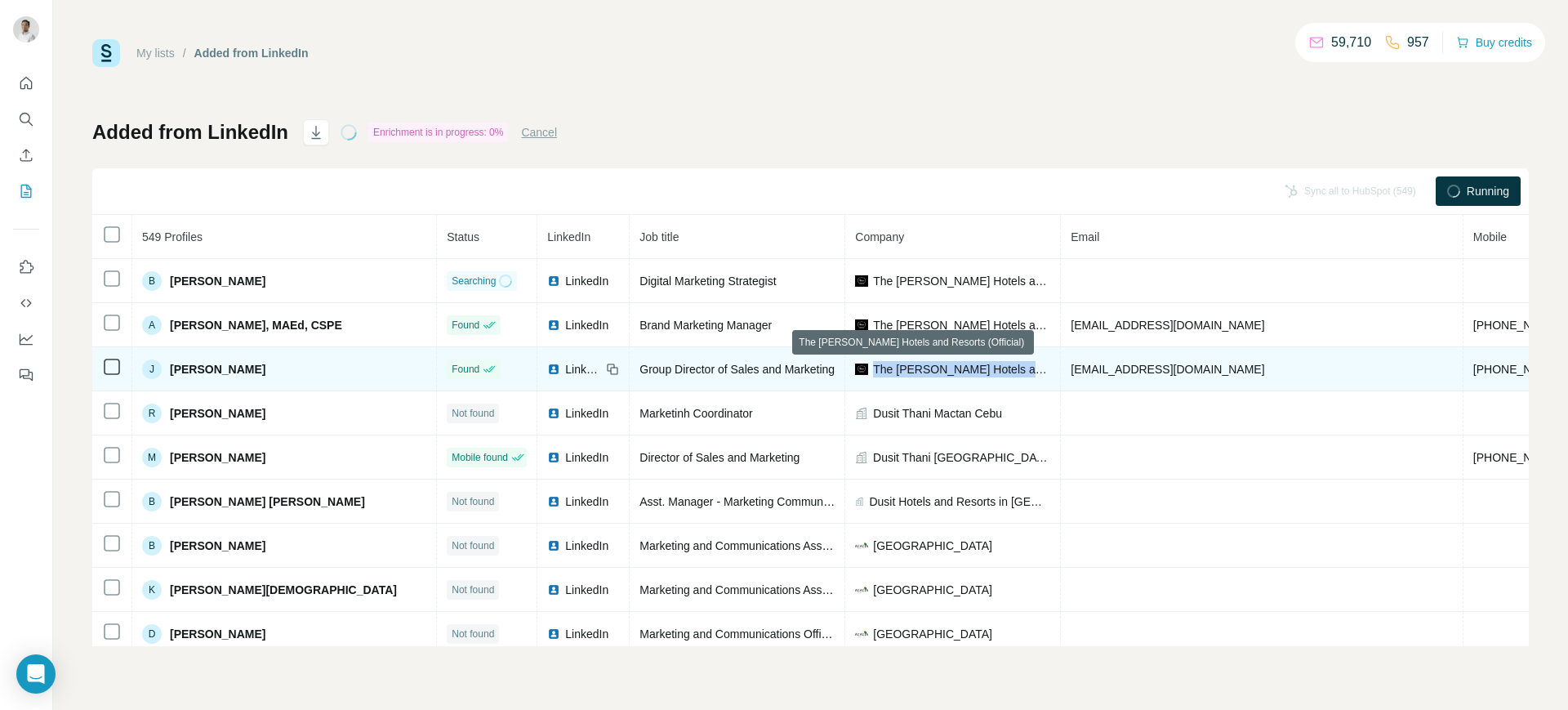
click at [873, 362] on span "The [PERSON_NAME] Hotels and Resorts (Official)" at bounding box center [961, 369] width 177 height 16
copy span "The [PERSON_NAME] Hotels and Resorts (Official)"
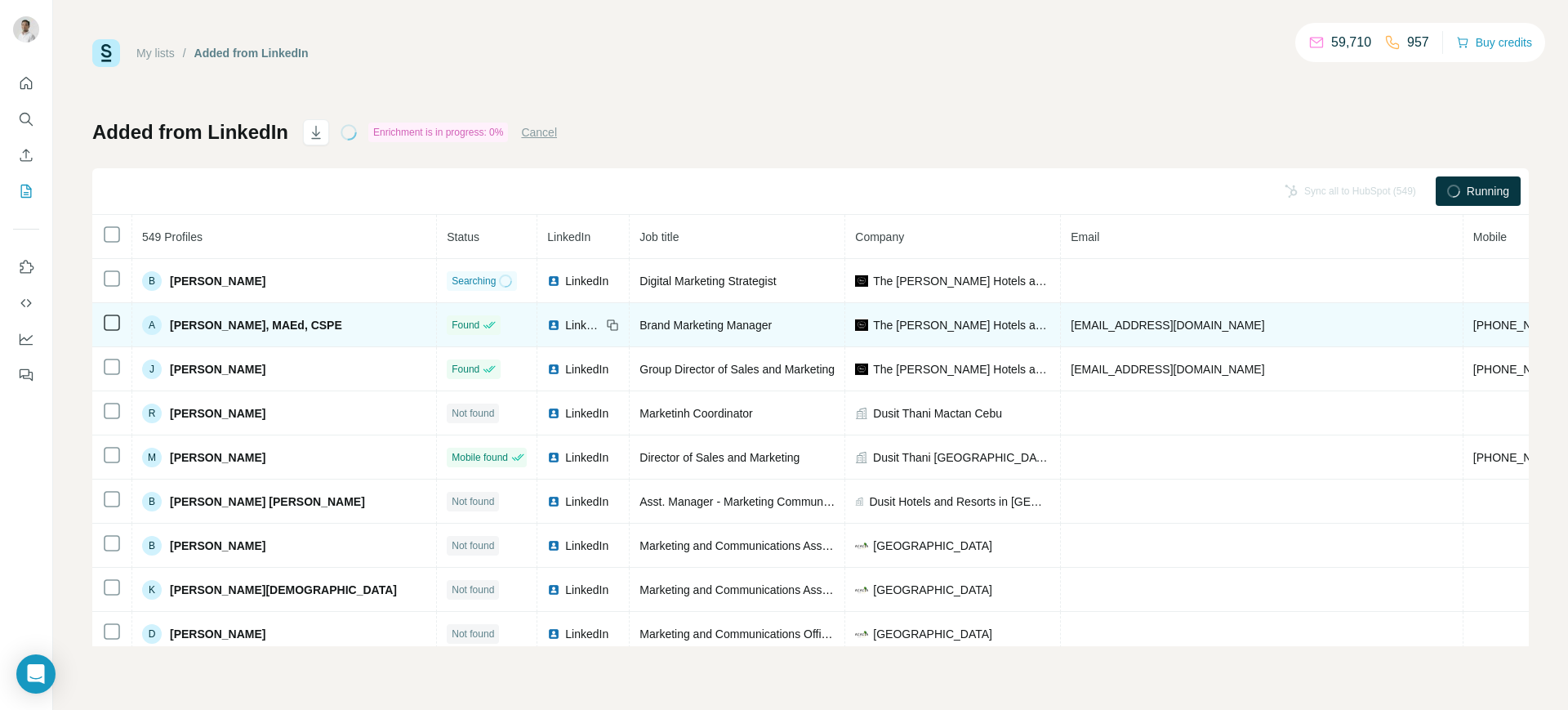
click at [1071, 325] on span "[EMAIL_ADDRESS][DOMAIN_NAME]" at bounding box center [1167, 325] width 194 height 13
copy span "[EMAIL_ADDRESS][DOMAIN_NAME]"
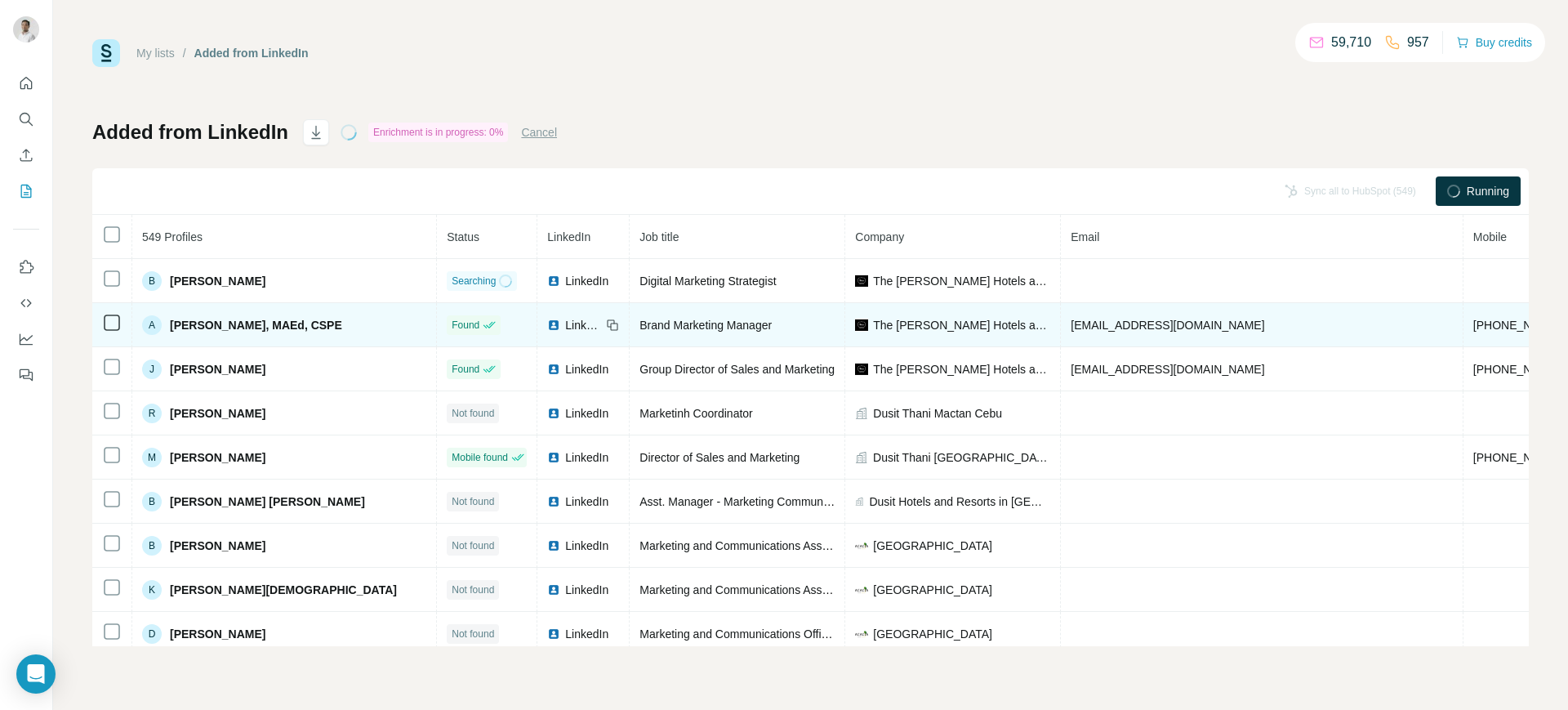
click at [606, 319] on icon at bounding box center [612, 325] width 13 height 13
